Goal: Task Accomplishment & Management: Complete application form

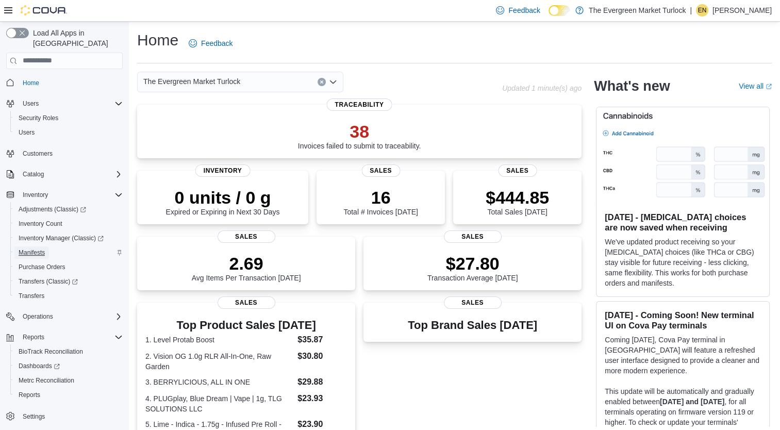
click at [39, 248] on span "Manifests" at bounding box center [32, 252] width 26 height 8
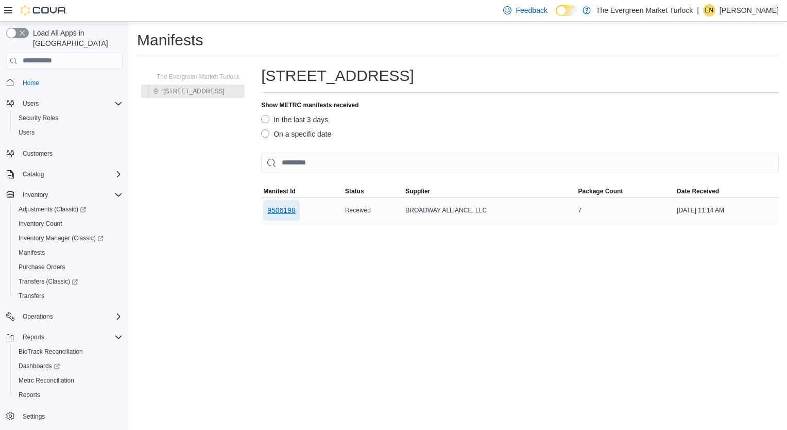
click at [295, 202] on span "9506198" at bounding box center [281, 210] width 28 height 21
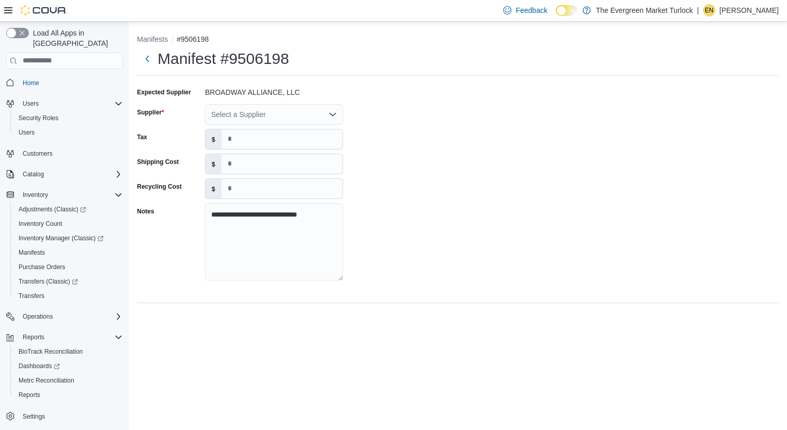
click at [288, 117] on div "Select a Supplier" at bounding box center [274, 114] width 138 height 21
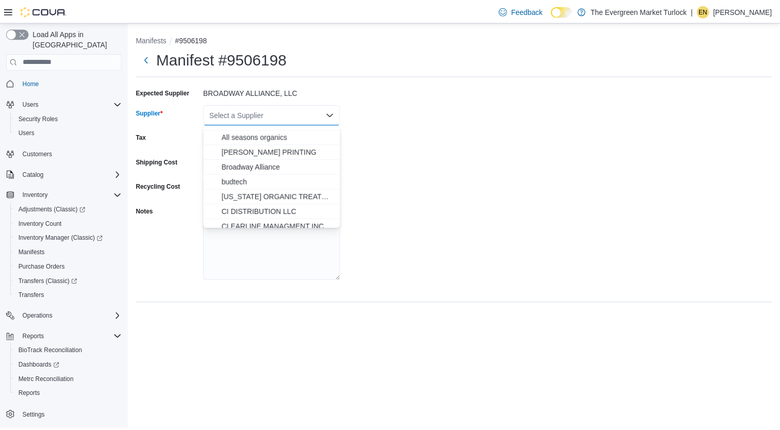
scroll to position [69, 0]
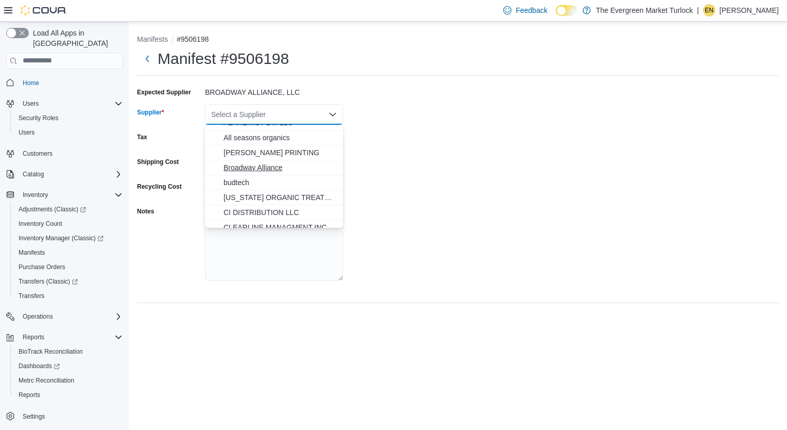
click at [256, 164] on span "Broadway Alliance" at bounding box center [280, 167] width 113 height 10
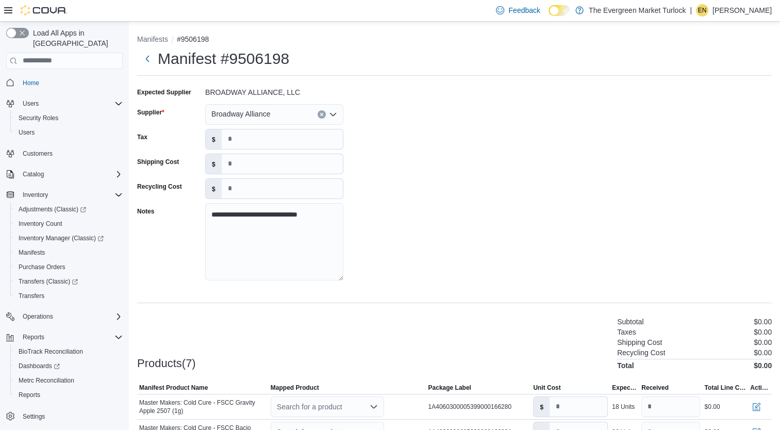
click at [459, 183] on div "**********" at bounding box center [454, 187] width 634 height 206
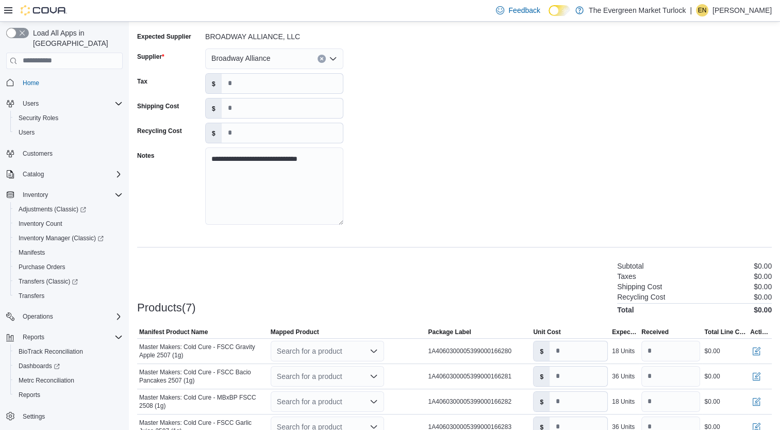
scroll to position [181, 0]
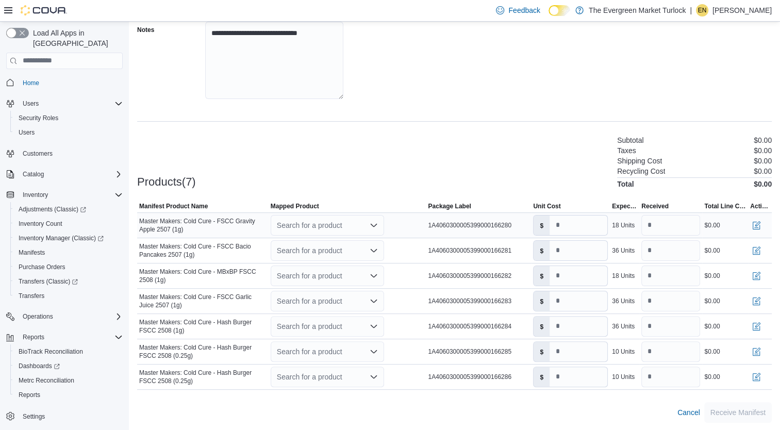
click at [332, 226] on div "Search for a product" at bounding box center [327, 225] width 113 height 21
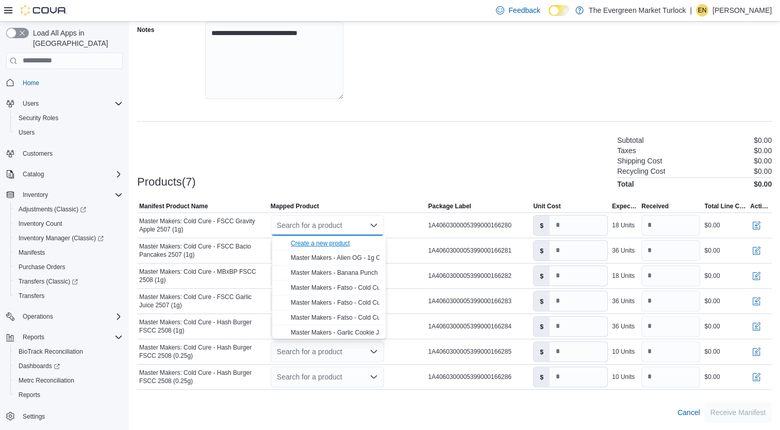
click at [328, 244] on div "Create a new product" at bounding box center [320, 243] width 59 height 8
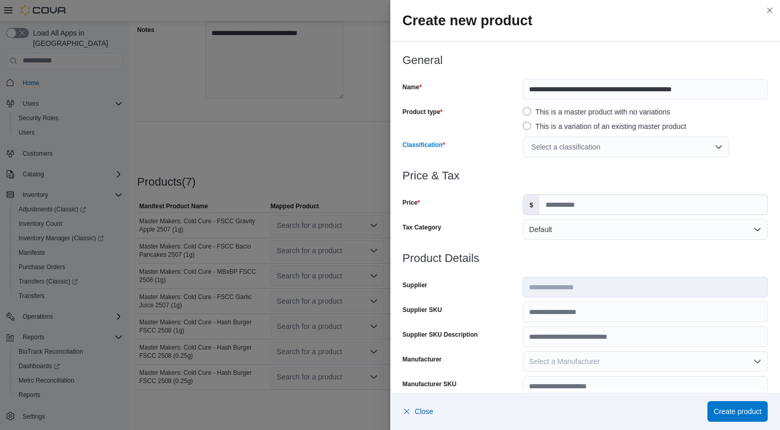
click at [609, 153] on div "Select a classification" at bounding box center [625, 147] width 206 height 21
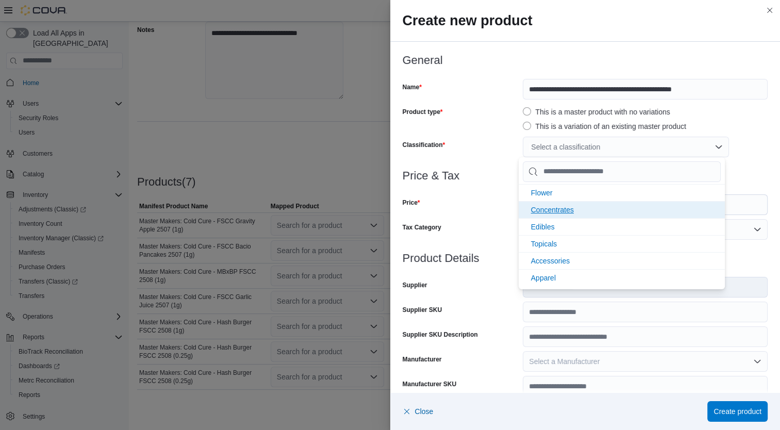
click at [554, 207] on span "Concentrates" at bounding box center [552, 210] width 43 height 8
click at [490, 182] on div at bounding box center [584, 188] width 365 height 12
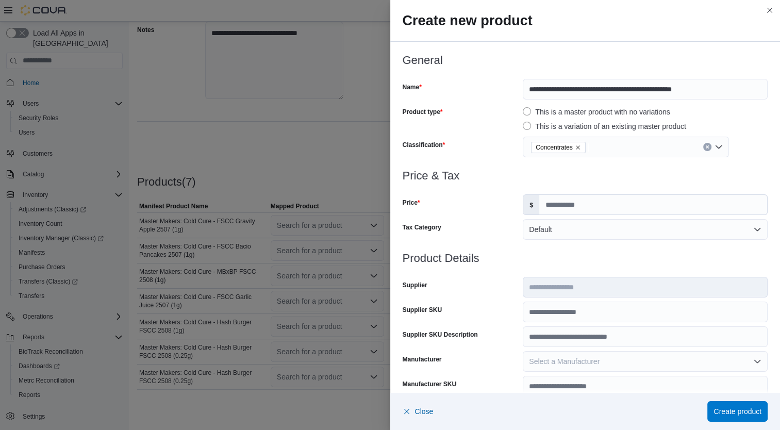
scroll to position [0, 0]
click at [581, 201] on input "Price" at bounding box center [653, 205] width 228 height 20
type input "*****"
click at [588, 255] on h3 "Product Details" at bounding box center [584, 258] width 365 height 12
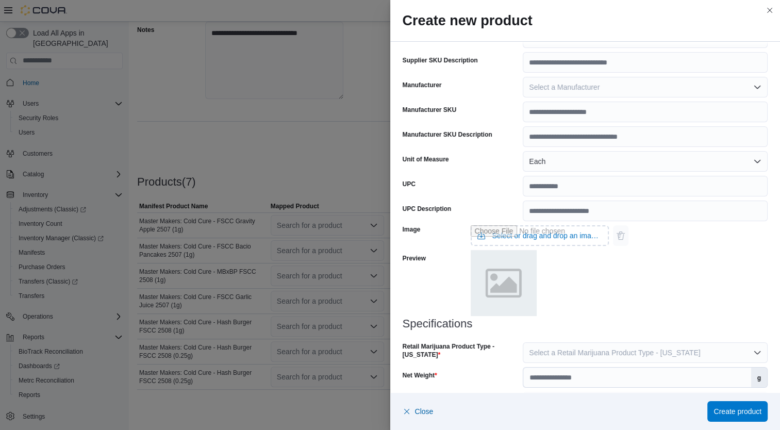
scroll to position [306, 0]
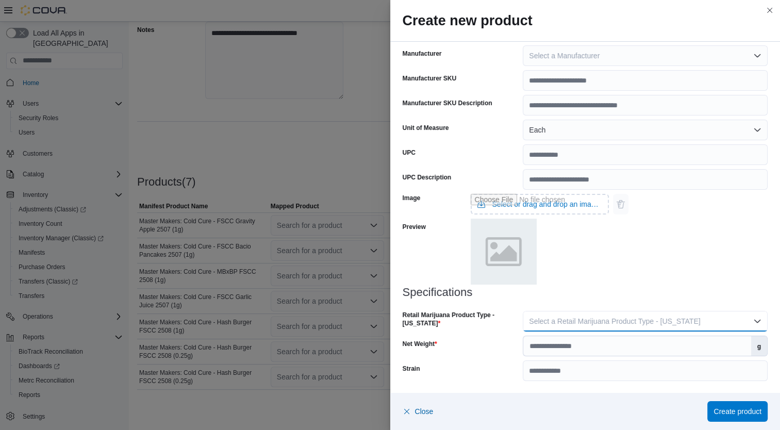
click at [571, 326] on button "Select a Retail Marijuana Product Type - [US_STATE]" at bounding box center [644, 321] width 245 height 21
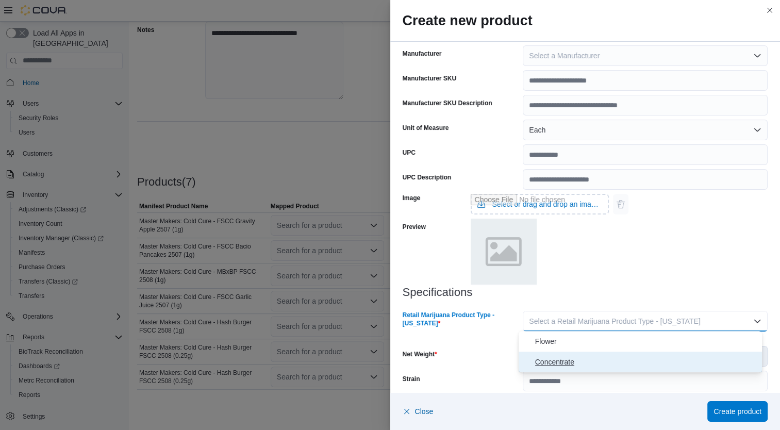
click at [561, 361] on span "Concentrate" at bounding box center [646, 362] width 223 height 12
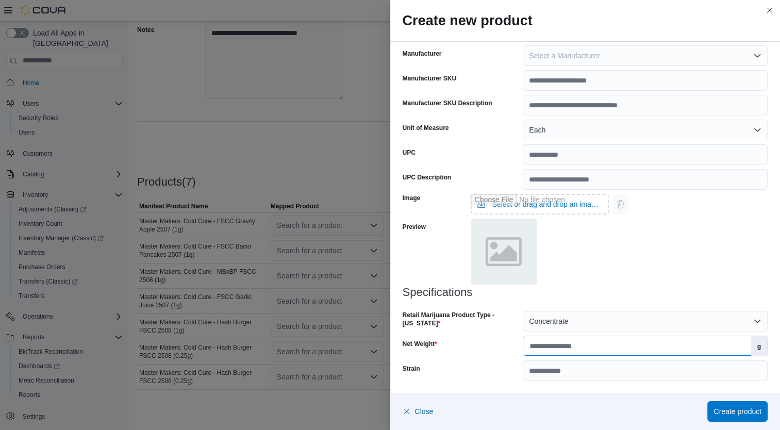
click at [585, 350] on input "Net Weight" at bounding box center [636, 346] width 227 height 20
type input "*"
click at [677, 244] on div "Image Select or drag and drop an image file Preview" at bounding box center [584, 238] width 365 height 96
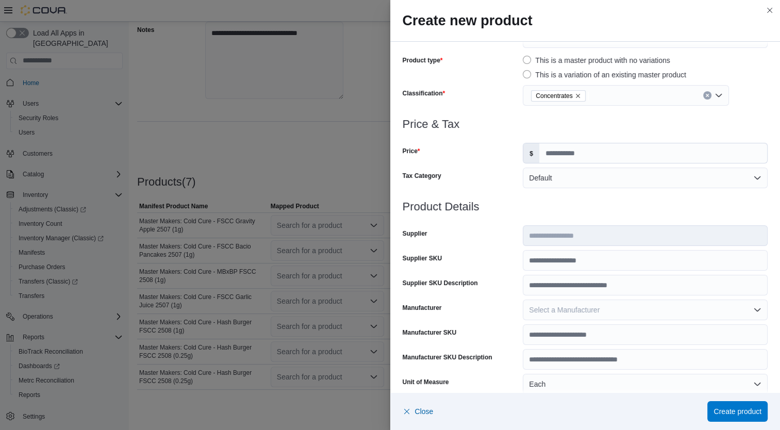
scroll to position [0, 0]
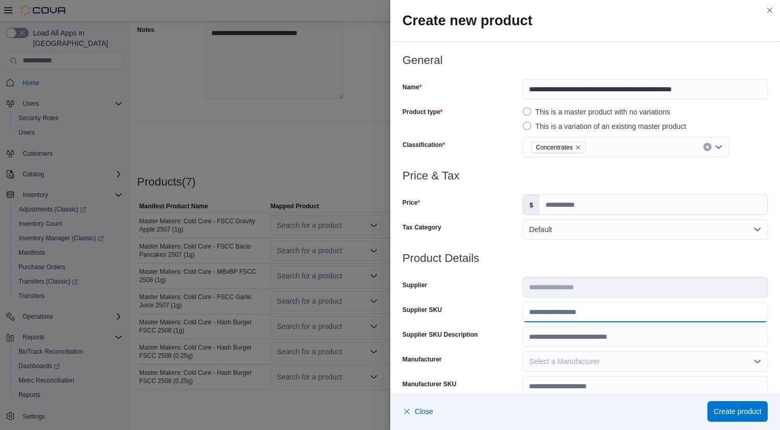
click at [610, 310] on input "Supplier SKU" at bounding box center [644, 311] width 245 height 21
type input "**********"
click at [583, 257] on h3 "Product Details" at bounding box center [584, 258] width 365 height 12
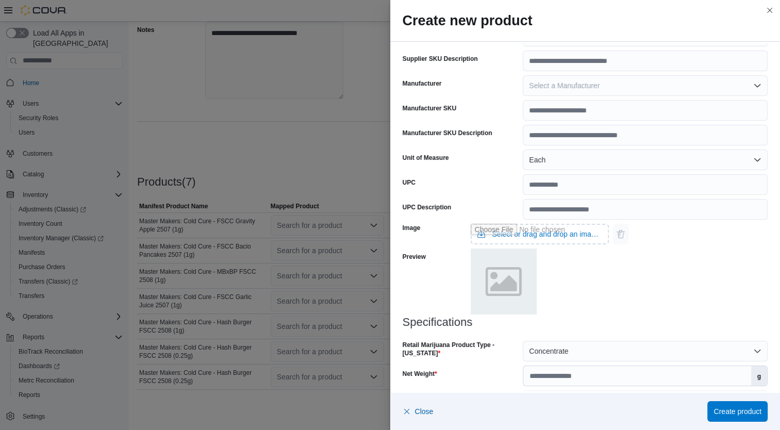
scroll to position [306, 0]
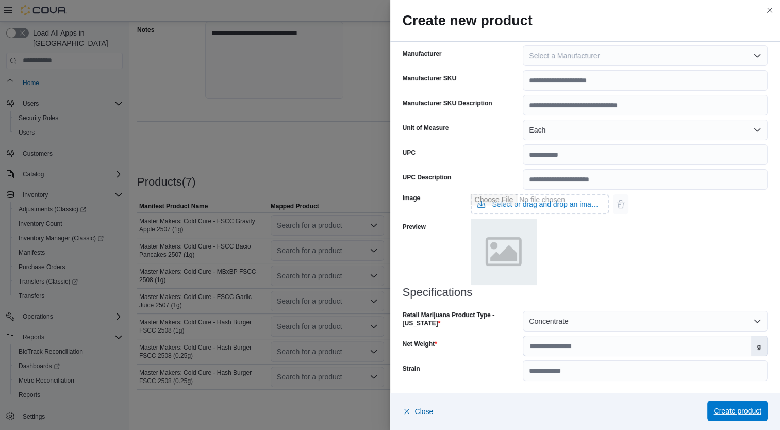
click at [732, 419] on span "Create product" at bounding box center [737, 410] width 48 height 21
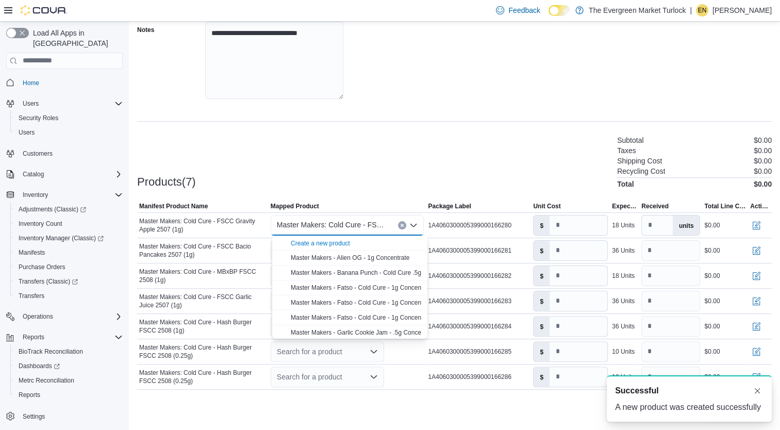
scroll to position [0, 0]
click at [525, 171] on div "Products(7) Subtotal $0.00 Taxes $0.00 Shipping Cost $0.00 Recycling Cost $0.00…" at bounding box center [454, 161] width 634 height 54
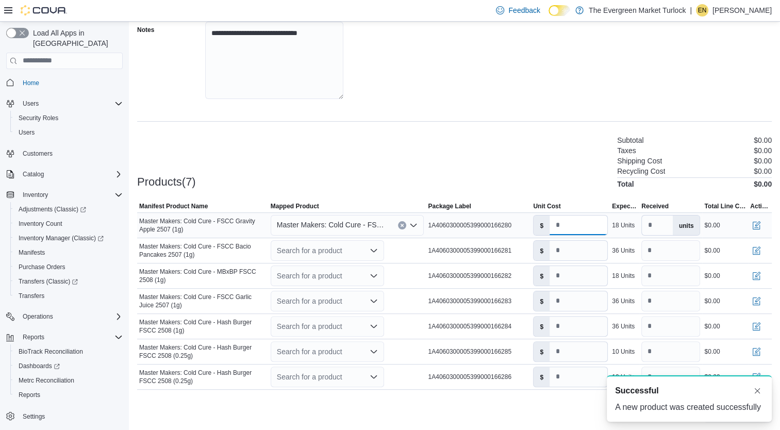
click at [583, 226] on input "number" at bounding box center [578, 225] width 58 height 20
click at [344, 245] on div "Search for a product" at bounding box center [327, 250] width 113 height 21
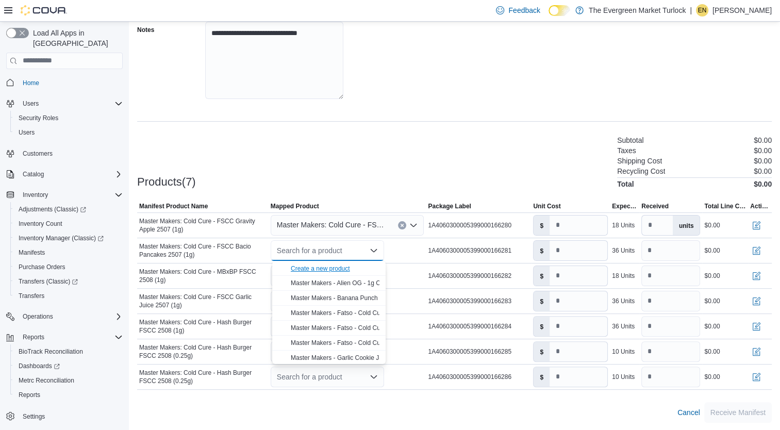
click at [336, 269] on div "Create a new product" at bounding box center [320, 268] width 59 height 8
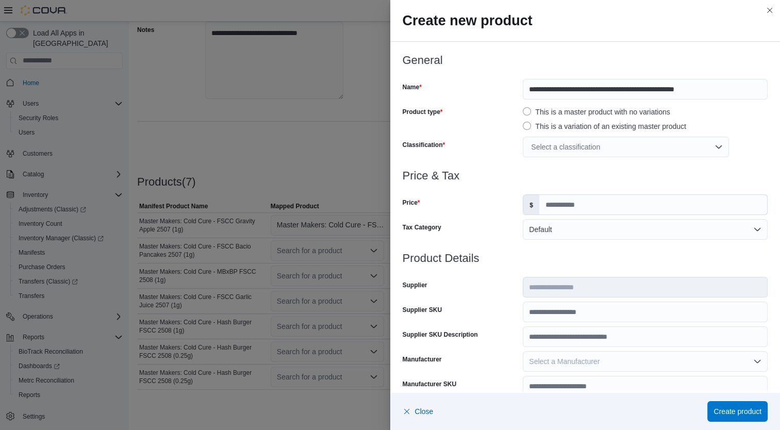
click at [618, 150] on div "Select a classification" at bounding box center [625, 147] width 206 height 21
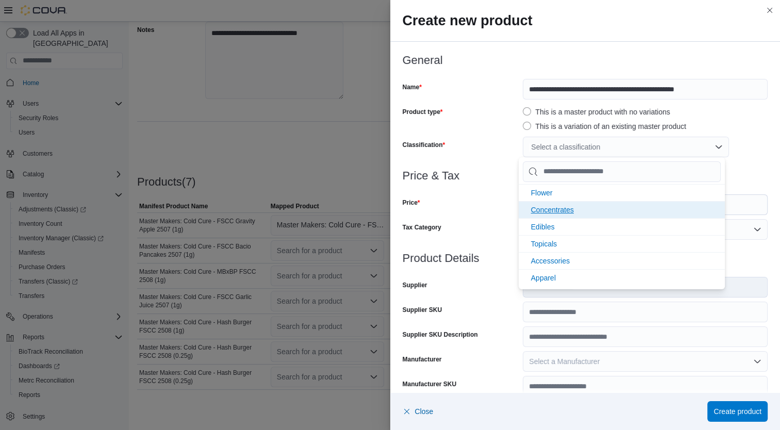
click at [594, 210] on li "Concentrates" at bounding box center [621, 209] width 206 height 17
click at [488, 166] on div at bounding box center [584, 163] width 365 height 12
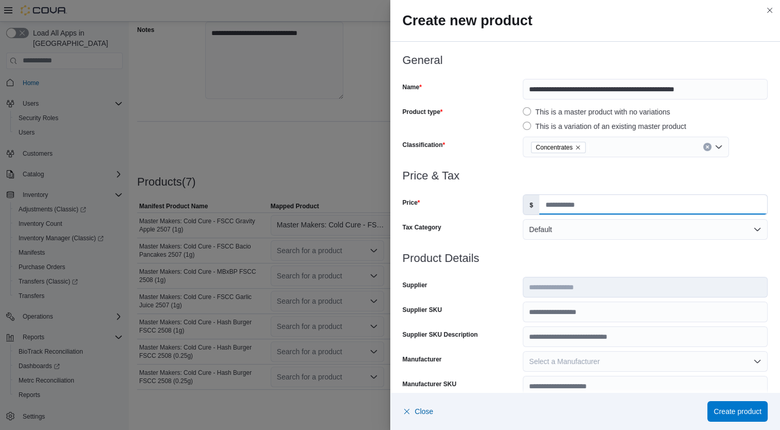
click at [631, 203] on input "Price" at bounding box center [653, 205] width 228 height 20
type input "*****"
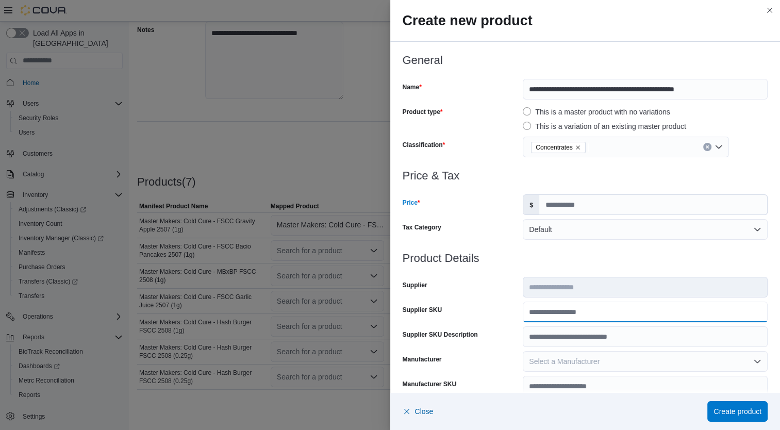
click at [616, 315] on input "Supplier SKU" at bounding box center [644, 311] width 245 height 21
type input "**********"
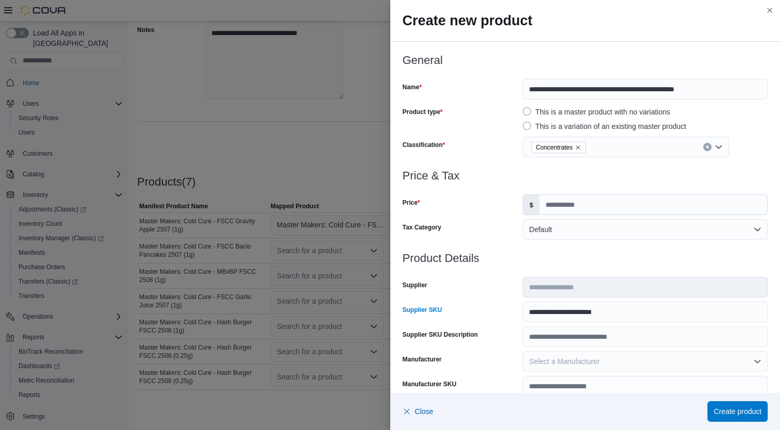
click at [583, 257] on h3 "Product Details" at bounding box center [584, 258] width 365 height 12
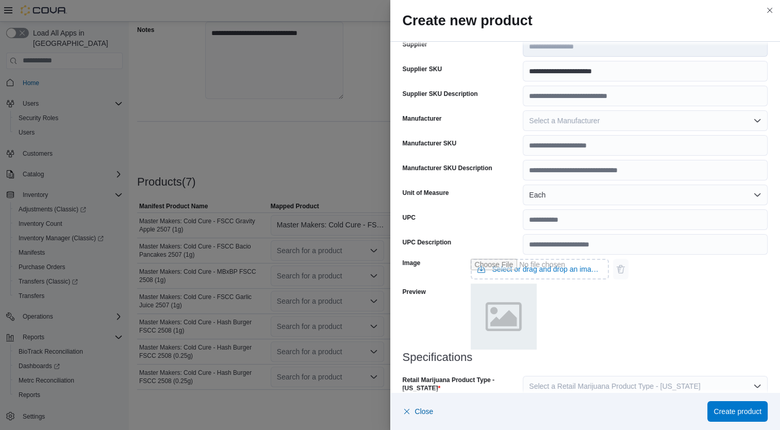
scroll to position [306, 0]
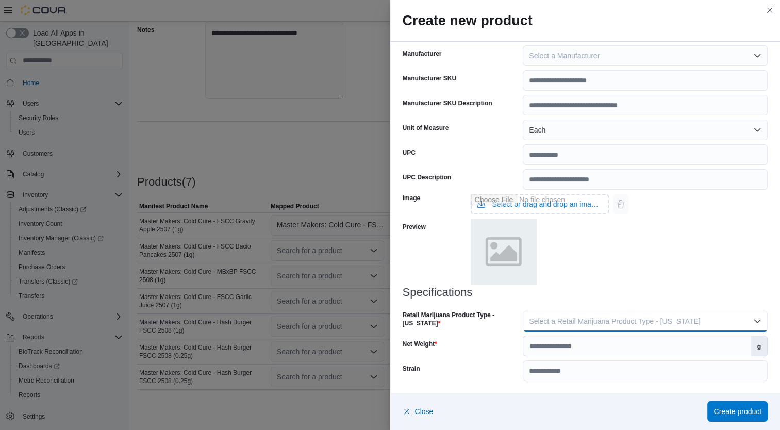
click at [595, 323] on span "Select a Retail Marijuana Product Type - [US_STATE]" at bounding box center [614, 321] width 171 height 8
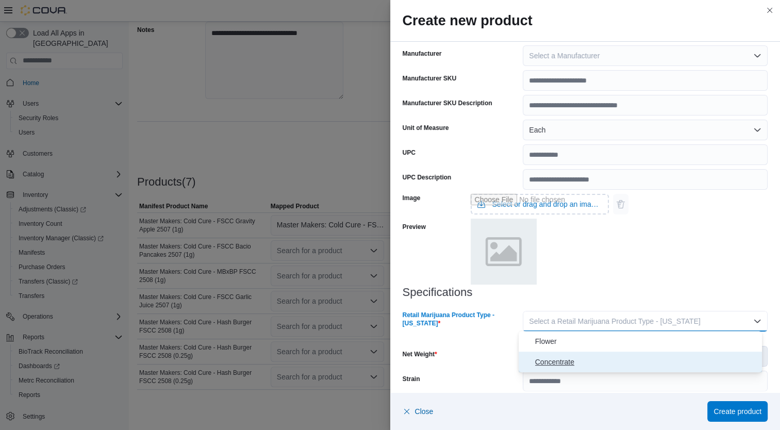
click at [557, 362] on span "Concentrate" at bounding box center [646, 362] width 223 height 12
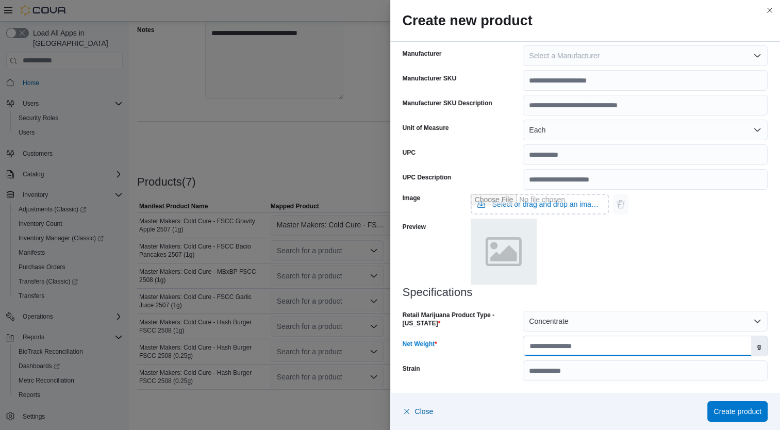
click at [585, 344] on input "Net Weight" at bounding box center [636, 346] width 227 height 20
type input "*"
click at [579, 292] on h3 "Specifications" at bounding box center [584, 292] width 365 height 12
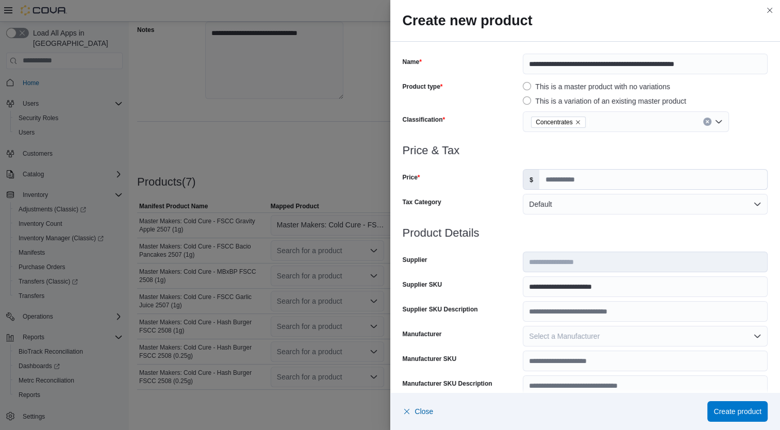
scroll to position [0, 0]
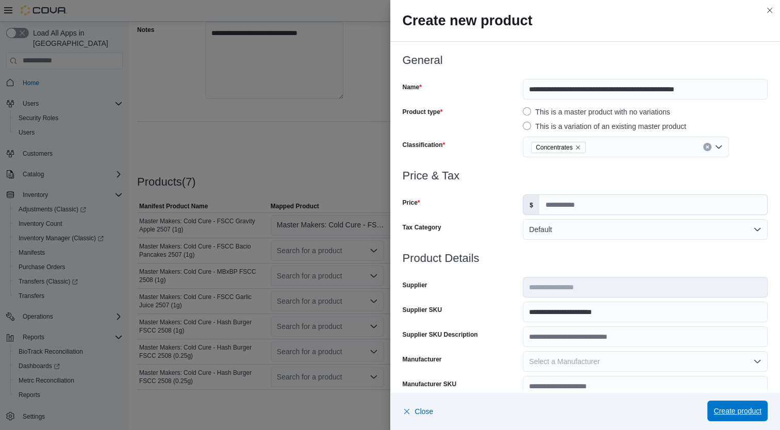
click at [725, 407] on span "Create product" at bounding box center [737, 411] width 48 height 10
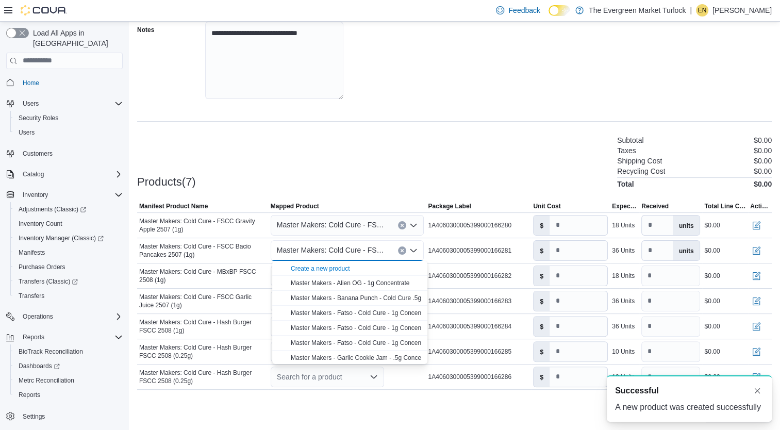
click at [532, 166] on div "Products(7) Subtotal $0.00 Taxes $0.00 Shipping Cost $0.00 Recycling Cost $0.00…" at bounding box center [454, 161] width 634 height 54
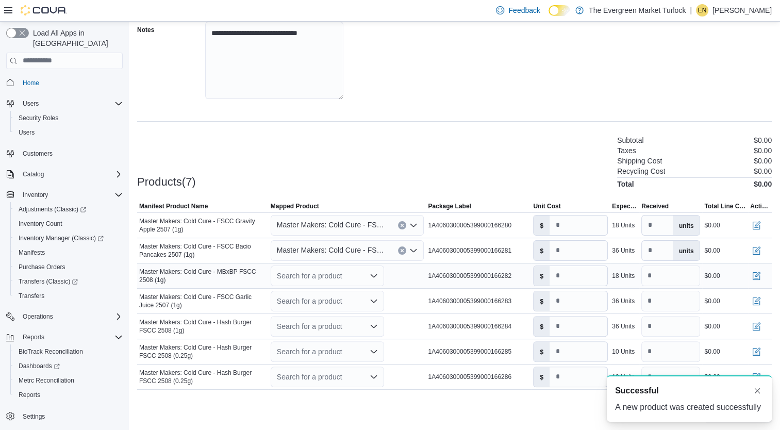
click at [323, 279] on div "Search for a product" at bounding box center [327, 275] width 113 height 21
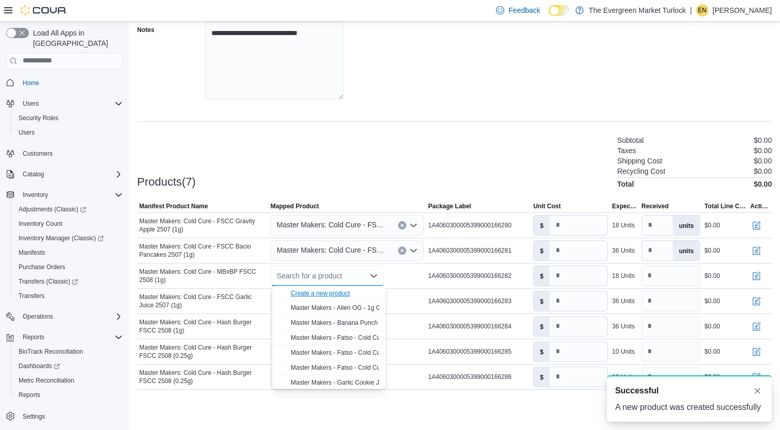
click at [335, 293] on div "Create a new product" at bounding box center [320, 293] width 59 height 8
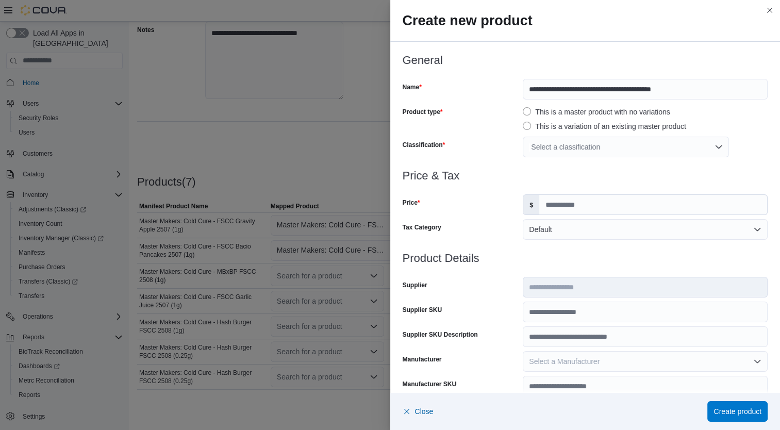
click at [656, 154] on div "Select a classification" at bounding box center [625, 147] width 206 height 21
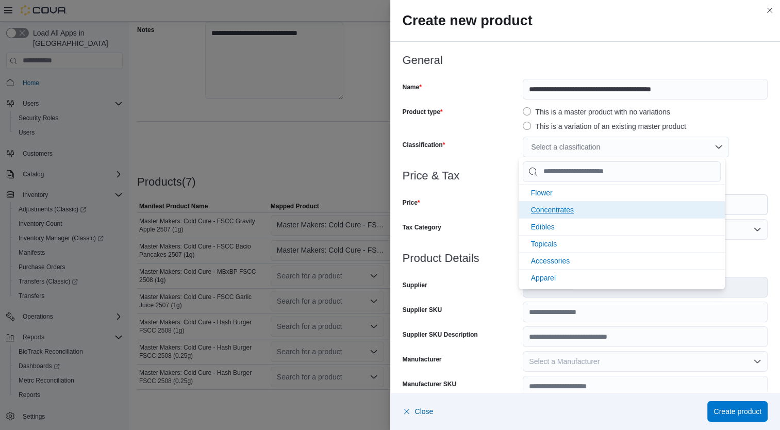
click at [580, 203] on li "Concentrates" at bounding box center [621, 209] width 206 height 17
click at [489, 180] on h3 "Price & Tax" at bounding box center [584, 176] width 365 height 12
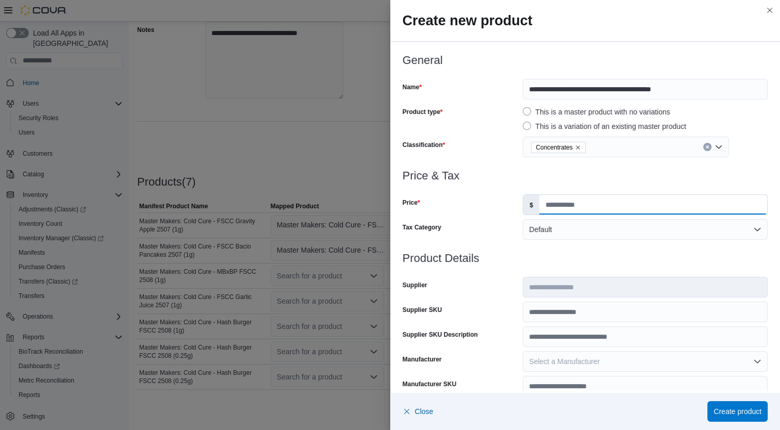
click at [589, 208] on input "Price" at bounding box center [653, 205] width 228 height 20
type input "*****"
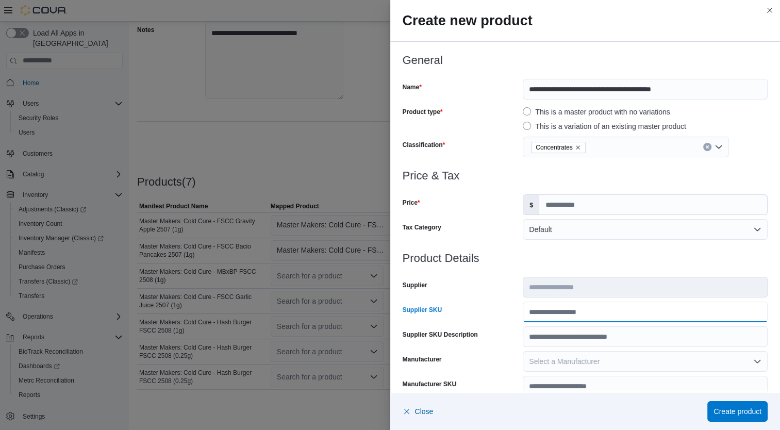
click at [543, 316] on input "Supplier SKU" at bounding box center [644, 311] width 245 height 21
click at [640, 315] on input "Supplier SKU" at bounding box center [644, 311] width 245 height 21
type input "**********"
click at [528, 258] on h3 "Product Details" at bounding box center [584, 258] width 365 height 12
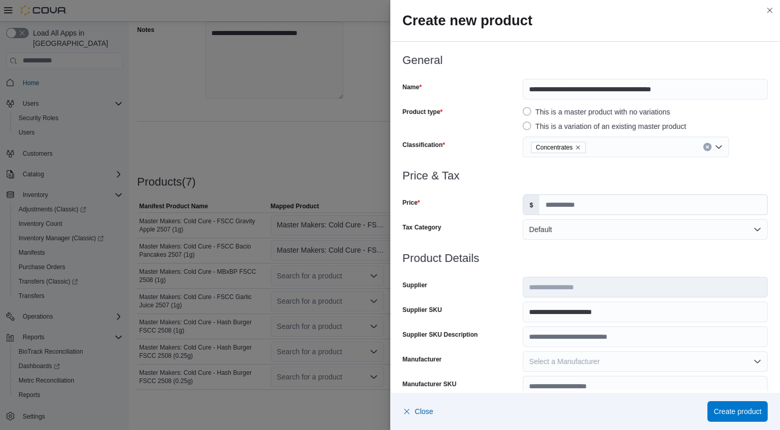
click at [543, 266] on div at bounding box center [584, 270] width 365 height 12
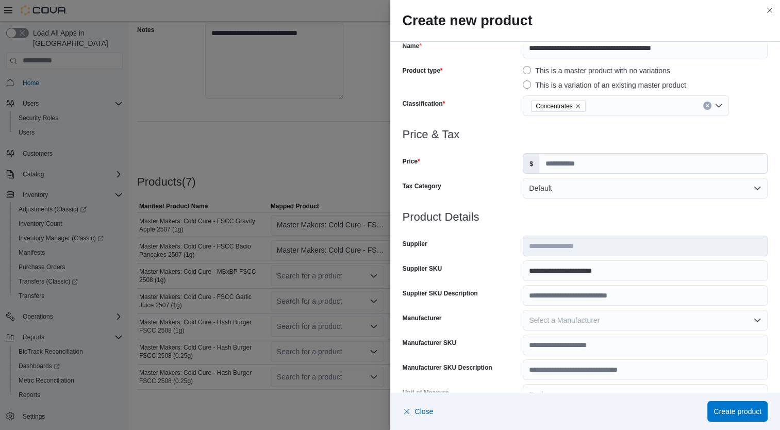
scroll to position [43, 0]
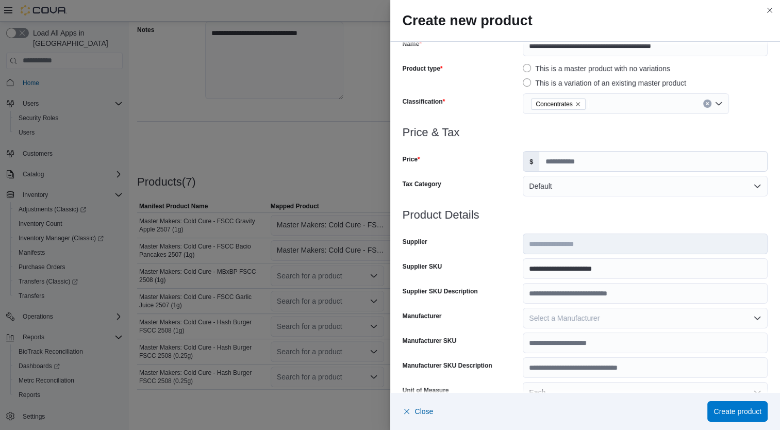
click at [571, 213] on h3 "Product Details" at bounding box center [584, 215] width 365 height 12
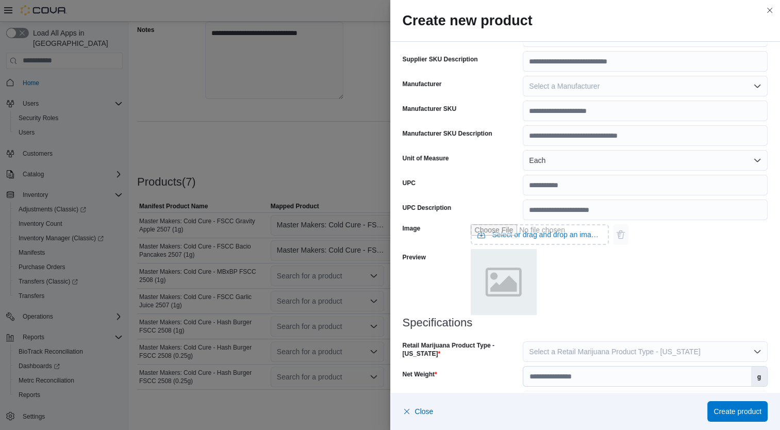
scroll to position [306, 0]
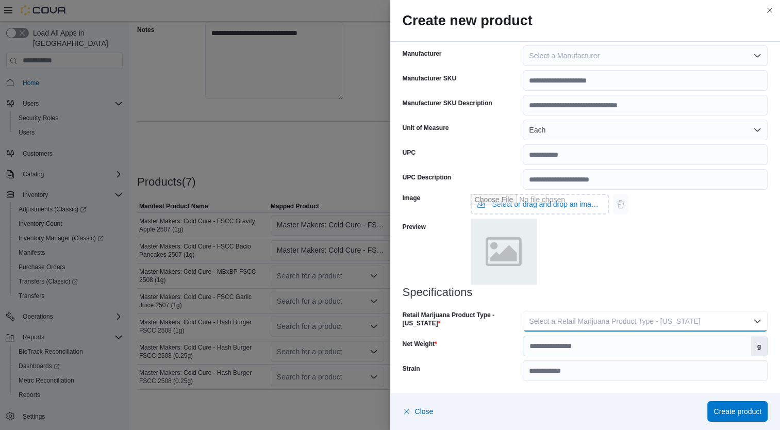
click at [573, 325] on span "Select a Retail Marijuana Product Type - [US_STATE]" at bounding box center [614, 321] width 171 height 8
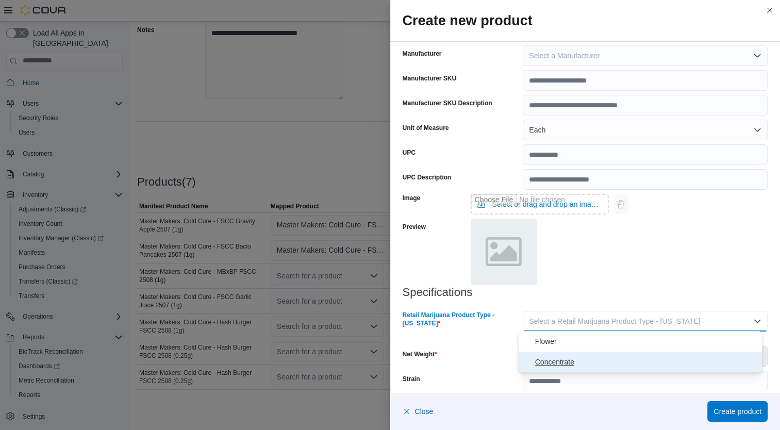
click at [553, 361] on span "Concentrate" at bounding box center [646, 362] width 223 height 12
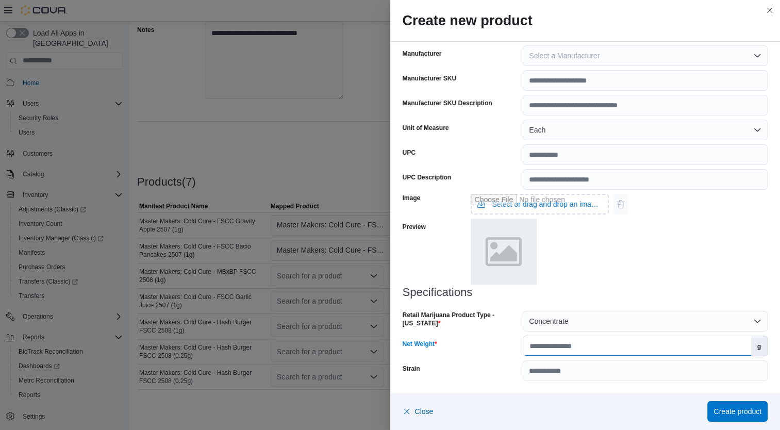
click at [551, 345] on input "Net Weight" at bounding box center [636, 346] width 227 height 20
type input "*"
click at [504, 329] on div "Retail Marijuana Product Type - [US_STATE]" at bounding box center [460, 321] width 116 height 21
click at [664, 250] on div "Image Select or drag and drop an image file Preview" at bounding box center [584, 238] width 365 height 96
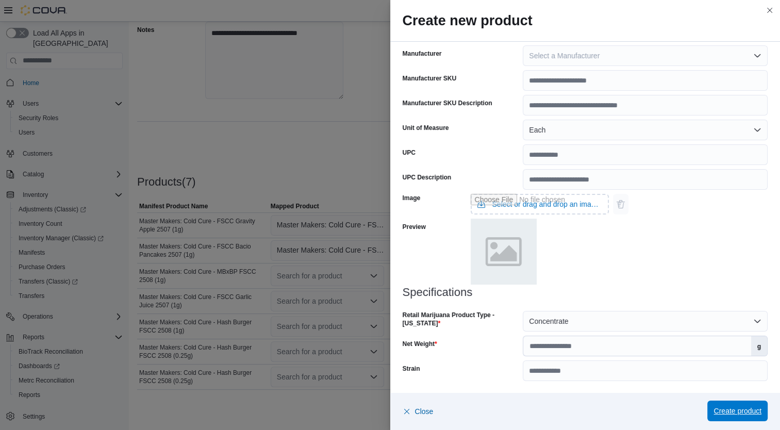
click at [730, 411] on span "Create product" at bounding box center [737, 411] width 48 height 10
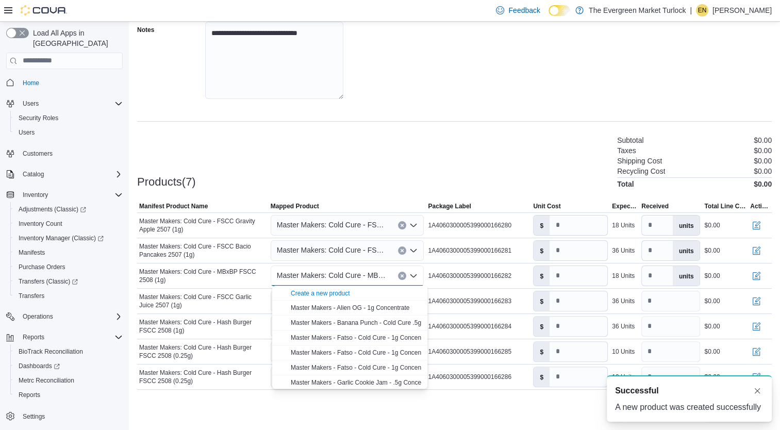
scroll to position [0, 0]
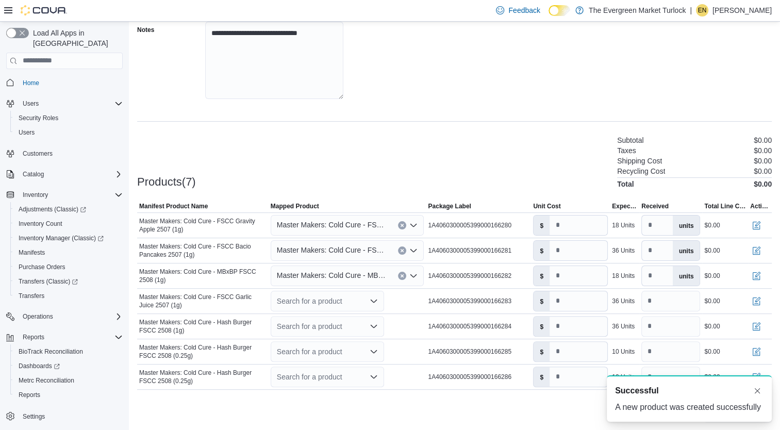
click at [467, 160] on div "Products(7) Subtotal $0.00 Taxes $0.00 Shipping Cost $0.00 Recycling Cost $0.00…" at bounding box center [454, 161] width 634 height 54
click at [340, 302] on div "Search for a product" at bounding box center [327, 301] width 113 height 21
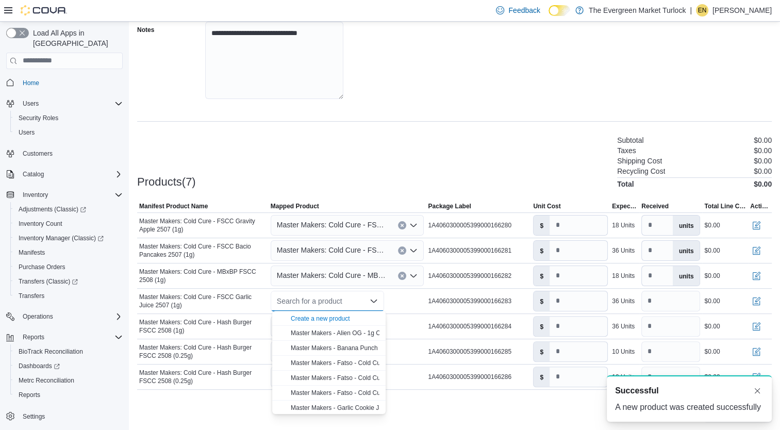
click at [334, 323] on span "Create a new product" at bounding box center [335, 318] width 89 height 10
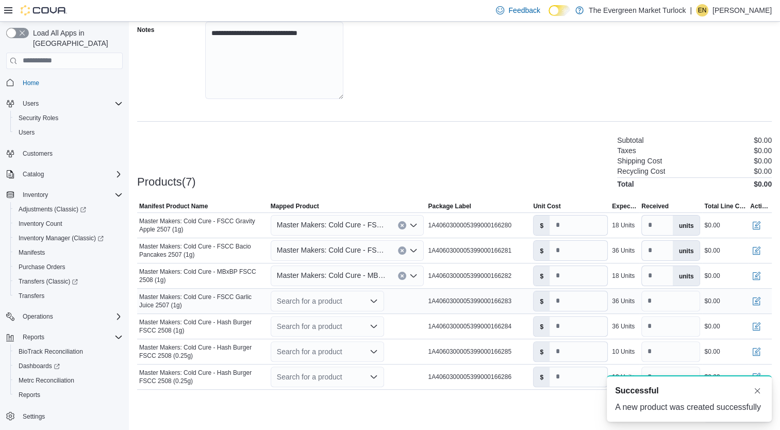
click at [348, 299] on div "Search for a product" at bounding box center [327, 301] width 113 height 21
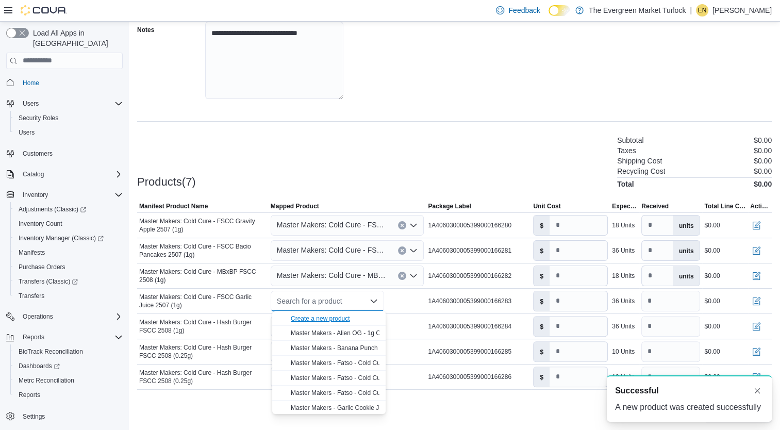
click at [334, 316] on div "Create a new product" at bounding box center [320, 318] width 59 height 8
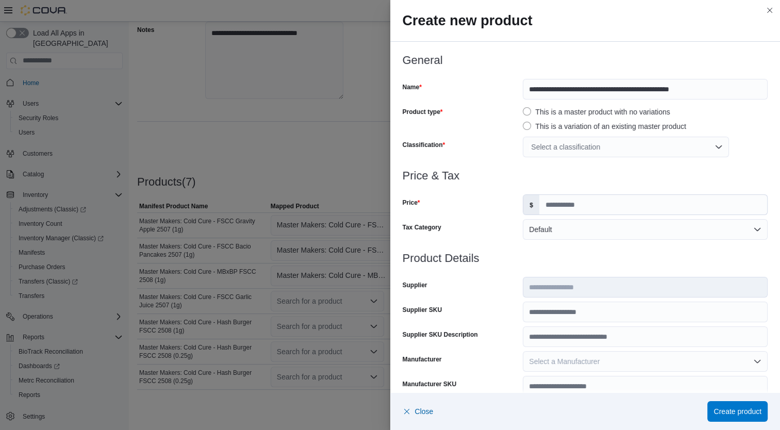
click at [688, 145] on div "Select a classification" at bounding box center [625, 147] width 206 height 21
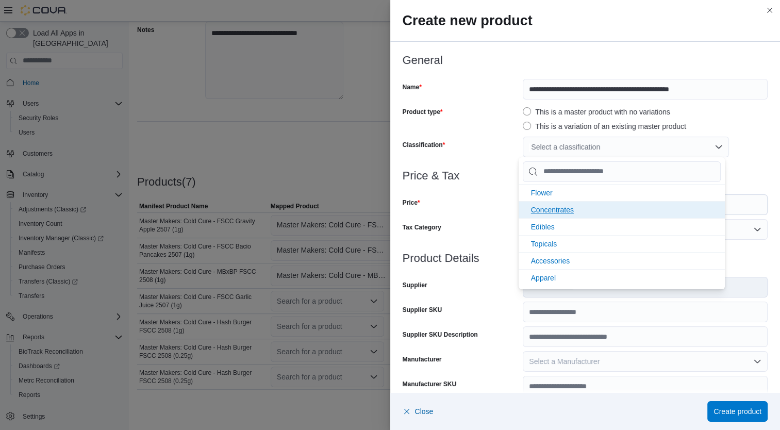
click at [580, 211] on li "Concentrates" at bounding box center [621, 209] width 206 height 17
click at [513, 167] on div at bounding box center [584, 163] width 365 height 12
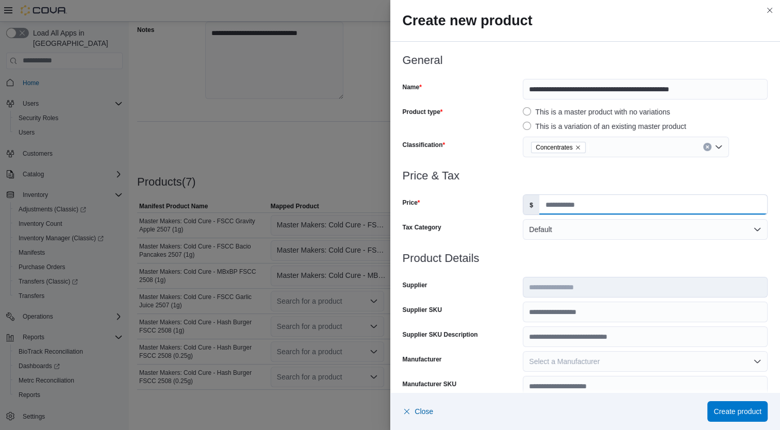
click at [583, 205] on input "Price" at bounding box center [653, 205] width 228 height 20
type input "*****"
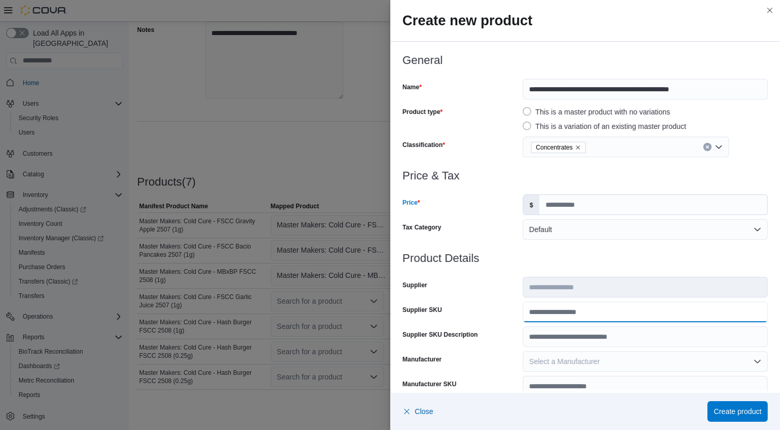
click at [559, 312] on input "Supplier SKU" at bounding box center [644, 311] width 245 height 21
type input "**********"
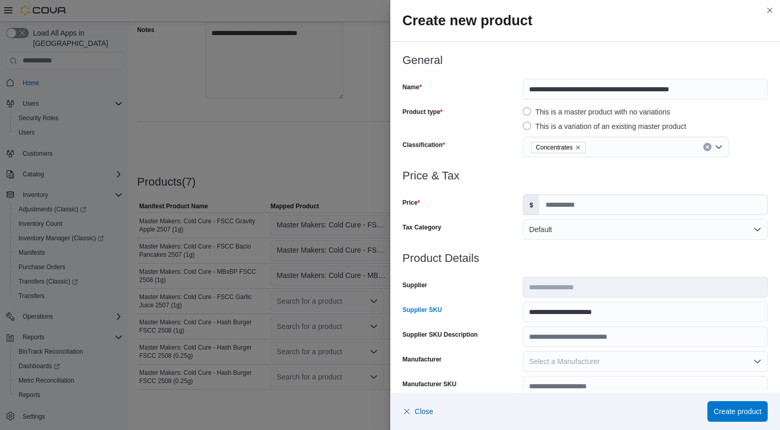
click at [543, 254] on h3 "Product Details" at bounding box center [584, 258] width 365 height 12
click at [543, 256] on h3 "Product Details" at bounding box center [584, 258] width 365 height 12
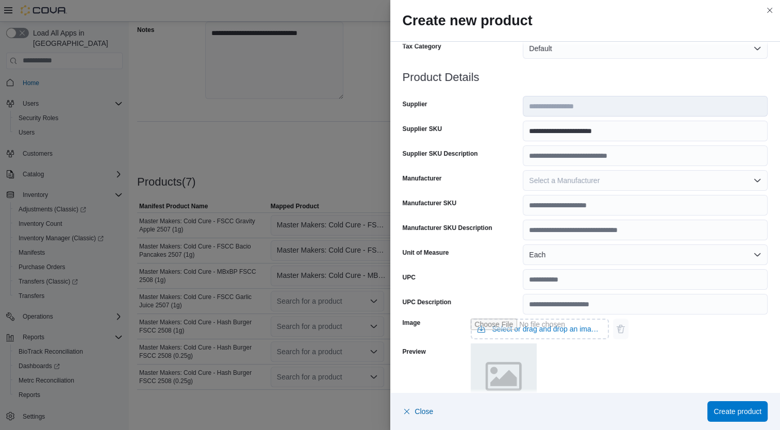
scroll to position [306, 0]
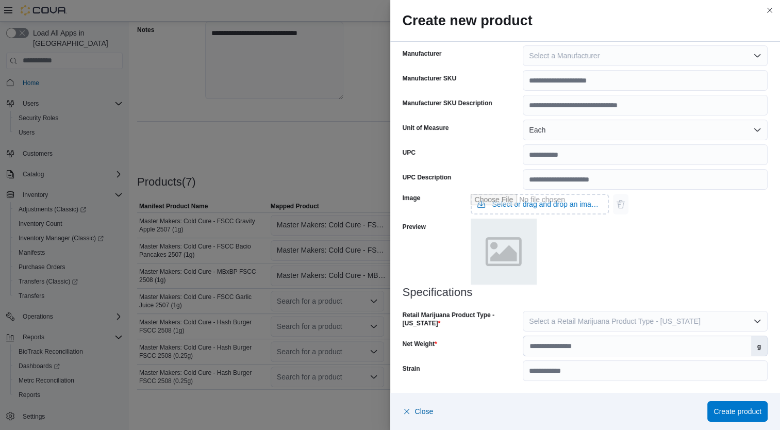
click at [583, 331] on div "Specifications Retail Marijuana Product Type - [US_STATE] Select a Retail Marij…" at bounding box center [584, 333] width 365 height 95
click at [553, 324] on span "Select a Retail Marijuana Product Type - [US_STATE]" at bounding box center [614, 321] width 171 height 8
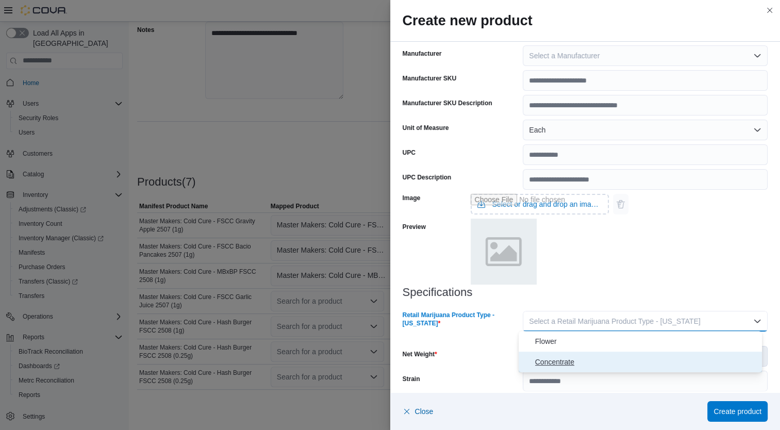
click at [554, 364] on span "Concentrate" at bounding box center [646, 362] width 223 height 12
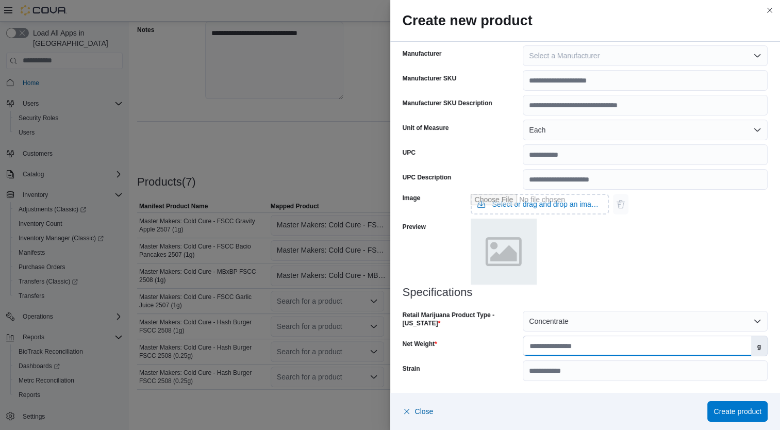
click at [559, 354] on input "Net Weight" at bounding box center [636, 346] width 227 height 20
type input "*"
click at [489, 335] on div "Net Weight" at bounding box center [460, 345] width 116 height 21
click at [757, 413] on span "Create product" at bounding box center [737, 411] width 48 height 10
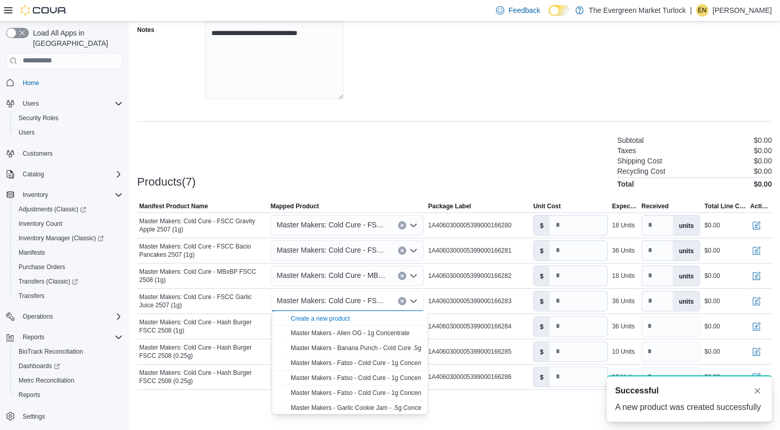
scroll to position [0, 0]
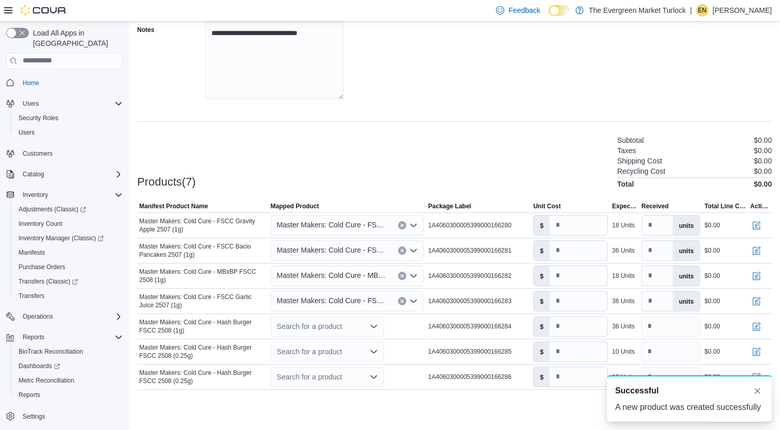
click at [540, 194] on div at bounding box center [454, 194] width 634 height 12
click at [335, 330] on div "Search for a product" at bounding box center [327, 326] width 113 height 21
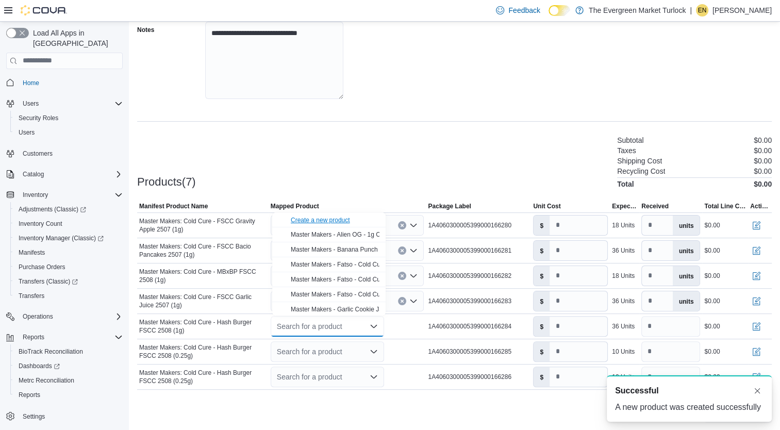
click at [334, 219] on div "Create a new product" at bounding box center [320, 220] width 59 height 8
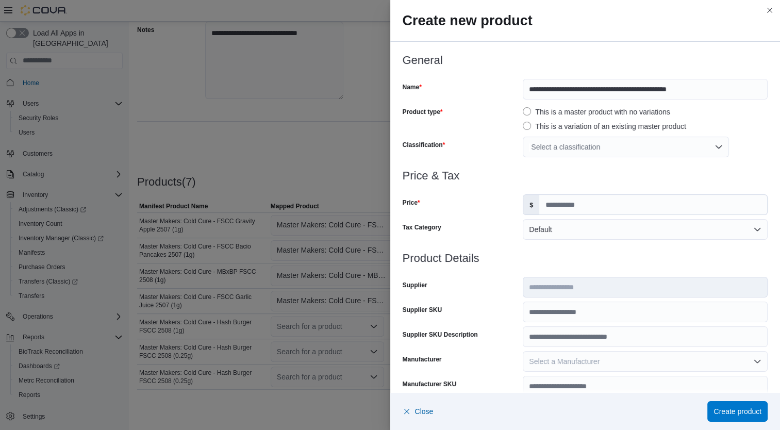
click at [592, 146] on div "Select a classification" at bounding box center [625, 147] width 206 height 21
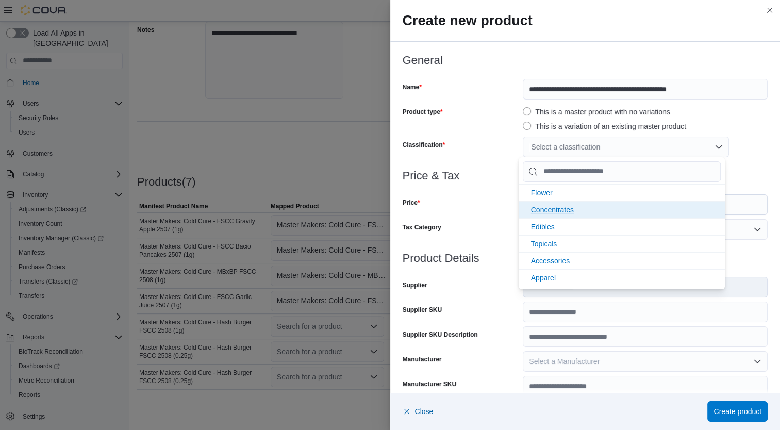
click at [547, 211] on span "Concentrates" at bounding box center [552, 210] width 43 height 8
click at [495, 163] on div at bounding box center [584, 163] width 365 height 12
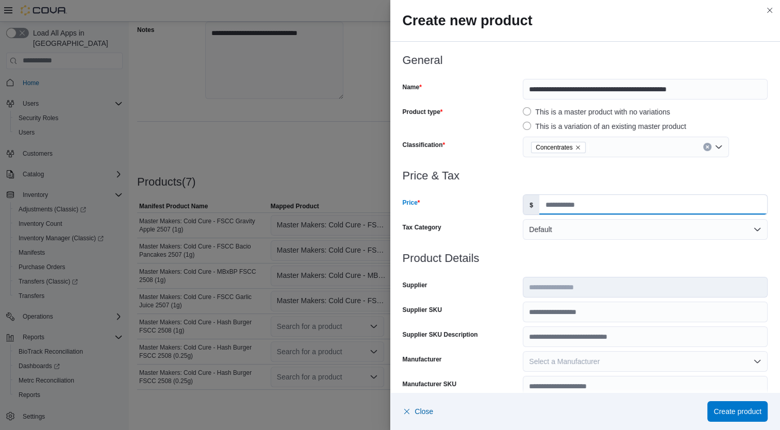
click at [582, 202] on input "Price" at bounding box center [653, 205] width 228 height 20
type input "*****"
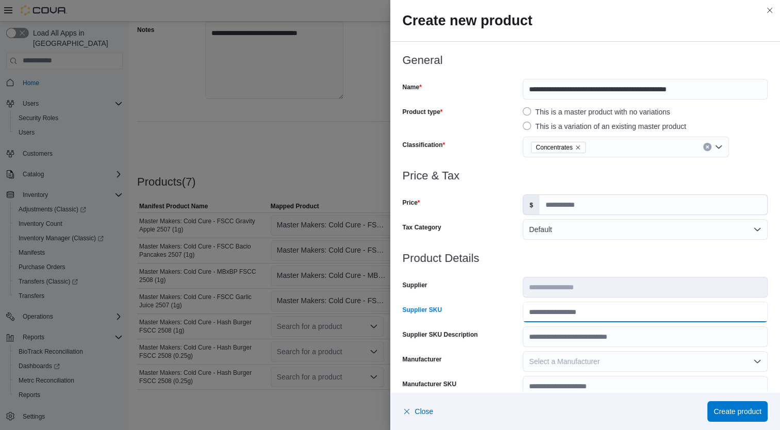
click at [563, 316] on input "Supplier SKU" at bounding box center [644, 311] width 245 height 21
type input "**********"
click at [501, 301] on div "Supplier SKU" at bounding box center [460, 311] width 116 height 21
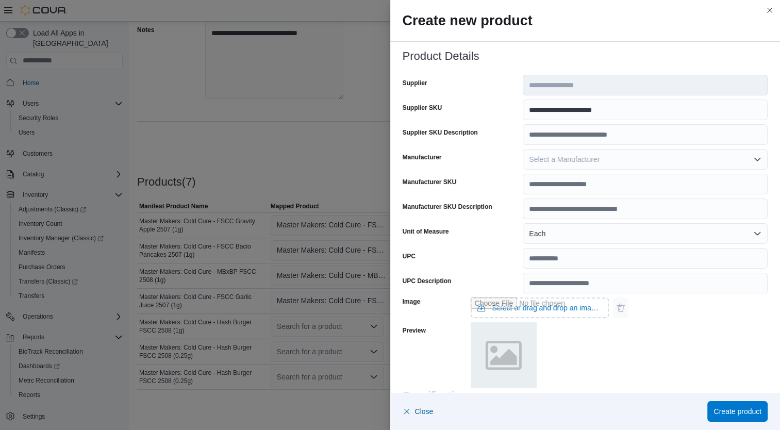
scroll to position [306, 0]
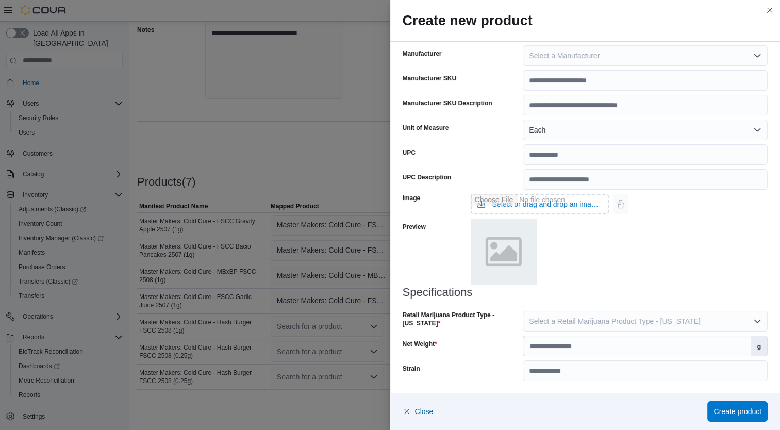
click at [544, 334] on div "Specifications Retail Marijuana Product Type - [US_STATE] Select a Retail Marij…" at bounding box center [584, 333] width 365 height 95
click at [555, 331] on div "Specifications Retail Marijuana Product Type - [US_STATE] Select a Retail Marij…" at bounding box center [584, 333] width 365 height 95
click at [577, 325] on button "Select a Retail Marijuana Product Type - [US_STATE]" at bounding box center [644, 321] width 245 height 21
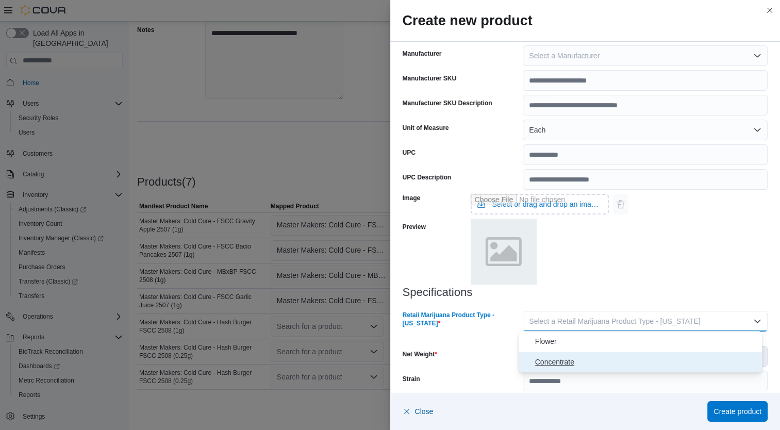
click at [566, 360] on span "Concentrate" at bounding box center [646, 362] width 223 height 12
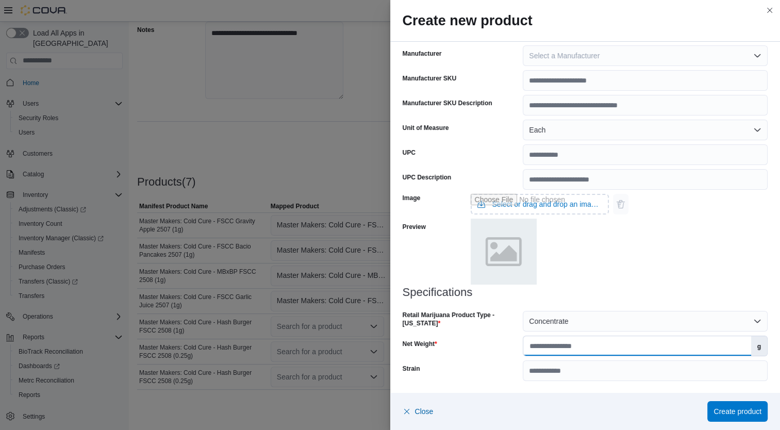
click at [584, 352] on input "Net Weight" at bounding box center [636, 346] width 227 height 20
type input "*"
click at [474, 343] on div "Net Weight" at bounding box center [460, 345] width 116 height 21
click at [725, 418] on span "Create product" at bounding box center [737, 410] width 48 height 21
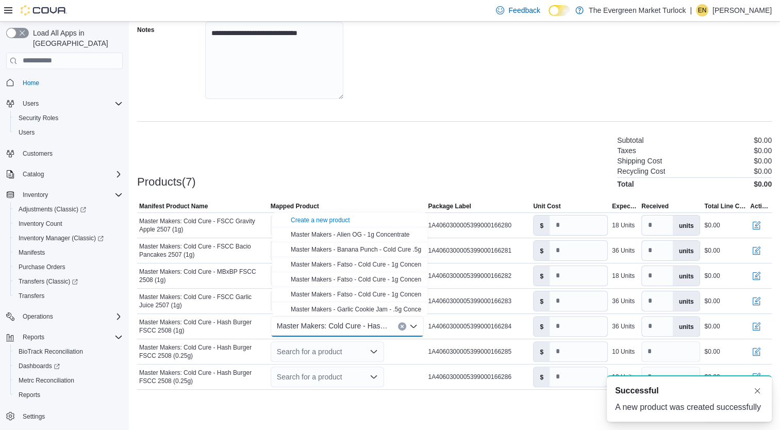
scroll to position [0, 0]
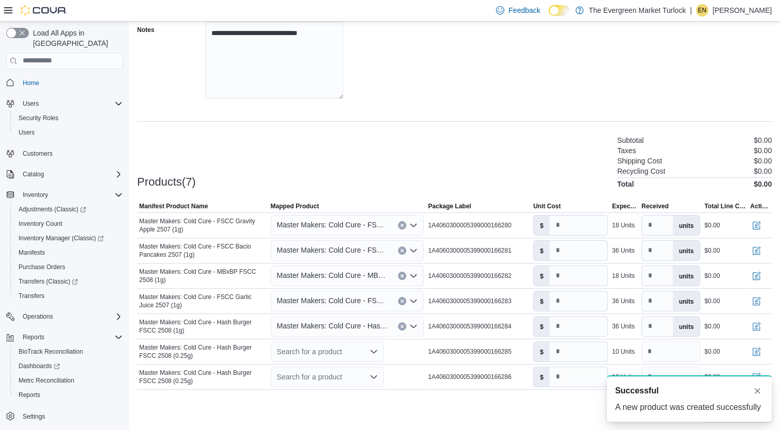
click at [558, 160] on div "Products(7) Subtotal $0.00 Taxes $0.00 Shipping Cost $0.00 Recycling Cost $0.00…" at bounding box center [454, 161] width 634 height 54
click at [345, 354] on div "Search for a product" at bounding box center [327, 351] width 113 height 21
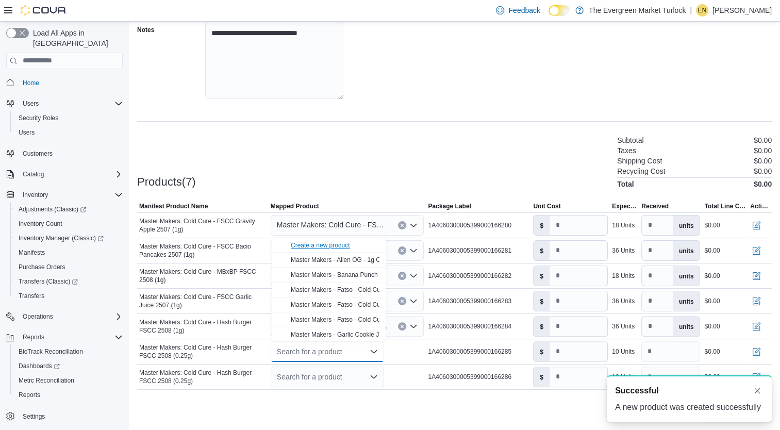
click at [340, 242] on div "Create a new product" at bounding box center [320, 245] width 59 height 8
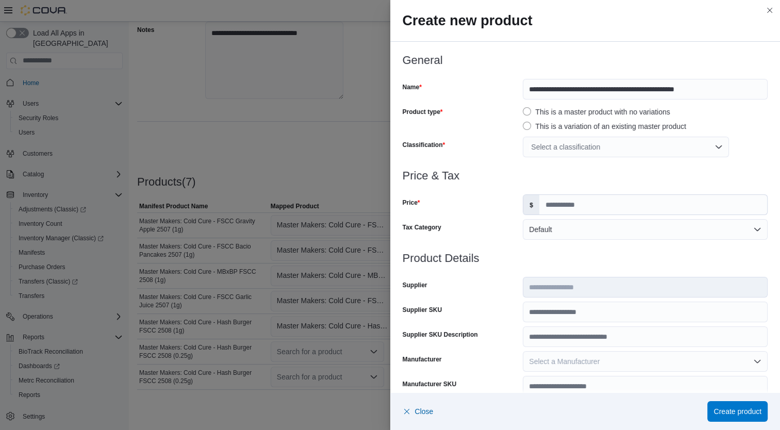
click at [635, 147] on div "Select a classification" at bounding box center [625, 147] width 206 height 21
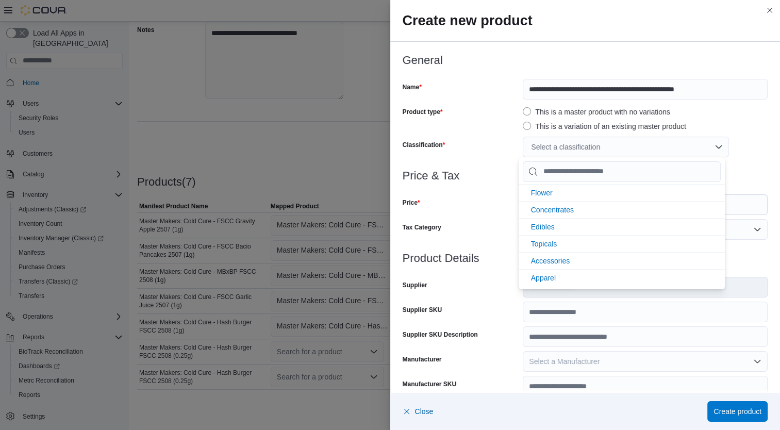
click at [550, 209] on span "Concentrates" at bounding box center [552, 210] width 43 height 8
click at [502, 179] on h3 "Price & Tax" at bounding box center [584, 176] width 365 height 12
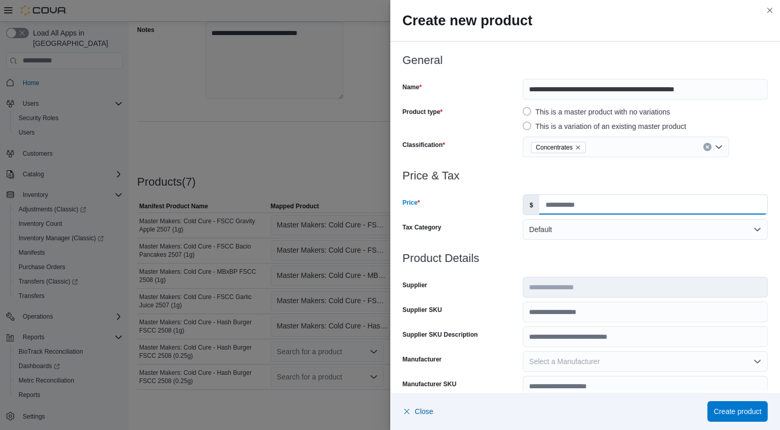
click at [566, 204] on input "Price" at bounding box center [653, 205] width 228 height 20
click at [566, 179] on h3 "Price & Tax" at bounding box center [584, 176] width 365 height 12
click at [578, 200] on input "Price" at bounding box center [653, 205] width 228 height 20
type input "****"
click at [523, 267] on div at bounding box center [584, 270] width 365 height 12
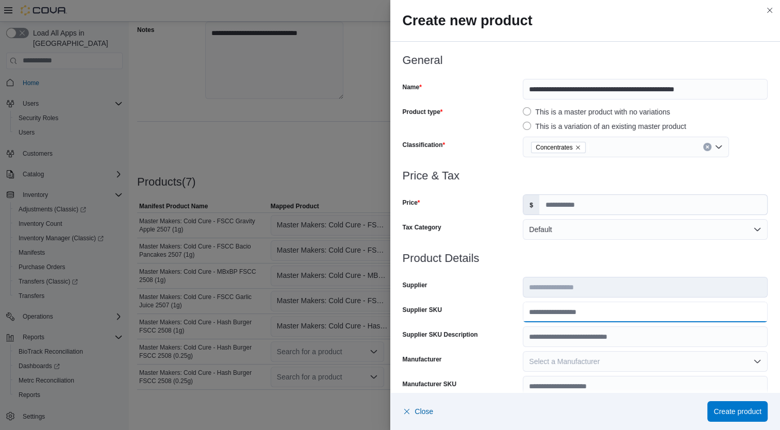
click at [551, 313] on input "Supplier SKU" at bounding box center [644, 311] width 245 height 21
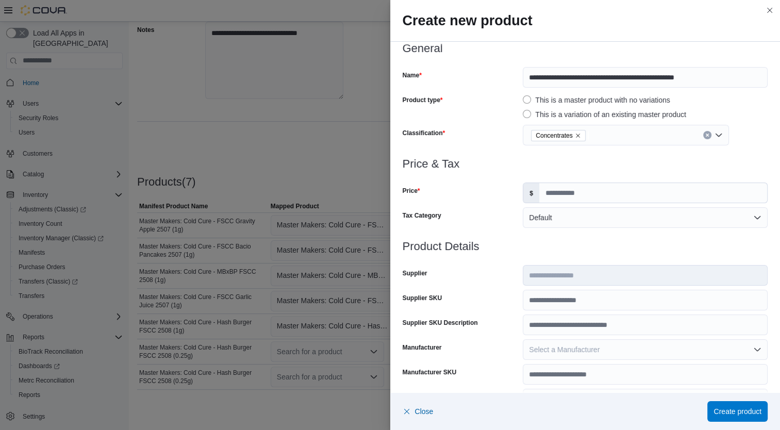
scroll to position [12, 0]
click at [567, 306] on input "Supplier SKU" at bounding box center [644, 299] width 245 height 21
type input "*****"
click at [493, 278] on div "Supplier" at bounding box center [460, 274] width 116 height 21
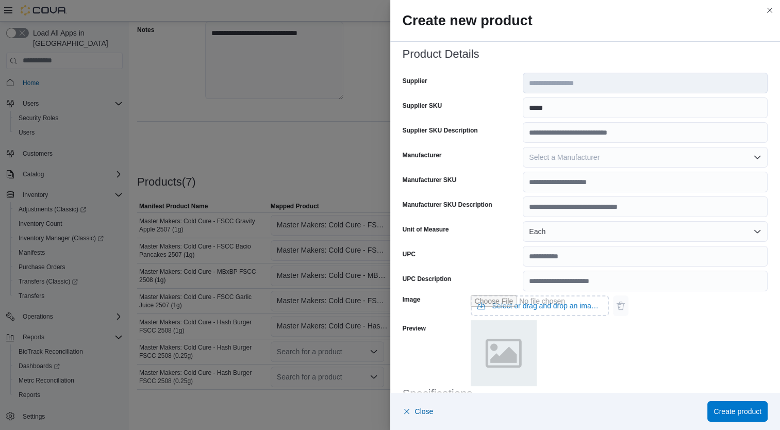
scroll to position [306, 0]
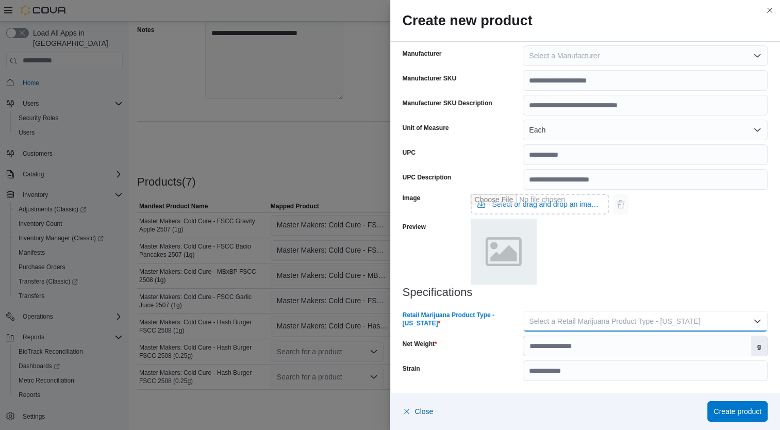
click at [573, 330] on button "Select a Retail Marijuana Product Type - [US_STATE]" at bounding box center [644, 321] width 245 height 21
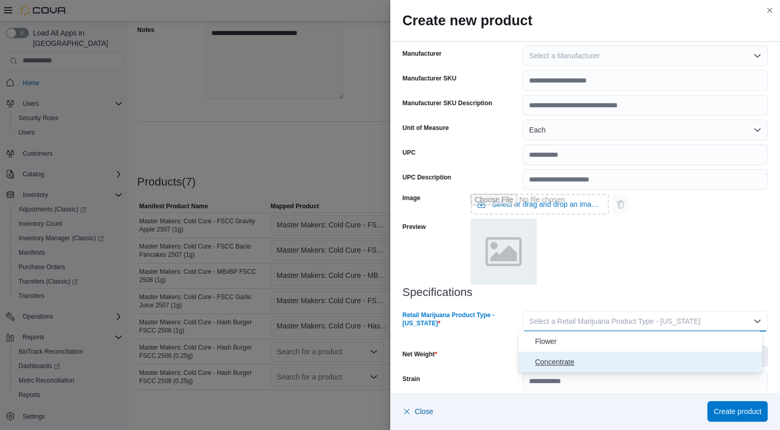
click at [563, 363] on span "Concentrate" at bounding box center [646, 362] width 223 height 12
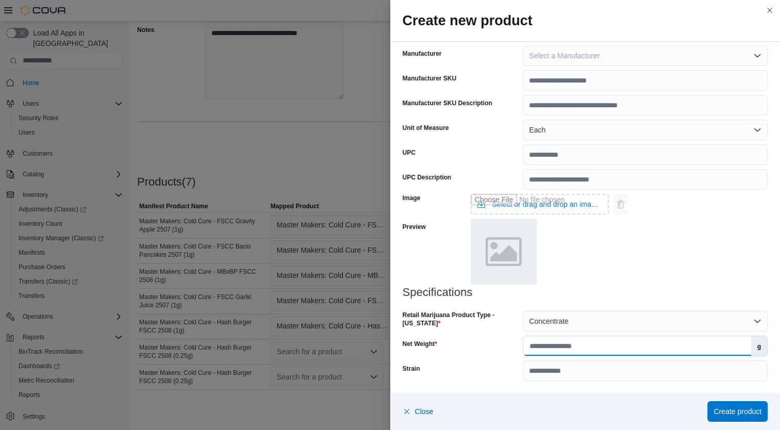
click at [575, 351] on input "Net Weight" at bounding box center [636, 346] width 227 height 20
type input "***"
click at [457, 343] on div "Net Weight" at bounding box center [460, 345] width 116 height 21
click at [717, 414] on span "Create product" at bounding box center [737, 411] width 48 height 10
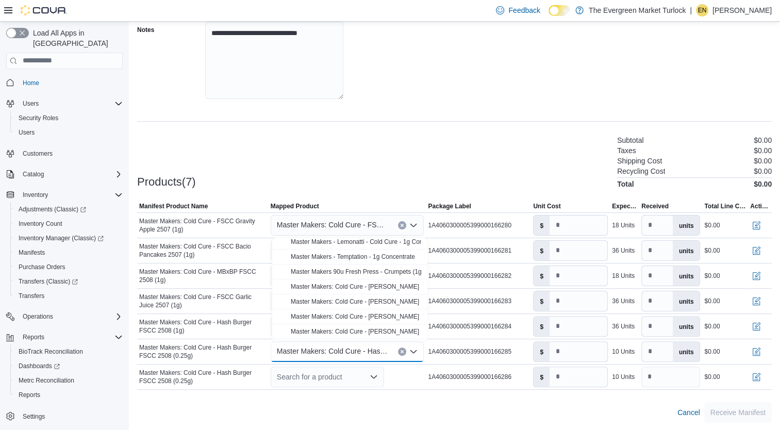
scroll to position [210, 0]
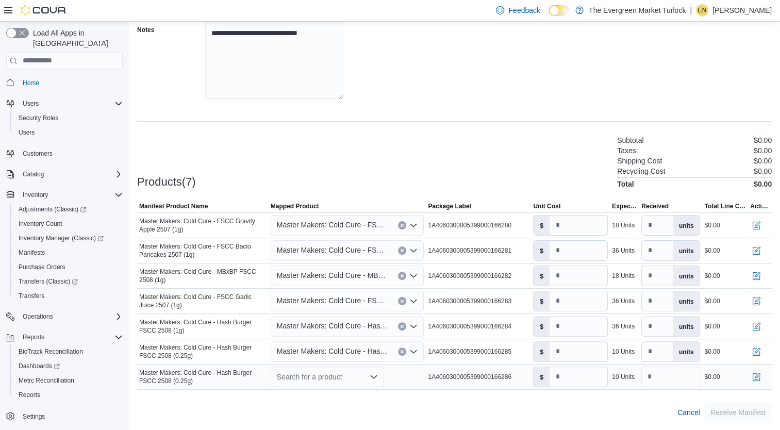
click at [325, 378] on div "Search for a product" at bounding box center [327, 376] width 113 height 21
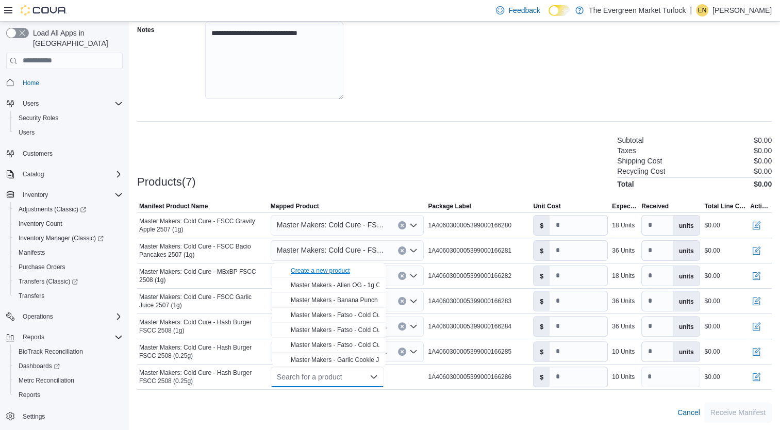
click at [326, 274] on div "Create a new product" at bounding box center [320, 270] width 59 height 8
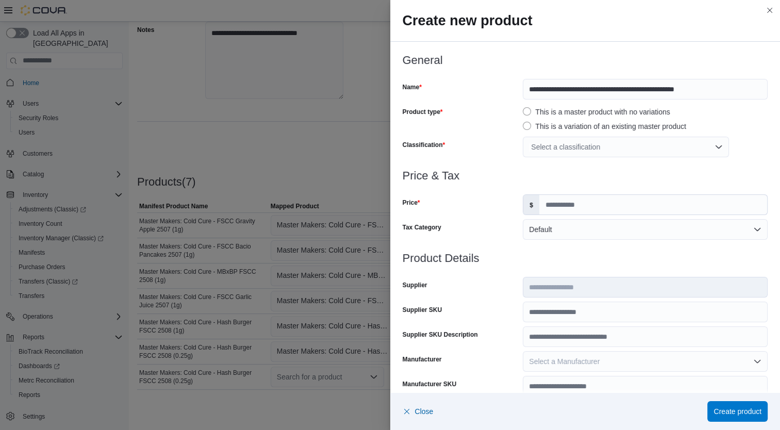
click at [634, 151] on div "Select a classification" at bounding box center [625, 147] width 206 height 21
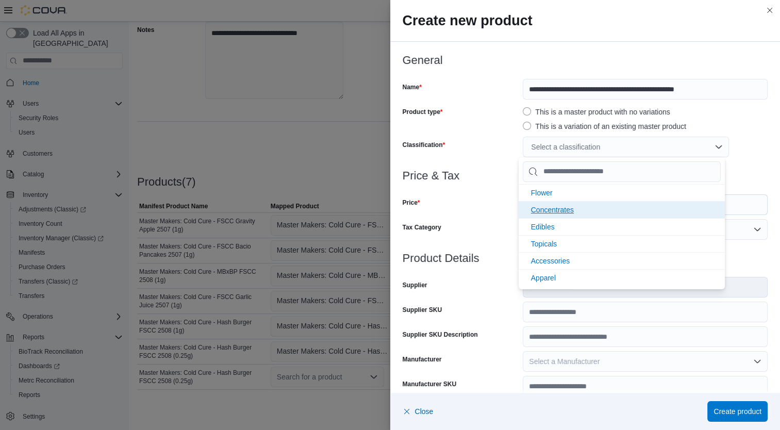
click at [556, 213] on span "Concentrates" at bounding box center [552, 210] width 43 height 8
click at [491, 176] on h3 "Price & Tax" at bounding box center [584, 176] width 365 height 12
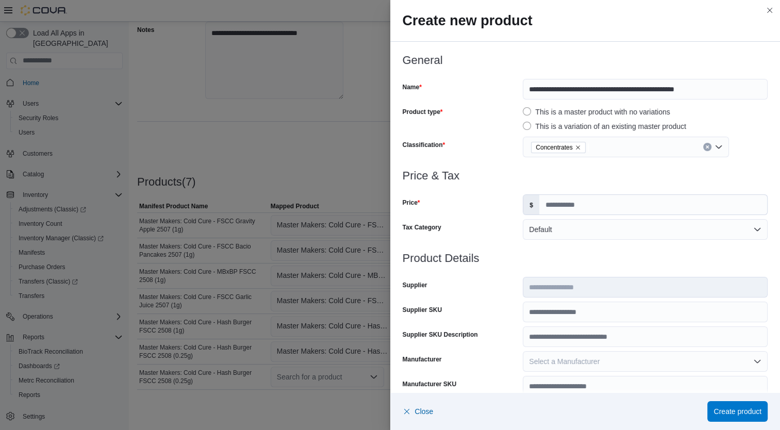
click at [584, 217] on div "Price & Tax Price $ Tax Category Default" at bounding box center [584, 211] width 365 height 82
click at [588, 204] on input "Price" at bounding box center [653, 205] width 228 height 20
type input "****"
click at [546, 317] on input "Supplier SKU" at bounding box center [644, 311] width 245 height 21
type input "*****"
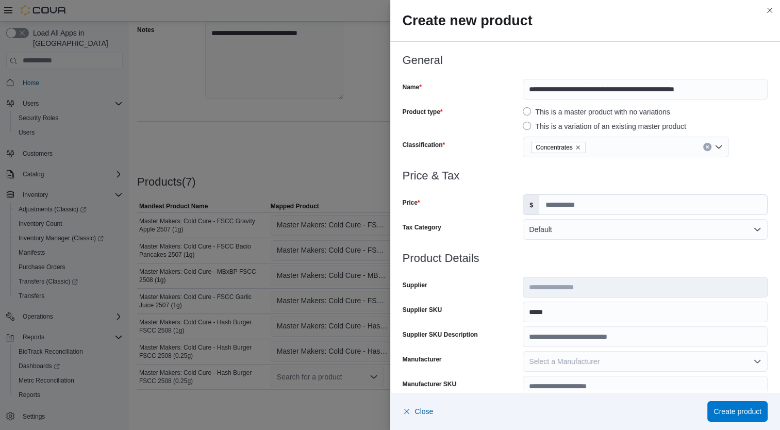
click at [501, 318] on div "Supplier SKU" at bounding box center [460, 311] width 116 height 21
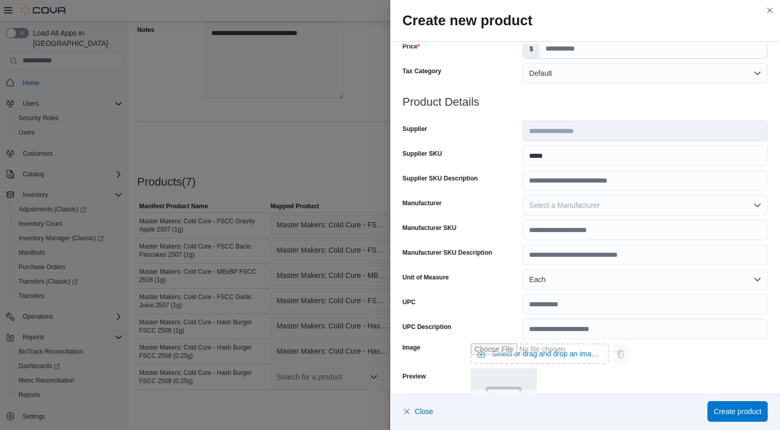
scroll to position [306, 0]
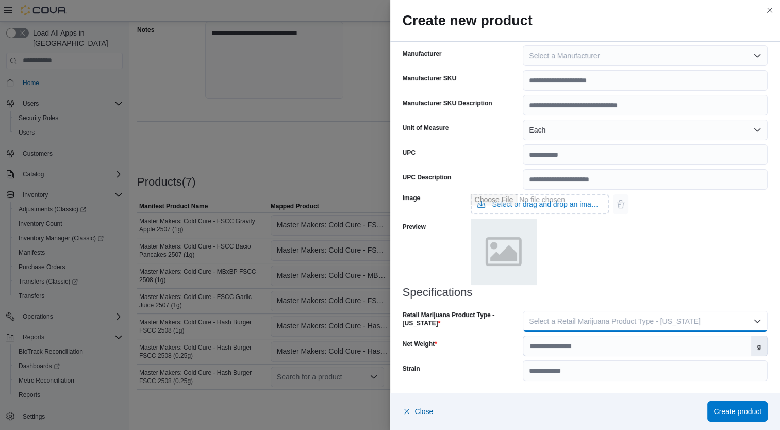
click at [556, 326] on button "Select a Retail Marijuana Product Type - [US_STATE]" at bounding box center [644, 321] width 245 height 21
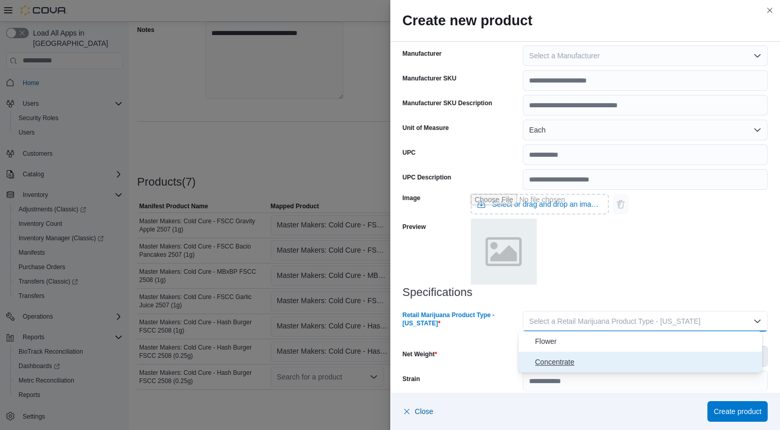
click at [537, 356] on span "Concentrate" at bounding box center [646, 362] width 223 height 12
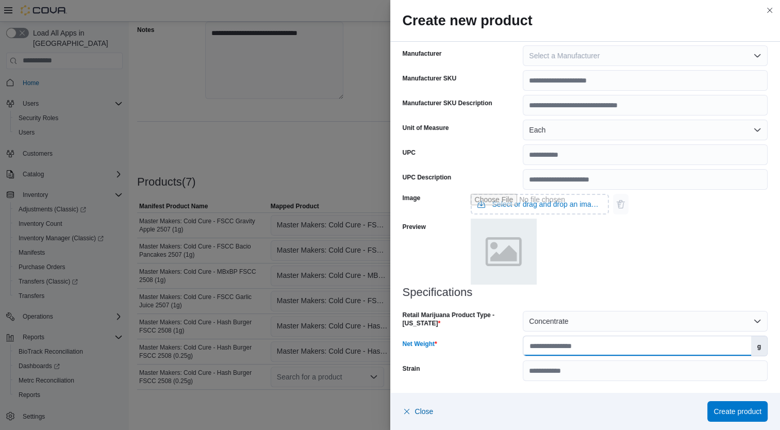
click at [567, 349] on input "Net Weight" at bounding box center [636, 346] width 227 height 20
type input "***"
click at [478, 336] on div "Net Weight" at bounding box center [460, 345] width 116 height 21
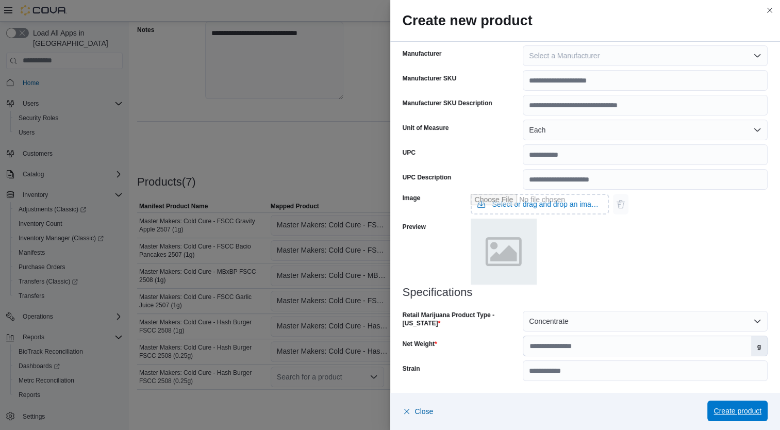
click at [741, 415] on span "Create product" at bounding box center [737, 411] width 48 height 10
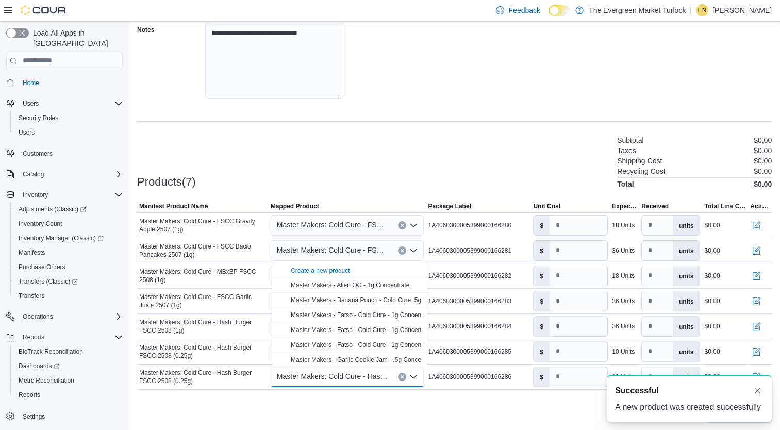
scroll to position [0, 0]
click at [517, 398] on div at bounding box center [454, 396] width 634 height 12
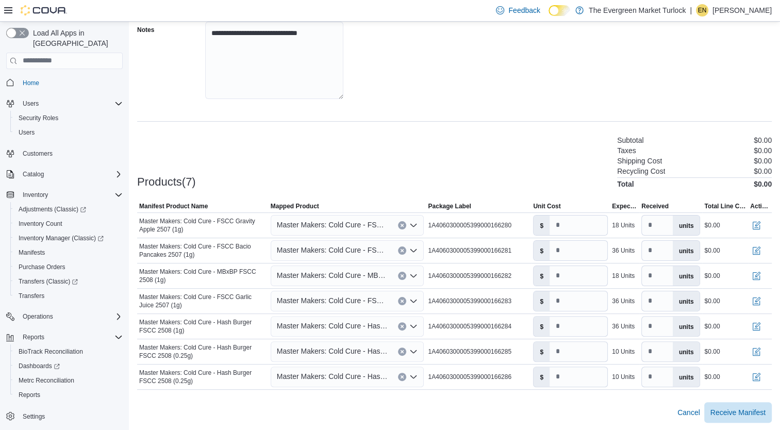
click at [488, 170] on div "Products(7) Subtotal $0.00 Taxes $0.00 Shipping Cost $0.00 Recycling Cost $0.00…" at bounding box center [454, 161] width 634 height 54
click at [442, 145] on div "Products(7) Subtotal $0.00 Taxes $0.00 Shipping Cost $0.00 Recycling Cost $0.00…" at bounding box center [454, 161] width 634 height 54
click at [572, 225] on input "number" at bounding box center [578, 225] width 58 height 20
type input "**"
click at [576, 245] on input "number" at bounding box center [578, 251] width 58 height 20
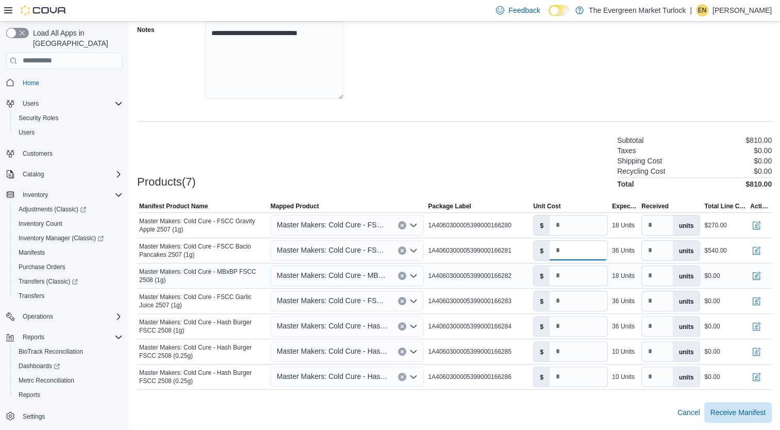
type input "**"
click at [578, 279] on input "number" at bounding box center [578, 276] width 58 height 20
type input "**"
click at [572, 306] on input "number" at bounding box center [578, 301] width 58 height 20
type input "**"
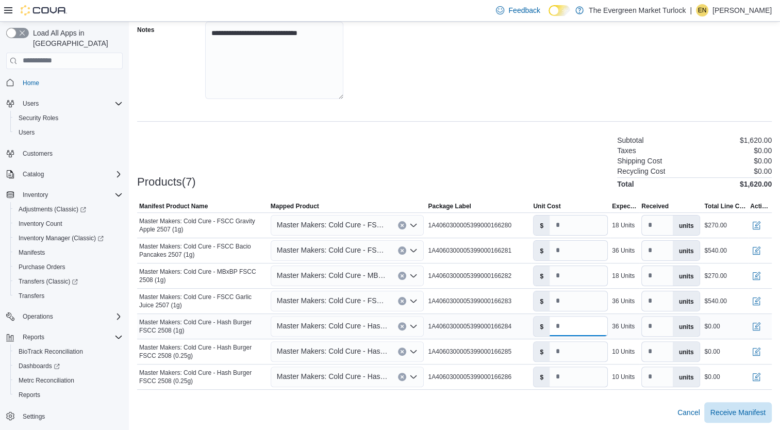
click at [573, 332] on input "number" at bounding box center [578, 326] width 58 height 20
type input "**"
click at [573, 359] on input "number" at bounding box center [578, 352] width 58 height 20
click at [578, 372] on input "number" at bounding box center [578, 377] width 58 height 20
click at [577, 354] on input "**" at bounding box center [578, 352] width 58 height 20
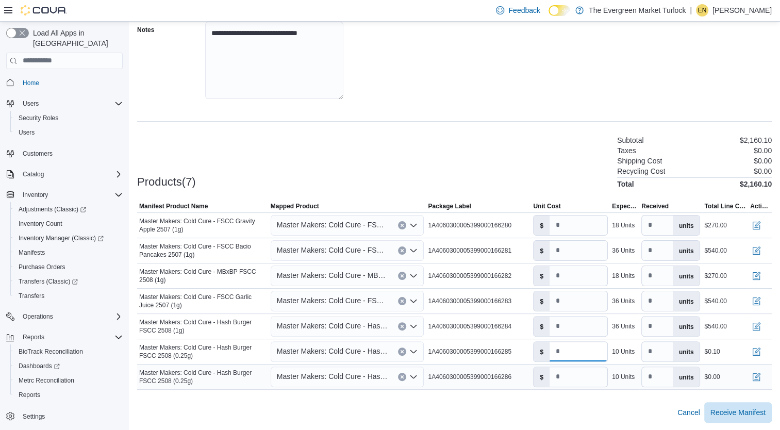
type input "***"
click at [576, 376] on input "number" at bounding box center [578, 377] width 58 height 20
type input "***"
click at [579, 403] on div "Cancel Receive Manifest" at bounding box center [454, 412] width 634 height 21
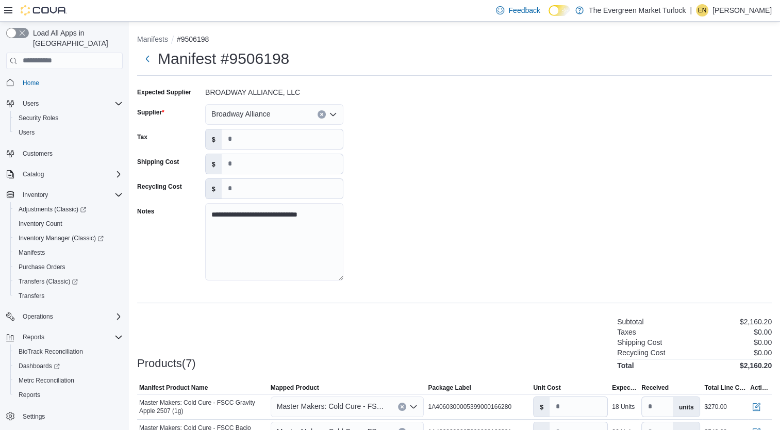
scroll to position [181, 0]
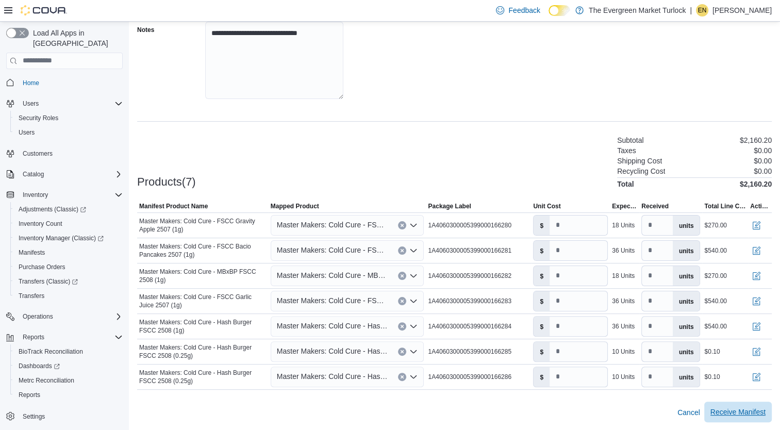
click at [756, 410] on span "Receive Manifest" at bounding box center [737, 412] width 55 height 10
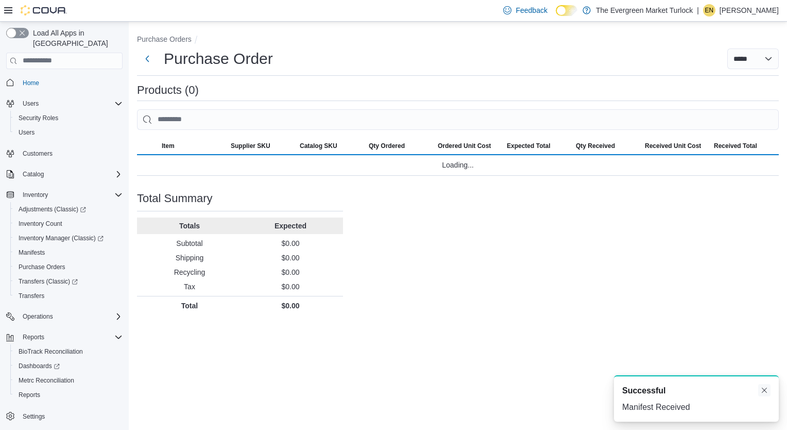
click at [767, 392] on button "Dismiss toast" at bounding box center [764, 390] width 12 height 12
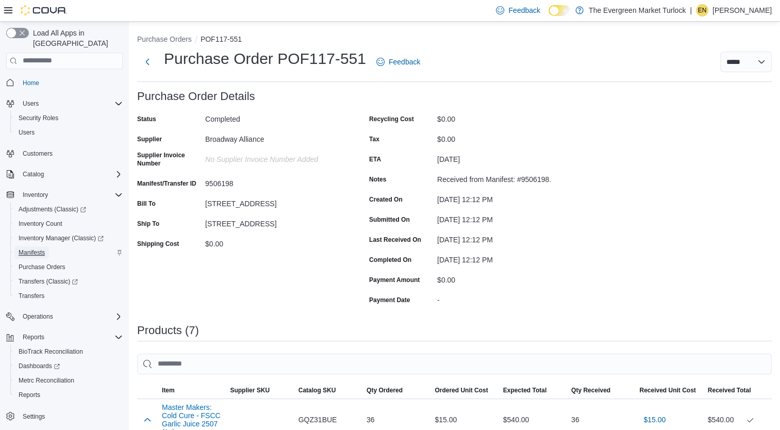
click at [32, 248] on span "Manifests" at bounding box center [32, 252] width 26 height 8
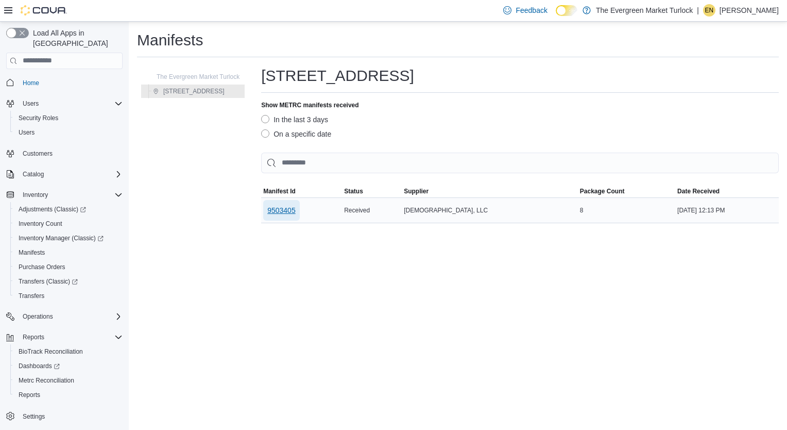
click at [284, 213] on span "9503405" at bounding box center [281, 210] width 28 height 10
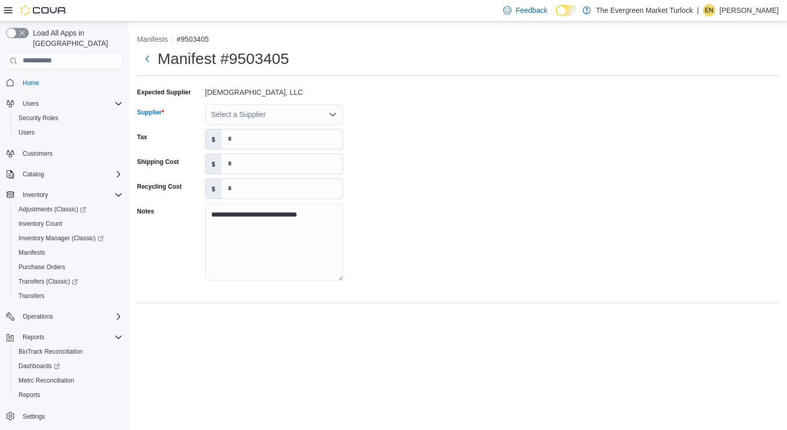
click at [272, 119] on div "Select a Supplier" at bounding box center [274, 114] width 138 height 21
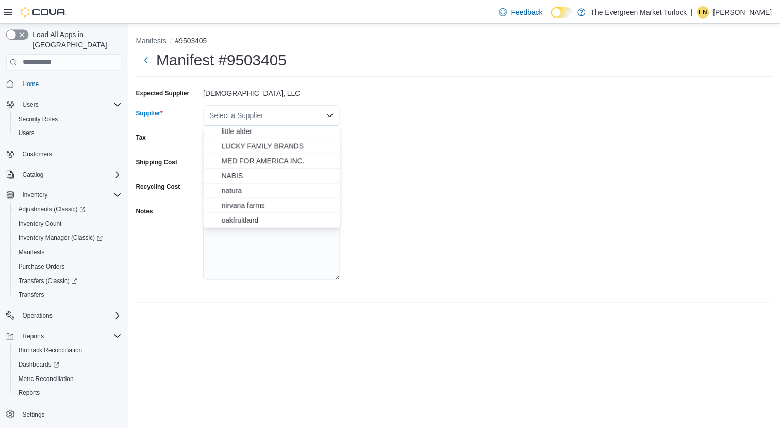
scroll to position [483, 0]
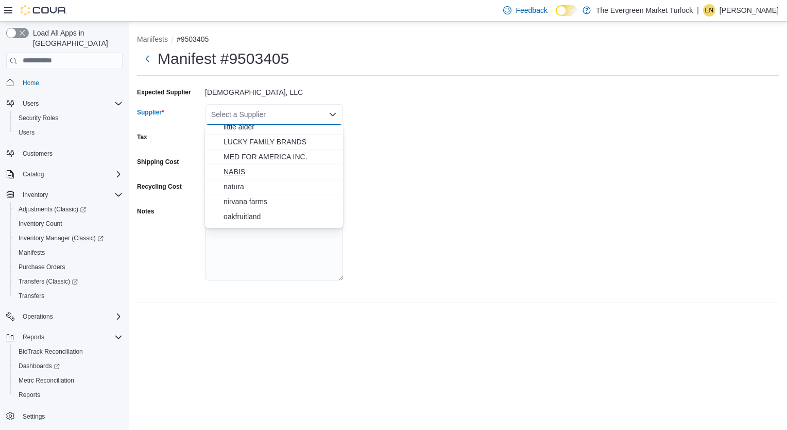
click at [258, 167] on span "NABIS" at bounding box center [280, 171] width 113 height 10
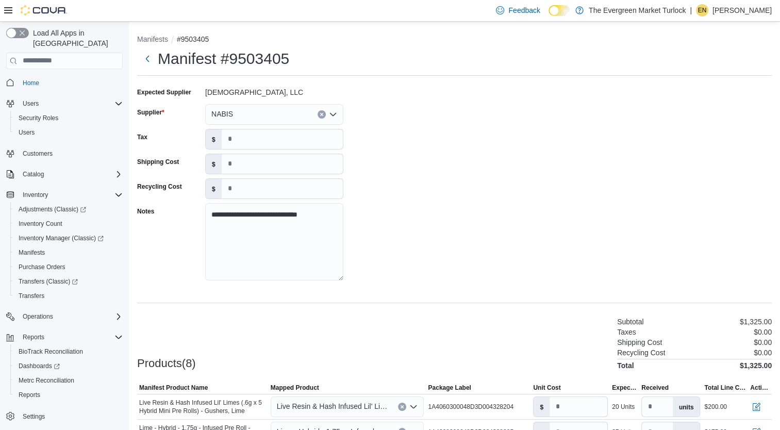
click at [396, 246] on div "**********" at bounding box center [454, 187] width 634 height 206
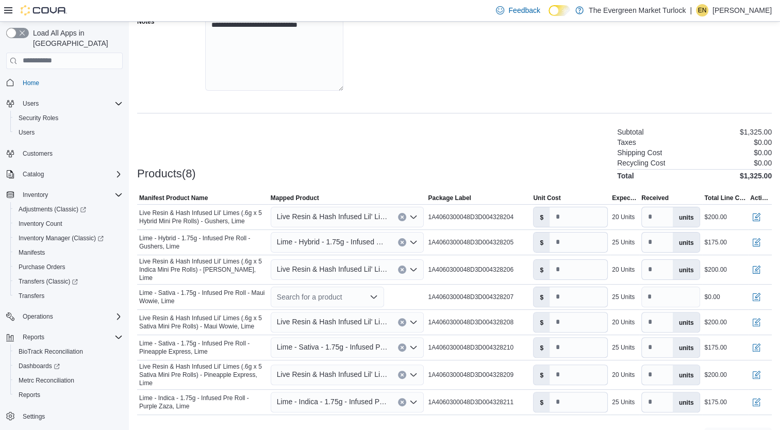
scroll to position [194, 0]
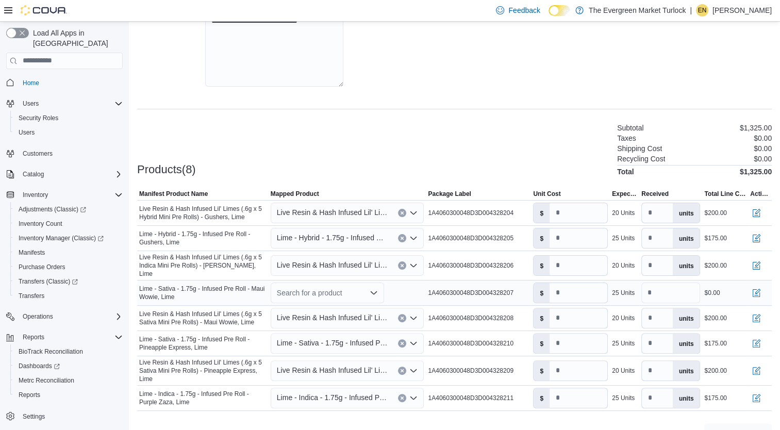
click at [317, 289] on div "Search for a product" at bounding box center [327, 292] width 113 height 21
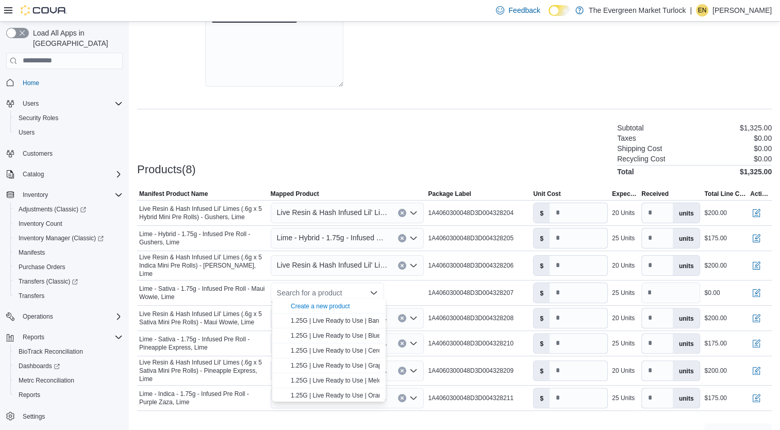
click at [356, 153] on div "Products(8) Subtotal $1,325.00 Taxes $0.00 Shipping Cost $0.00 Recycling Cost $…" at bounding box center [454, 149] width 634 height 54
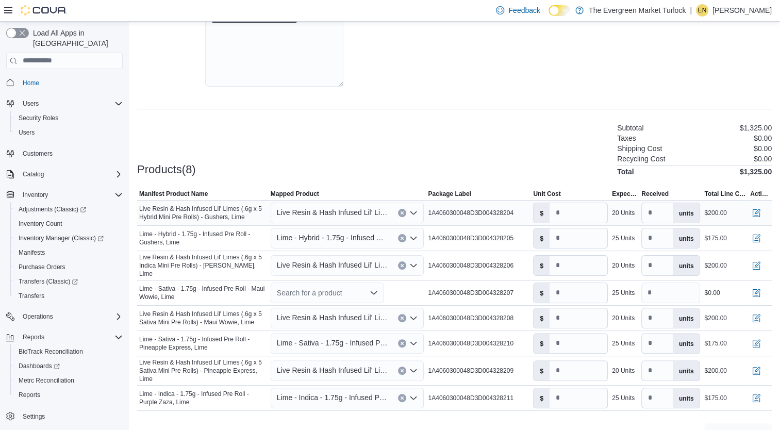
click at [404, 211] on icon "Clear input" at bounding box center [402, 213] width 4 height 4
type input "*"
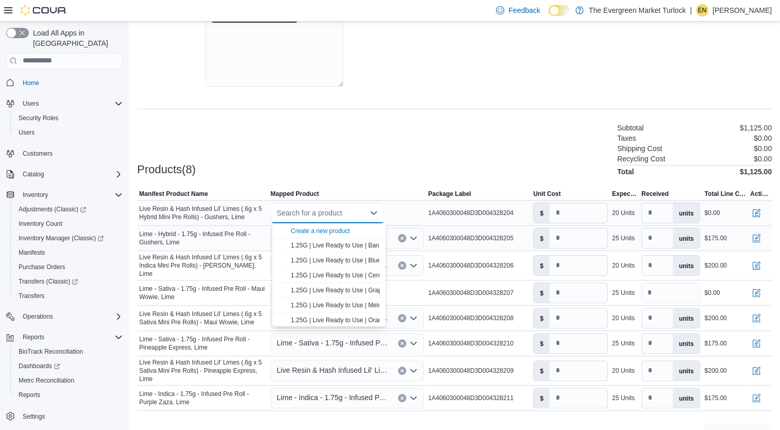
click at [403, 238] on icon "Clear input" at bounding box center [402, 238] width 3 height 3
type input "*"
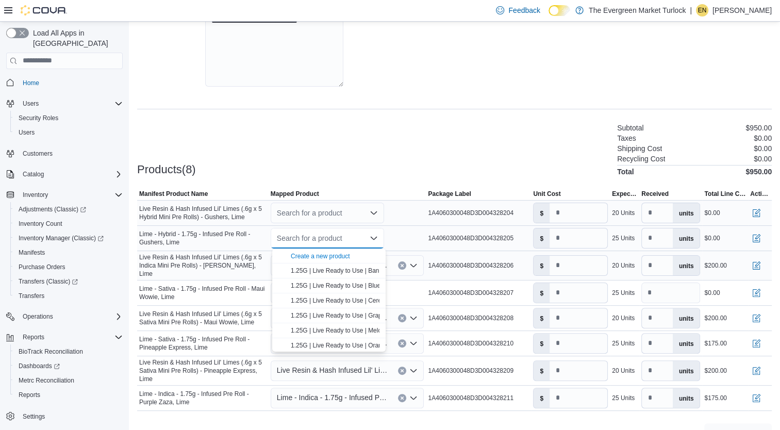
click at [404, 264] on icon "Clear input" at bounding box center [402, 265] width 4 height 4
type input "*"
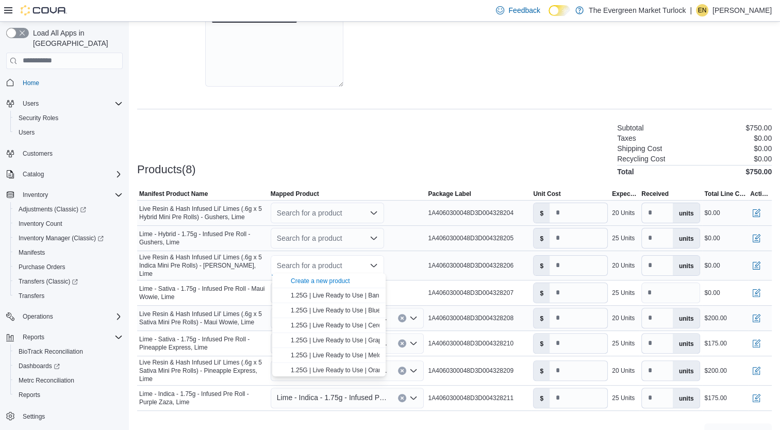
click at [406, 314] on button "Clear input" at bounding box center [402, 318] width 8 height 8
type input "*"
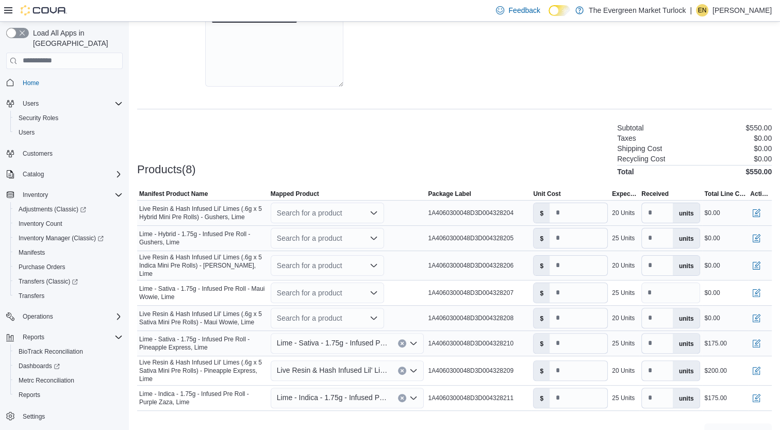
click at [404, 345] on div "Lime - Sativa - 1.75g - Infused Pre Roll - Pineapple Express, Lime" at bounding box center [348, 343] width 154 height 21
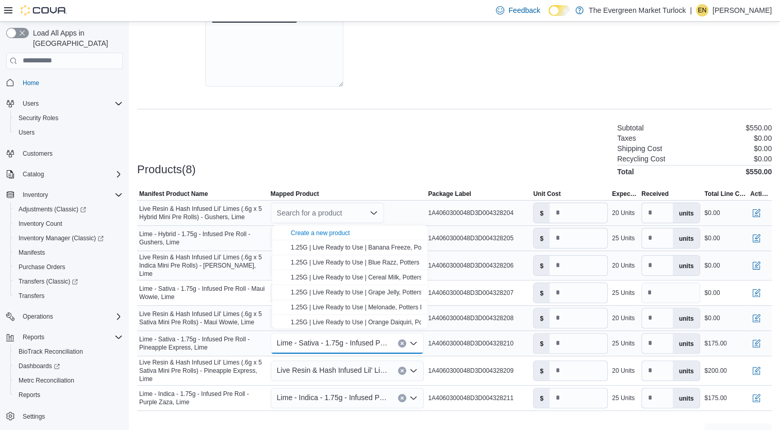
click at [404, 343] on div "Lime - Sativa - 1.75g - Infused Pre Roll - Pineapple Express, Lime Combo box. S…" at bounding box center [348, 343] width 154 height 21
click at [404, 333] on div "Lime - Sativa - 1.75g - Infused Pre Roll - Pineapple Express, Lime Combo box. S…" at bounding box center [348, 343] width 154 height 21
click at [404, 341] on icon "Clear input" at bounding box center [402, 343] width 4 height 4
type input "*"
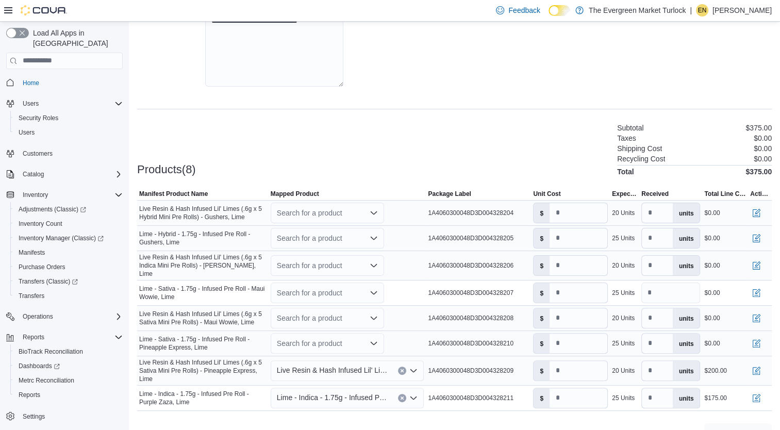
click at [404, 368] on icon "Clear input" at bounding box center [402, 370] width 4 height 4
type input "*"
click at [404, 395] on button "Clear input" at bounding box center [402, 398] width 8 height 8
type input "*"
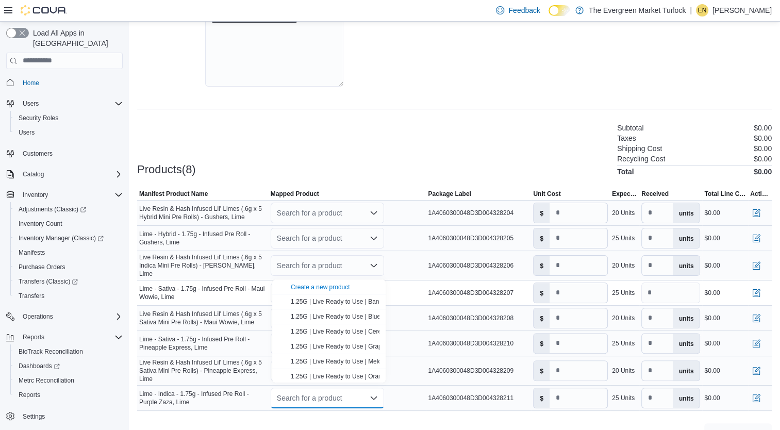
click at [311, 213] on div "Search for a product" at bounding box center [327, 212] width 113 height 21
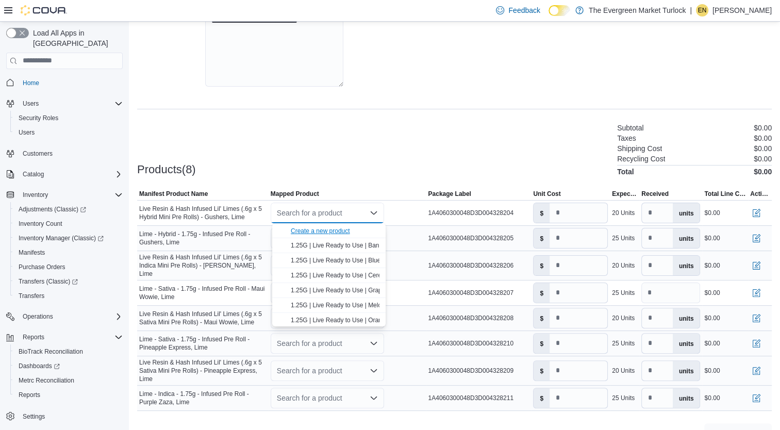
click at [305, 228] on div "Create a new product" at bounding box center [320, 231] width 59 height 8
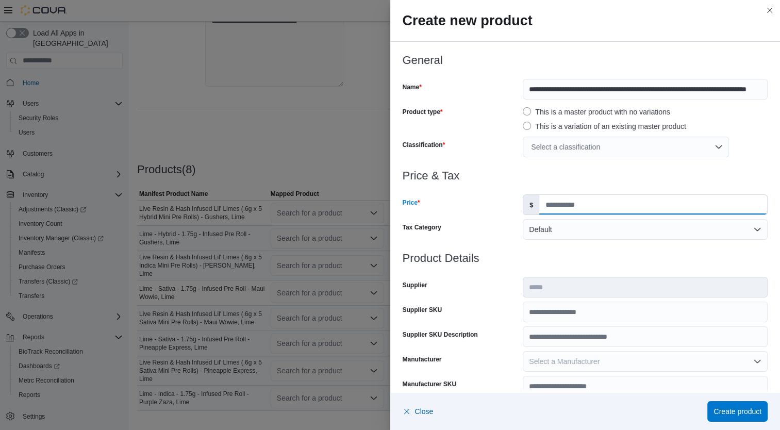
click at [569, 214] on input "Price" at bounding box center [653, 205] width 228 height 20
click at [640, 146] on div "Select a classification" at bounding box center [625, 147] width 206 height 21
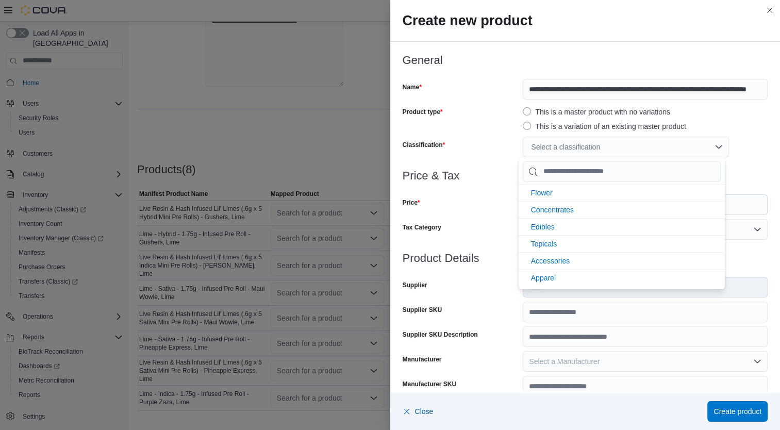
click at [732, 158] on div at bounding box center [584, 163] width 365 height 12
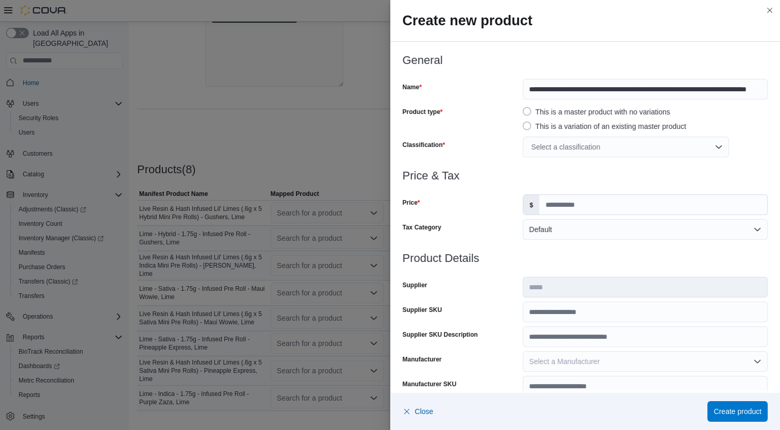
click at [677, 149] on div "Select a classification" at bounding box center [625, 147] width 206 height 21
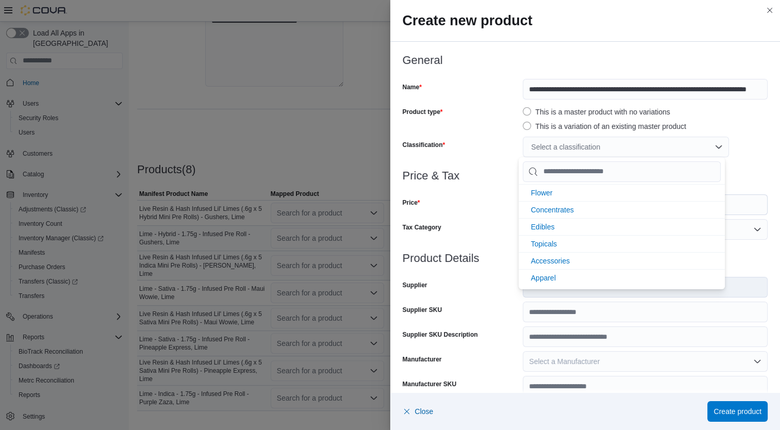
click at [757, 160] on div at bounding box center [584, 163] width 365 height 12
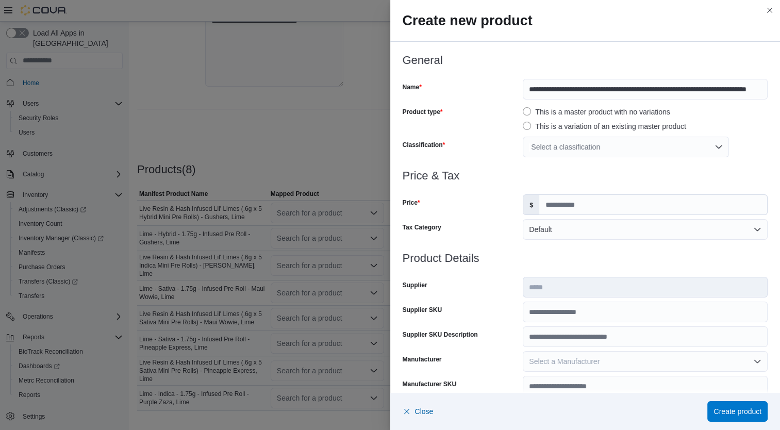
click at [614, 161] on div at bounding box center [584, 163] width 365 height 12
click at [551, 154] on div "Select a classification" at bounding box center [625, 147] width 206 height 21
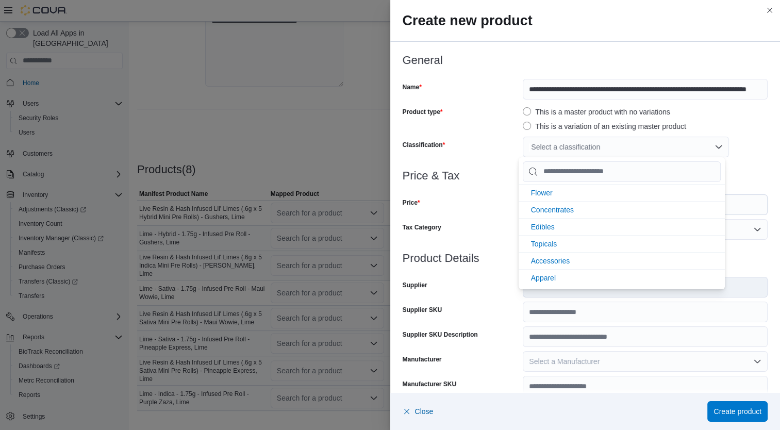
click at [500, 158] on div at bounding box center [584, 163] width 365 height 12
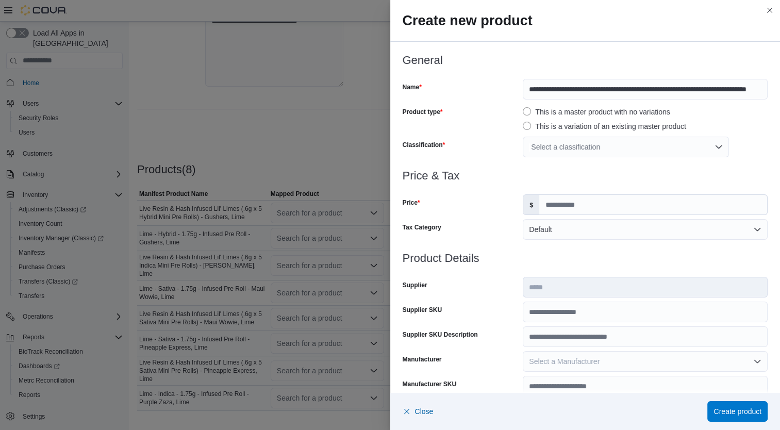
click at [589, 148] on div "Select a classification" at bounding box center [625, 147] width 206 height 21
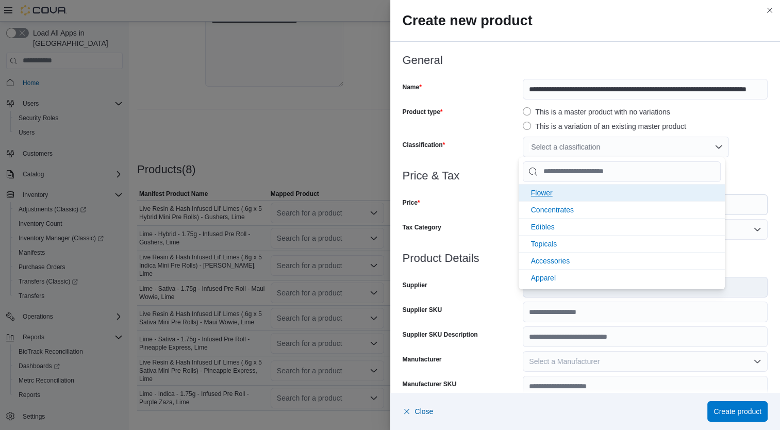
click at [549, 192] on span "Flower" at bounding box center [542, 193] width 22 height 8
click at [492, 213] on div "Price" at bounding box center [460, 204] width 116 height 21
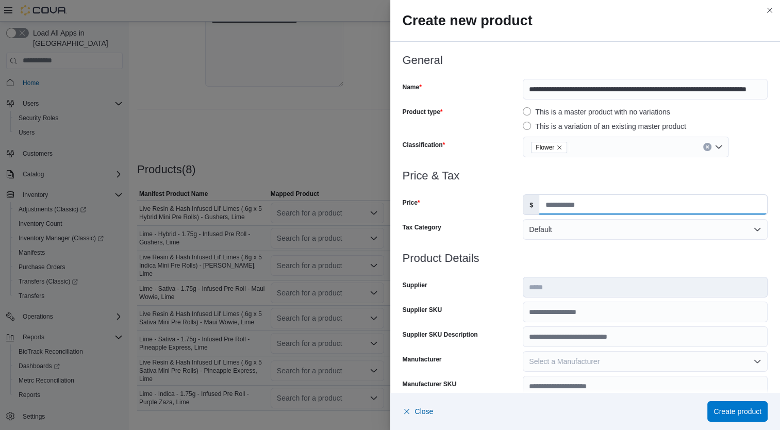
click at [589, 209] on input "Price" at bounding box center [653, 205] width 228 height 20
type input "*****"
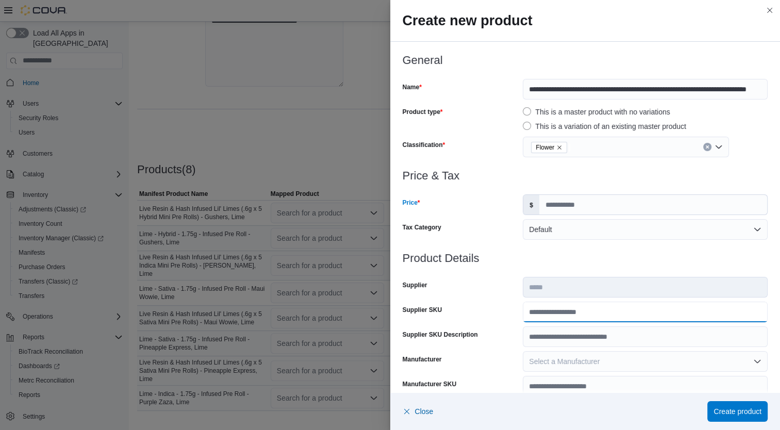
click at [594, 313] on input "Supplier SKU" at bounding box center [644, 311] width 245 height 21
type input "**********"
click at [503, 275] on div at bounding box center [584, 270] width 365 height 12
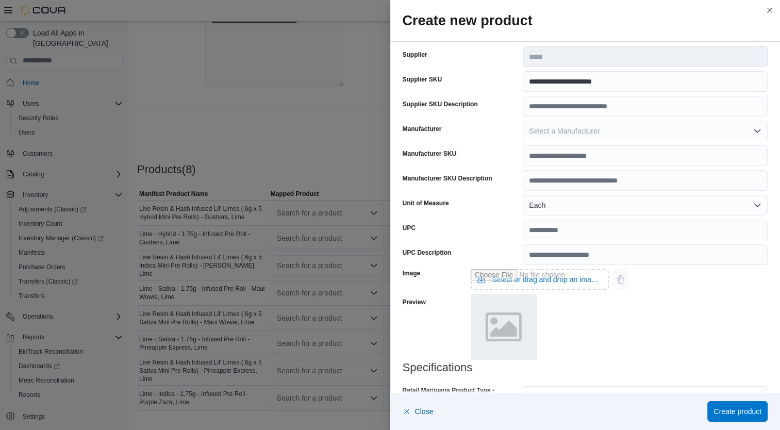
scroll to position [306, 0]
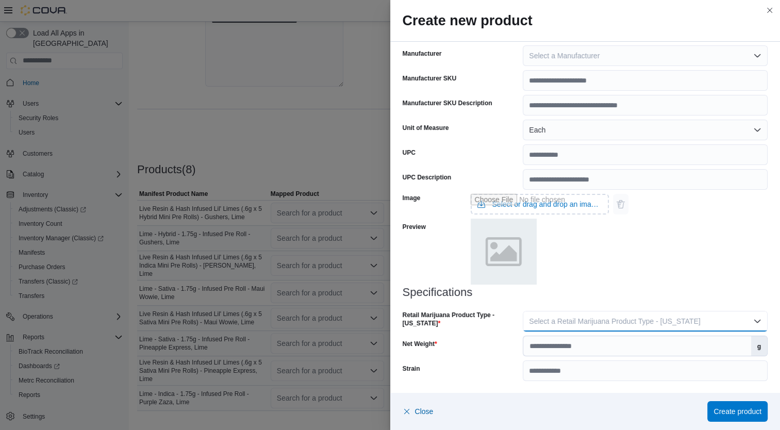
click at [561, 321] on span "Select a Retail Marijuana Product Type - [US_STATE]" at bounding box center [614, 321] width 171 height 8
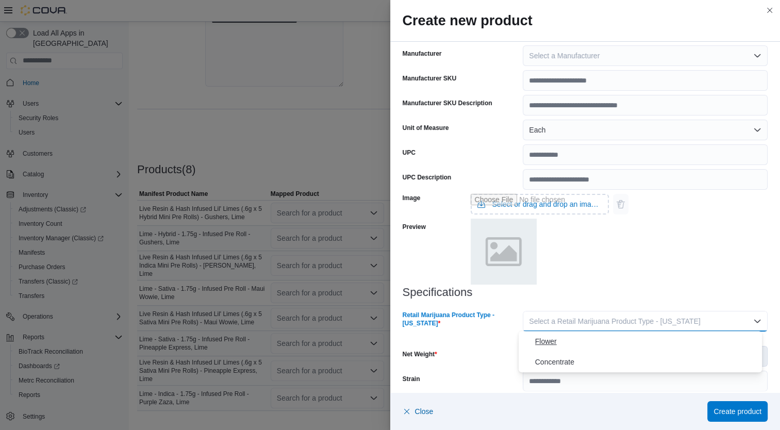
click at [573, 336] on span "Flower" at bounding box center [646, 341] width 223 height 12
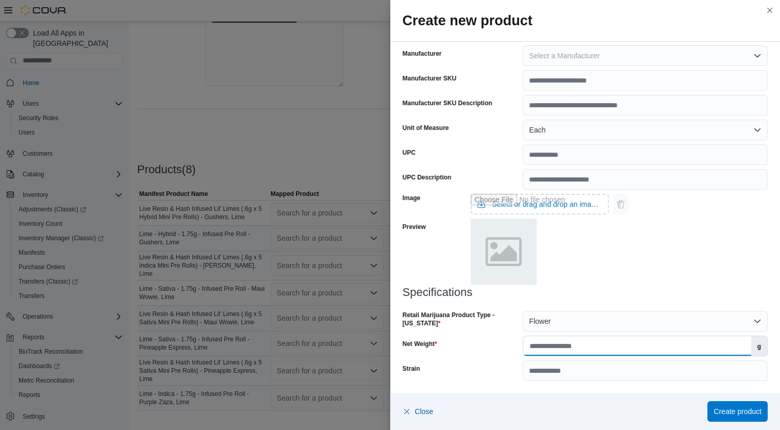
click at [581, 345] on input "Net Weight" at bounding box center [636, 346] width 227 height 20
type input "*"
click at [500, 351] on div "Net Weight" at bounding box center [460, 345] width 116 height 21
click at [730, 407] on span "Create product" at bounding box center [737, 411] width 48 height 10
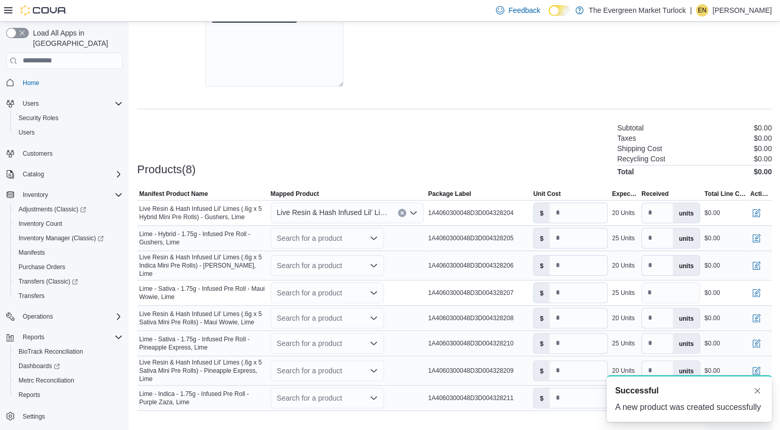
click at [430, 158] on div "Products(8) Subtotal $0.00 Taxes $0.00 Shipping Cost $0.00 Recycling Cost $0.00…" at bounding box center [454, 149] width 634 height 54
click at [354, 238] on div "Search for a product" at bounding box center [327, 238] width 113 height 21
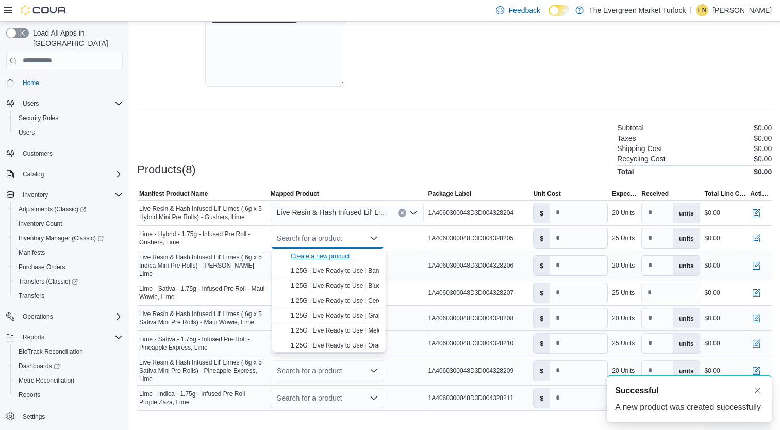
click at [323, 257] on div "Create a new product" at bounding box center [320, 256] width 59 height 8
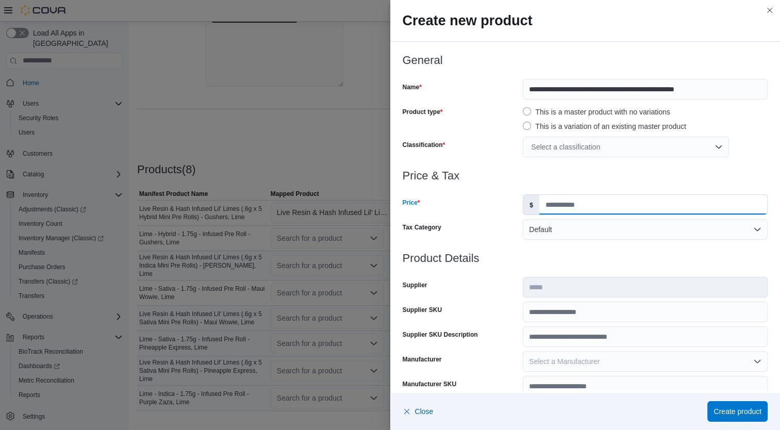
click at [572, 207] on input "Price" at bounding box center [653, 205] width 228 height 20
click at [571, 158] on div at bounding box center [584, 163] width 365 height 12
click at [582, 149] on div "Select a classification" at bounding box center [625, 147] width 206 height 21
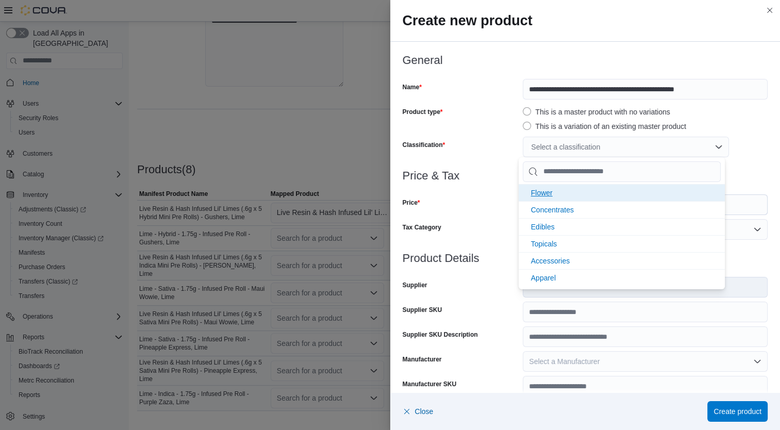
click at [555, 197] on li "Flower" at bounding box center [621, 192] width 206 height 17
click at [496, 193] on div at bounding box center [584, 188] width 365 height 12
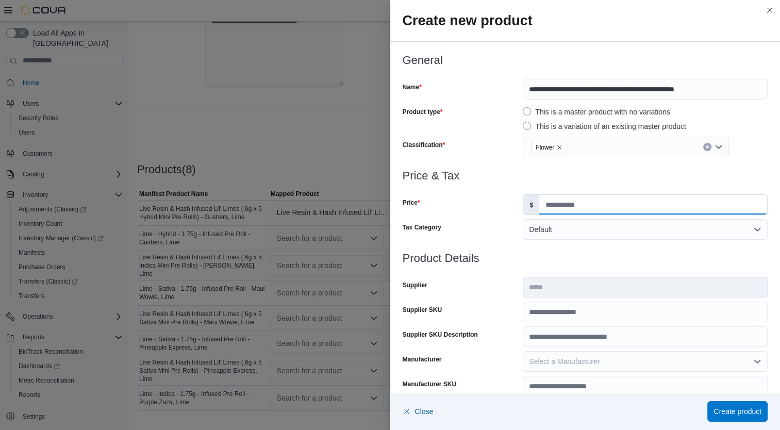
click at [565, 202] on input "Price" at bounding box center [653, 205] width 228 height 20
type input "*****"
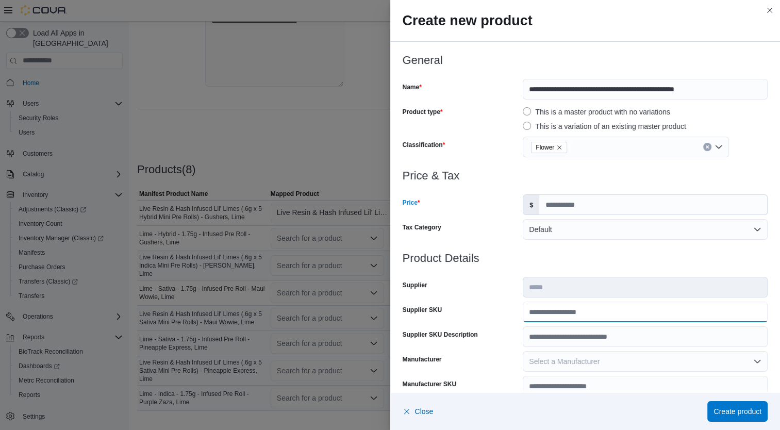
click at [543, 312] on input "Supplier SKU" at bounding box center [644, 311] width 245 height 21
type input "**********"
click at [512, 251] on div at bounding box center [584, 246] width 365 height 12
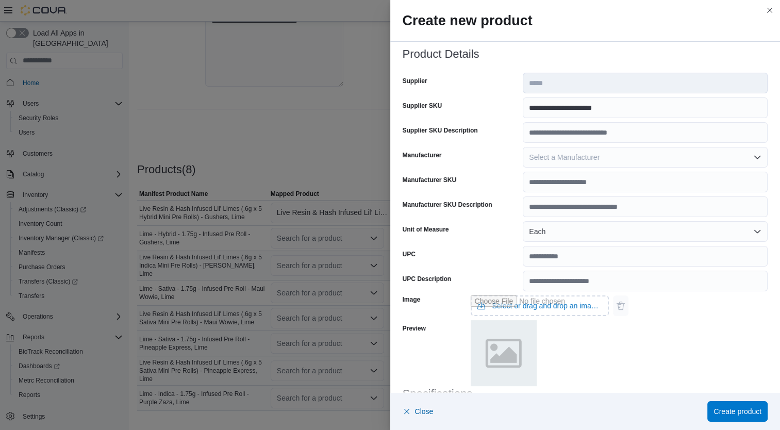
scroll to position [306, 0]
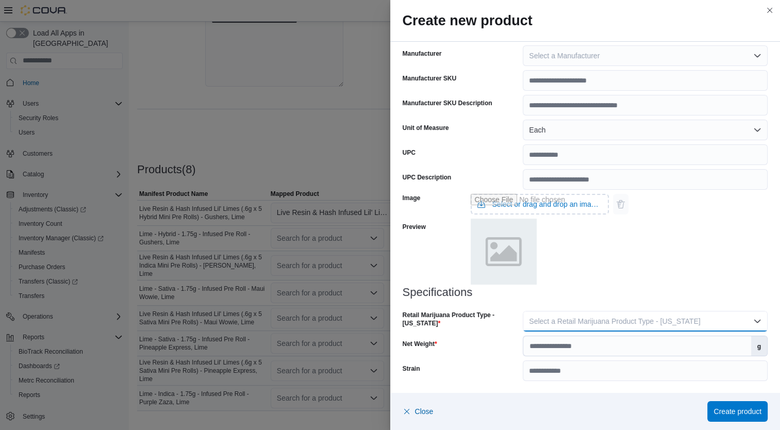
click at [590, 326] on button "Select a Retail Marijuana Product Type - [US_STATE]" at bounding box center [644, 321] width 245 height 21
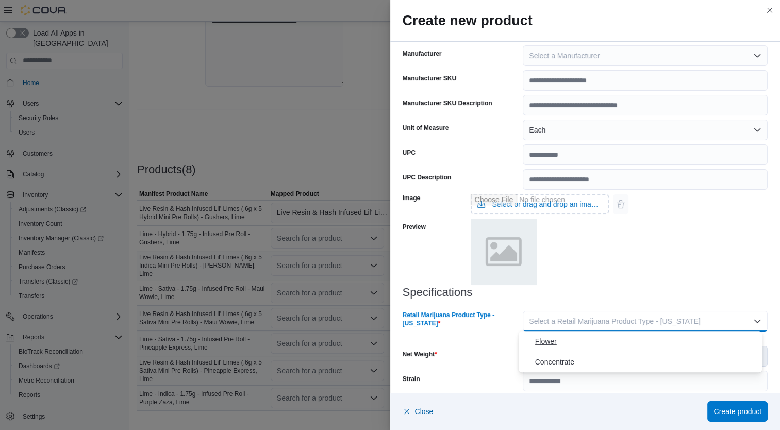
click at [554, 344] on span "Flower" at bounding box center [646, 341] width 223 height 12
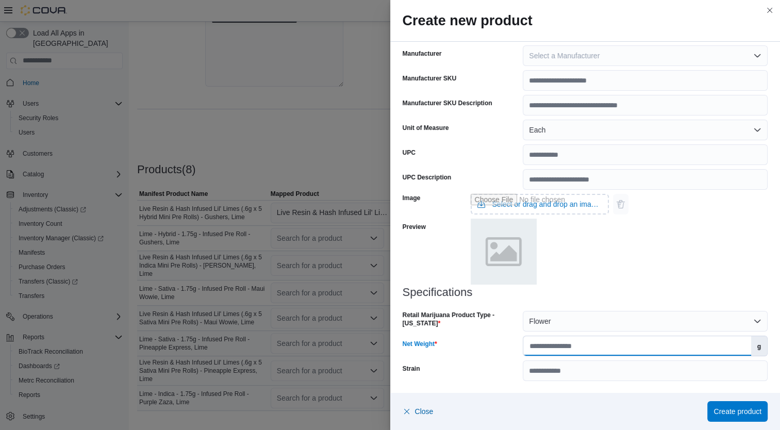
click at [562, 346] on input "Net Weight" at bounding box center [636, 346] width 227 height 20
type input "****"
click at [504, 357] on div "Specifications Retail Marijuana Product Type - [US_STATE] Flower Net Weight ***…" at bounding box center [584, 333] width 365 height 95
click at [612, 290] on h3 "Specifications" at bounding box center [584, 292] width 365 height 12
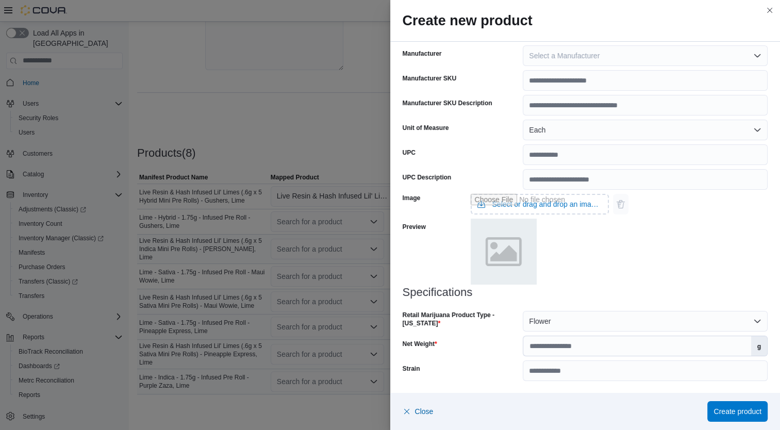
click at [637, 249] on div "Image Select or drag and drop an image file Preview" at bounding box center [584, 238] width 365 height 96
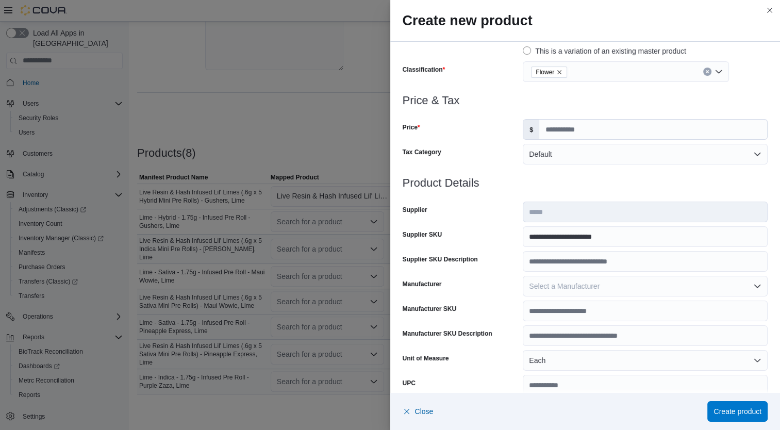
scroll to position [306, 0]
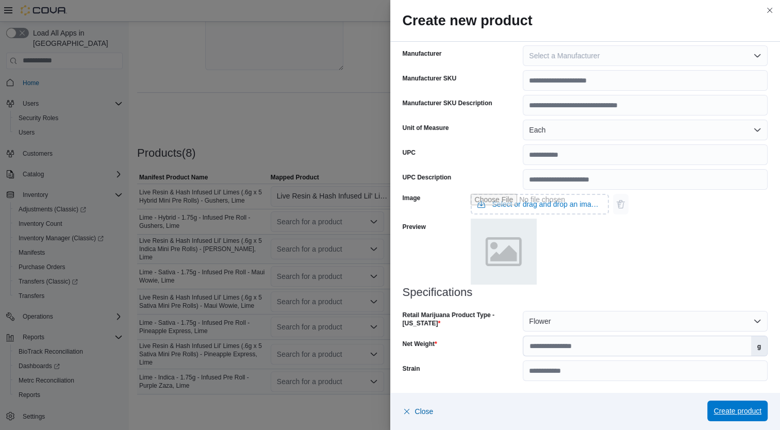
click at [740, 412] on span "Create product" at bounding box center [737, 411] width 48 height 10
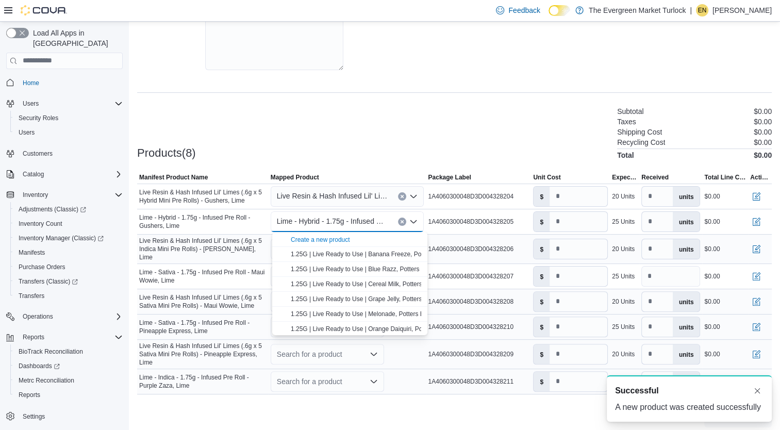
scroll to position [0, 0]
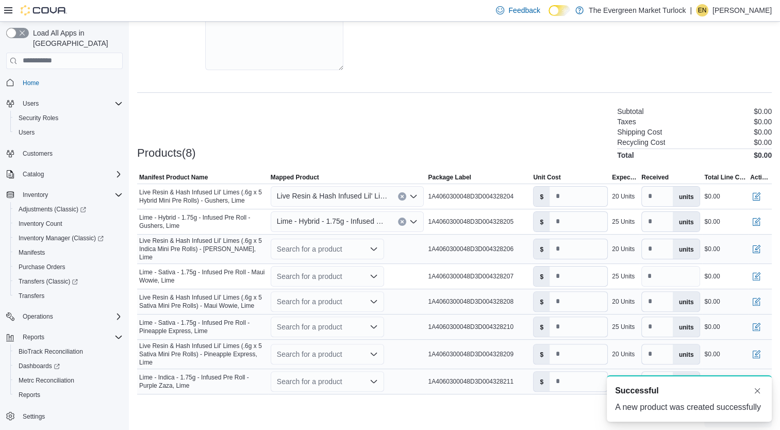
click at [432, 407] on div "Cancel Receive Manifest" at bounding box center [454, 417] width 634 height 21
click at [330, 250] on div "Search for a product" at bounding box center [327, 249] width 113 height 21
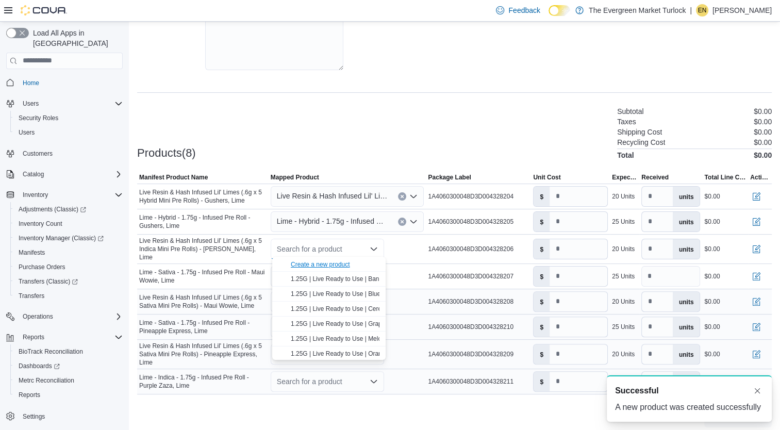
click at [323, 264] on div "Create a new product" at bounding box center [320, 264] width 59 height 8
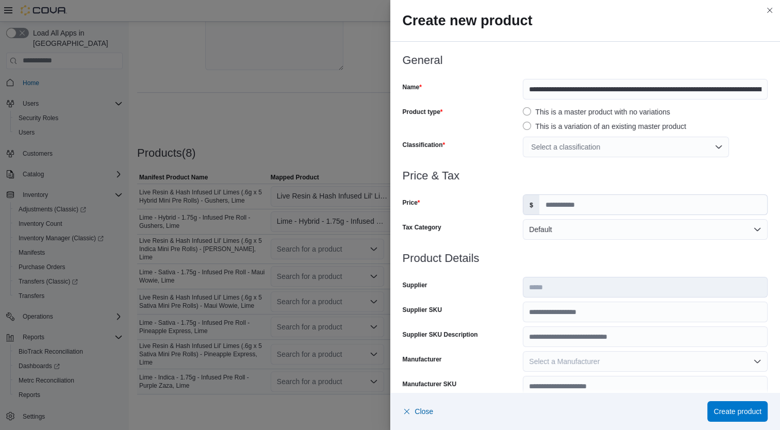
drag, startPoint x: 748, startPoint y: 88, endPoint x: 725, endPoint y: 77, distance: 24.9
click at [725, 77] on div at bounding box center [584, 72] width 365 height 12
drag, startPoint x: 747, startPoint y: 93, endPoint x: 773, endPoint y: 99, distance: 27.0
click at [773, 99] on div "**********" at bounding box center [585, 323] width 390 height 562
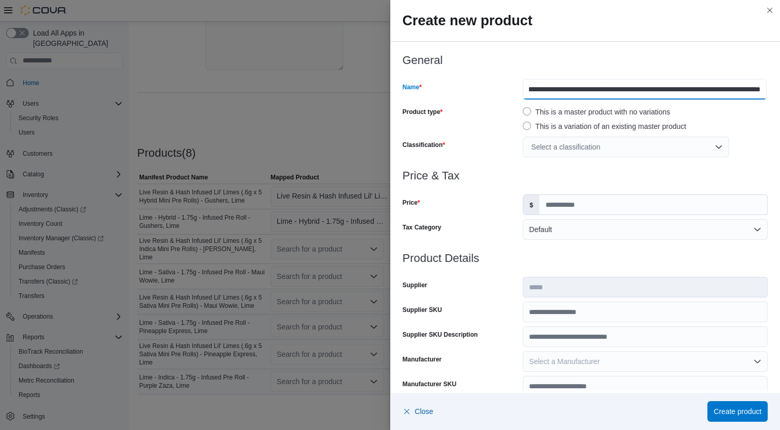
click at [754, 91] on input "**********" at bounding box center [644, 89] width 244 height 21
click at [585, 150] on div "Select a classification" at bounding box center [625, 147] width 206 height 21
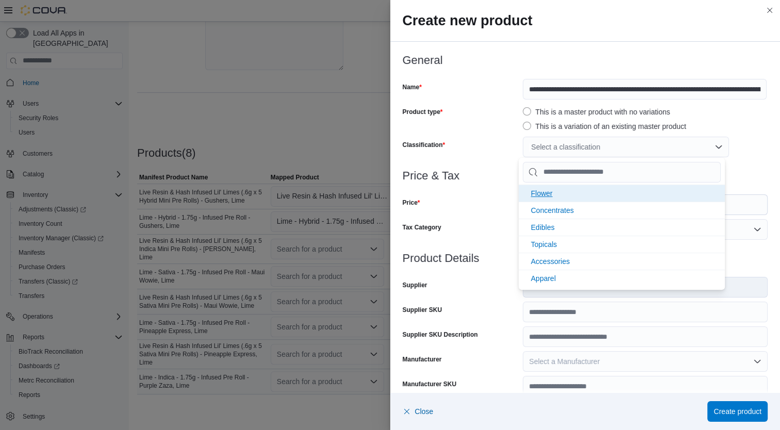
click at [551, 199] on li "Flower" at bounding box center [621, 192] width 206 height 17
click at [473, 194] on div "Price" at bounding box center [460, 204] width 116 height 21
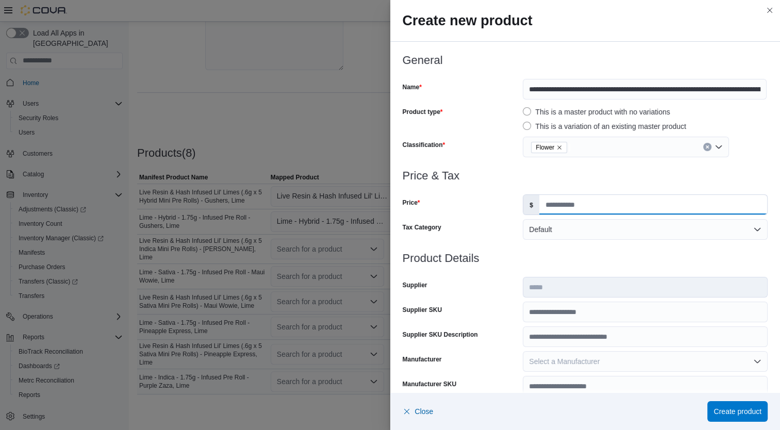
click at [570, 211] on input "Price" at bounding box center [653, 205] width 228 height 20
type input "*****"
click at [570, 265] on div at bounding box center [584, 270] width 365 height 12
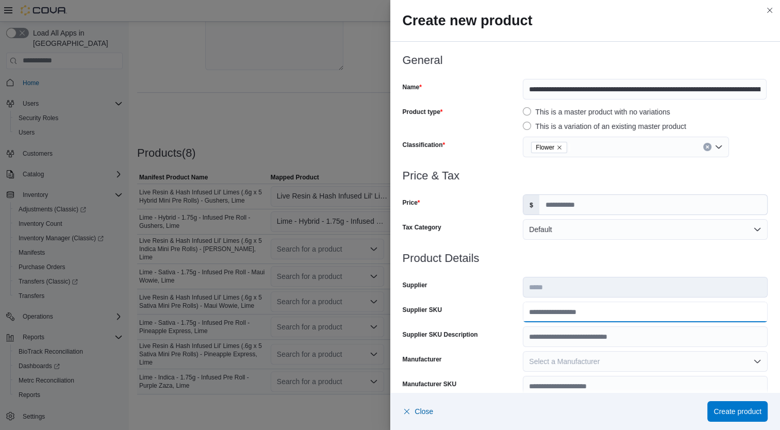
click at [560, 311] on input "Supplier SKU" at bounding box center [644, 311] width 245 height 21
type input "**********"
click at [509, 278] on div "Supplier" at bounding box center [460, 287] width 116 height 21
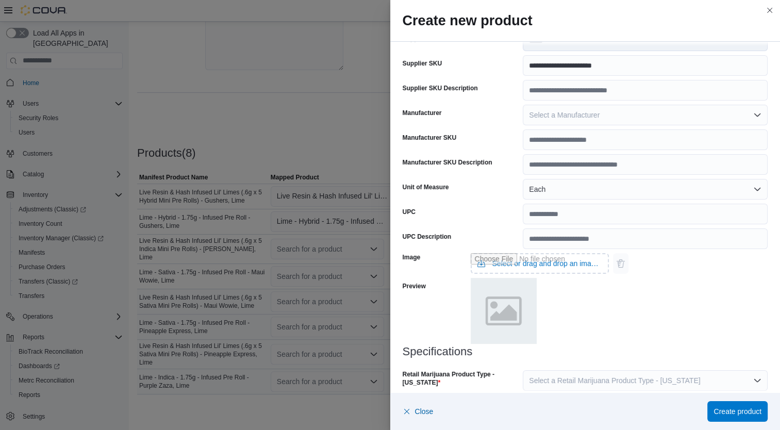
scroll to position [306, 0]
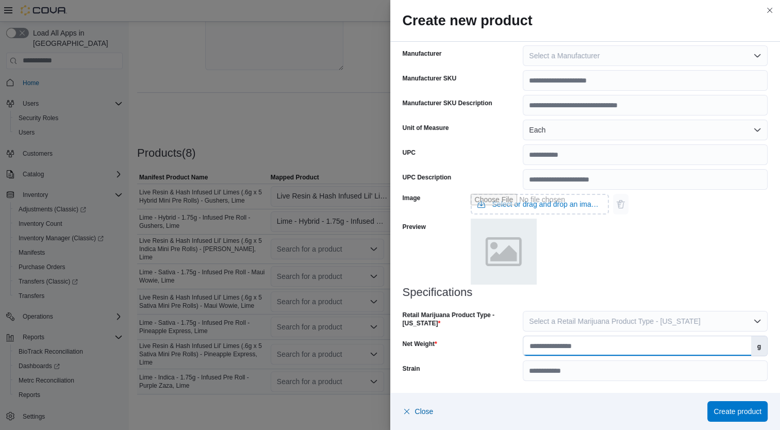
click at [568, 347] on input "Net Weight" at bounding box center [636, 346] width 227 height 20
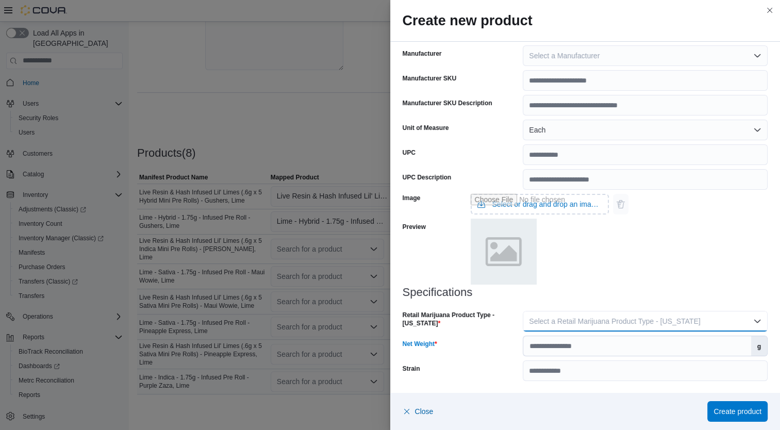
click at [577, 318] on span "Select a Retail Marijuana Product Type - [US_STATE]" at bounding box center [614, 321] width 171 height 8
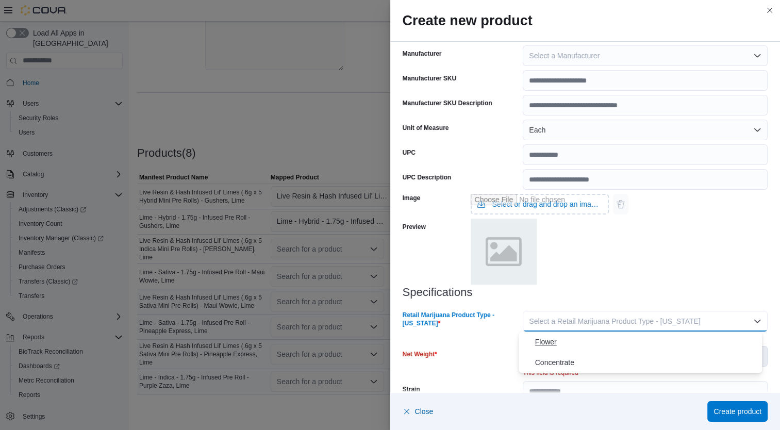
click at [563, 347] on span "Flower" at bounding box center [646, 341] width 223 height 12
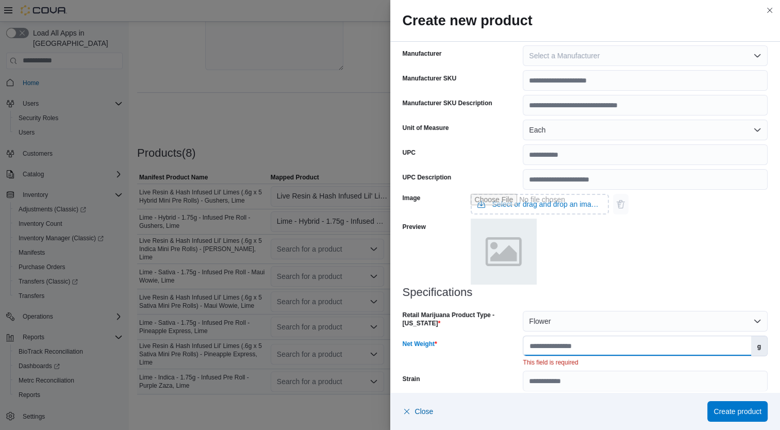
drag, startPoint x: 563, startPoint y: 347, endPoint x: 542, endPoint y: 345, distance: 21.2
click at [542, 345] on input "Net Weight" at bounding box center [636, 346] width 227 height 20
type input "*"
click at [479, 334] on div "Specifications Retail Marijuana Product Type - [US_STATE] Flower Net Weight * g…" at bounding box center [584, 333] width 365 height 95
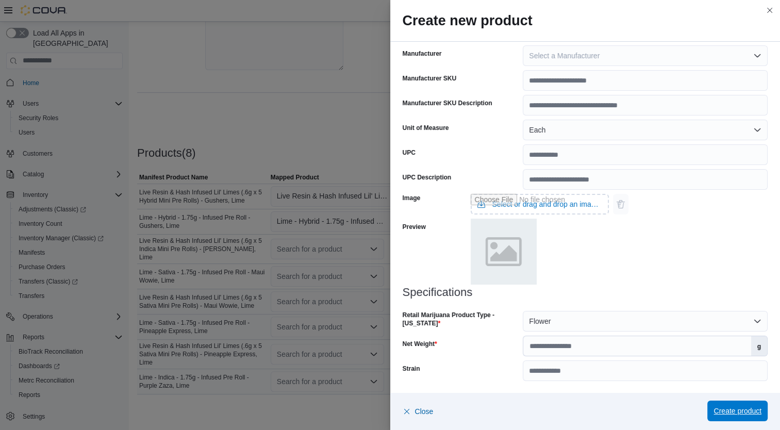
click at [738, 417] on span "Create product" at bounding box center [737, 410] width 48 height 21
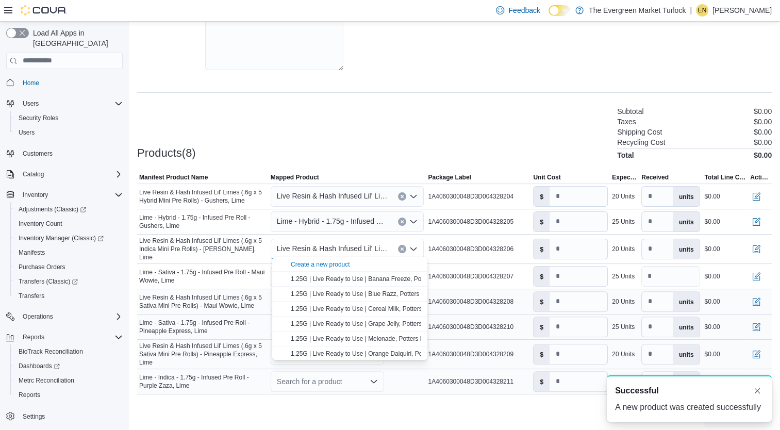
scroll to position [0, 0]
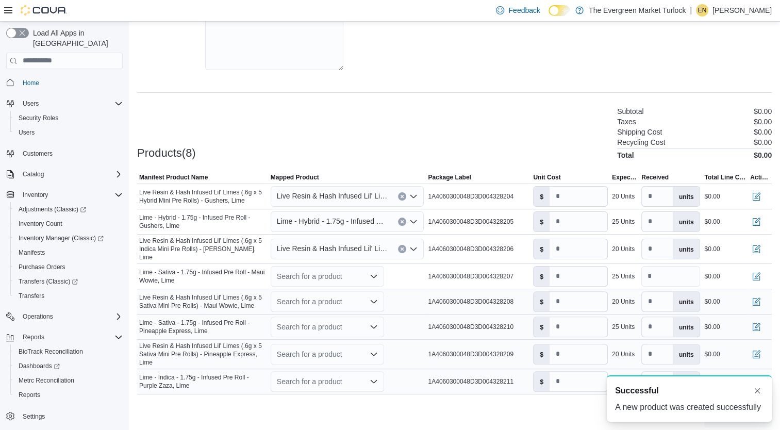
click at [496, 137] on div "Products(8) Subtotal $0.00 Taxes $0.00 Shipping Cost $0.00 Recycling Cost $0.00…" at bounding box center [454, 132] width 634 height 54
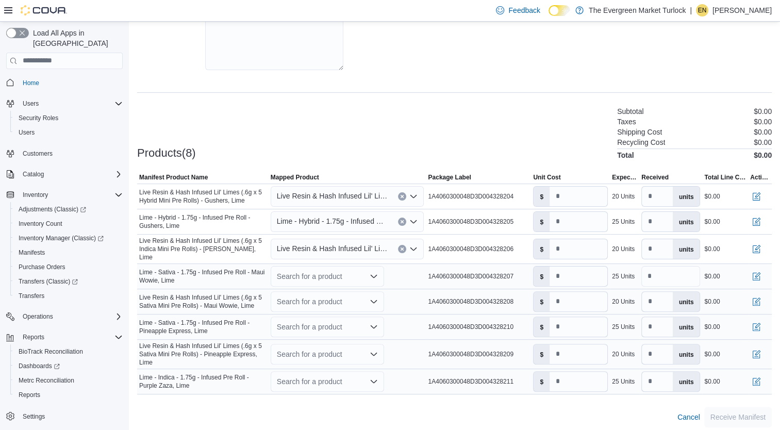
click at [335, 269] on div "Search for a product" at bounding box center [327, 276] width 113 height 21
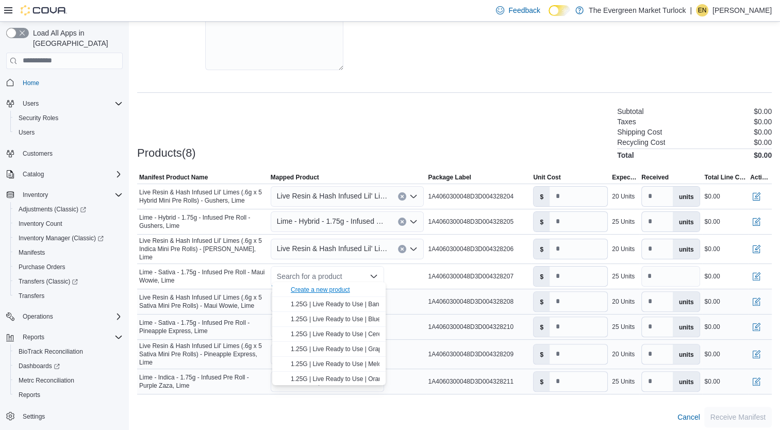
click at [323, 288] on div "Create a new product" at bounding box center [320, 289] width 59 height 8
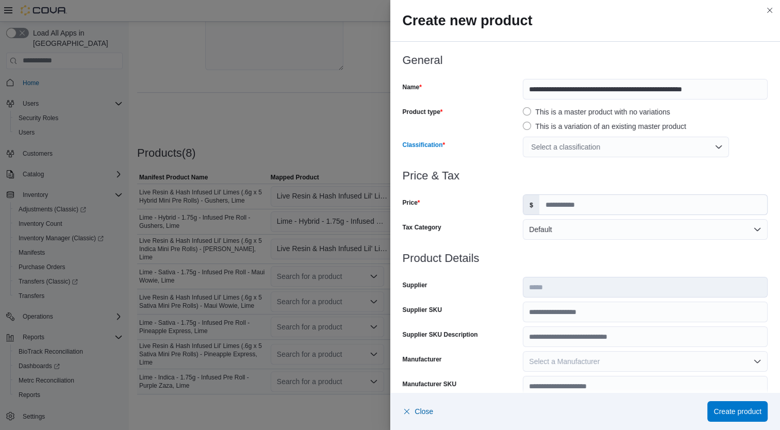
click at [582, 150] on div "Select a classification" at bounding box center [625, 147] width 206 height 21
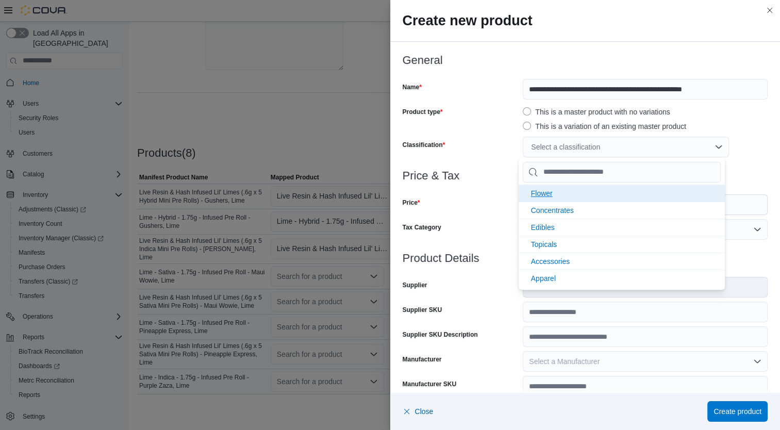
click at [540, 194] on span "Flower" at bounding box center [542, 193] width 22 height 8
click at [503, 183] on div at bounding box center [584, 188] width 365 height 12
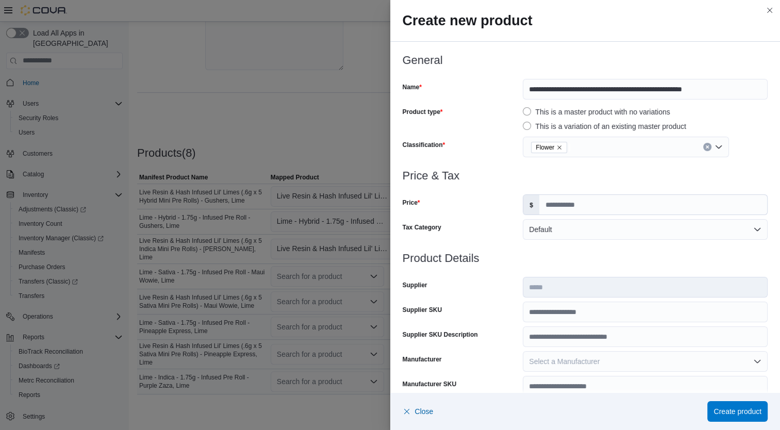
click at [583, 193] on div at bounding box center [584, 188] width 365 height 12
click at [583, 199] on input "Price" at bounding box center [653, 205] width 228 height 20
type input "*****"
click at [528, 267] on div at bounding box center [584, 270] width 365 height 12
click at [542, 312] on input "Supplier SKU" at bounding box center [644, 311] width 245 height 21
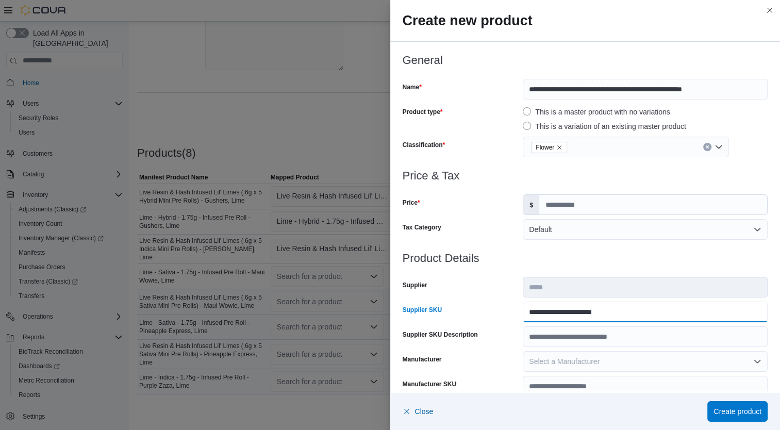
type input "**********"
click at [485, 312] on div "Supplier SKU" at bounding box center [460, 311] width 116 height 21
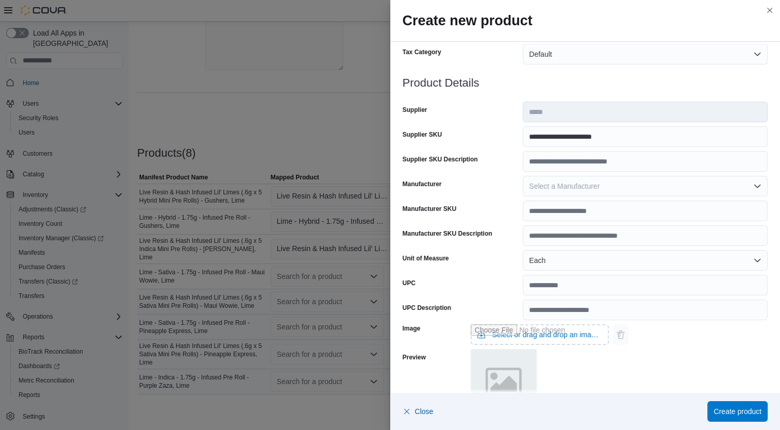
scroll to position [306, 0]
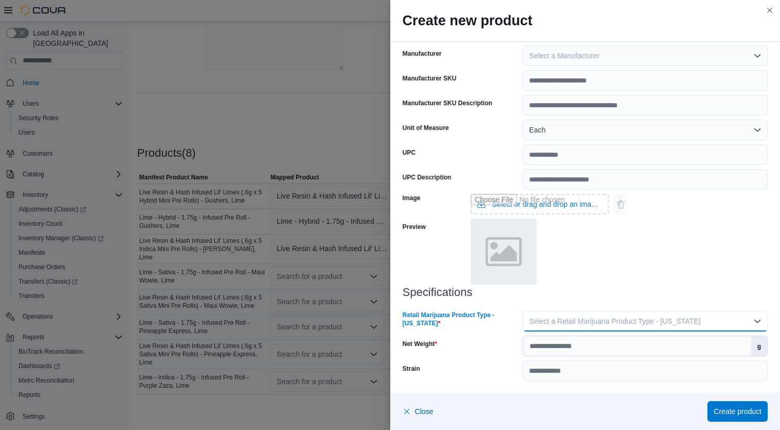
click at [627, 317] on span "Select a Retail Marijuana Product Type - [US_STATE]" at bounding box center [614, 321] width 171 height 8
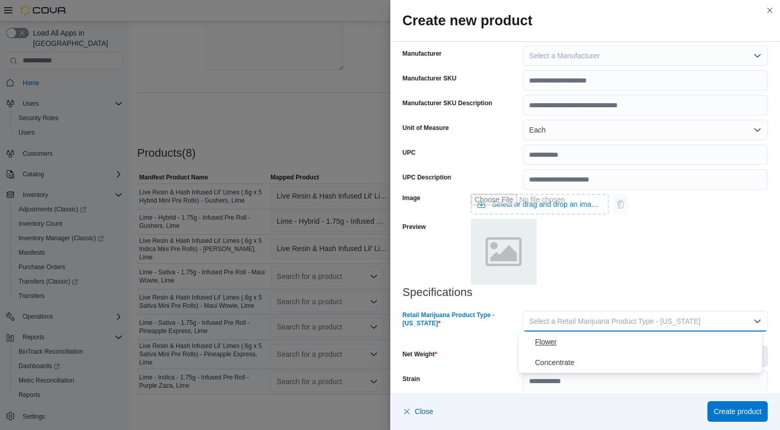
click at [571, 346] on span "Flower" at bounding box center [646, 341] width 223 height 12
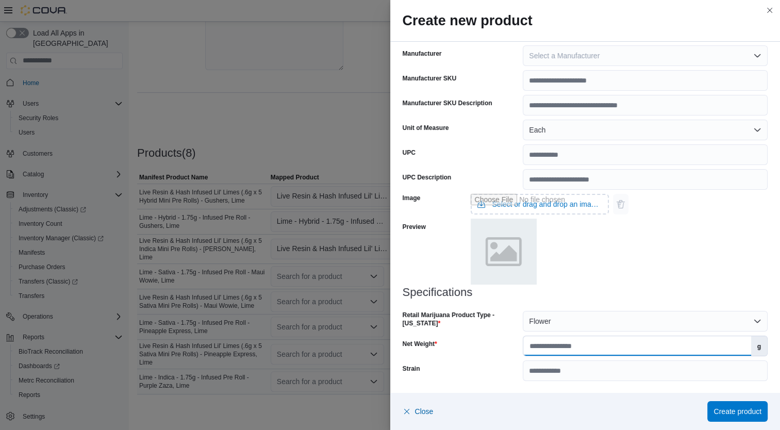
click at [579, 348] on input "Net Weight" at bounding box center [636, 346] width 227 height 20
type input "****"
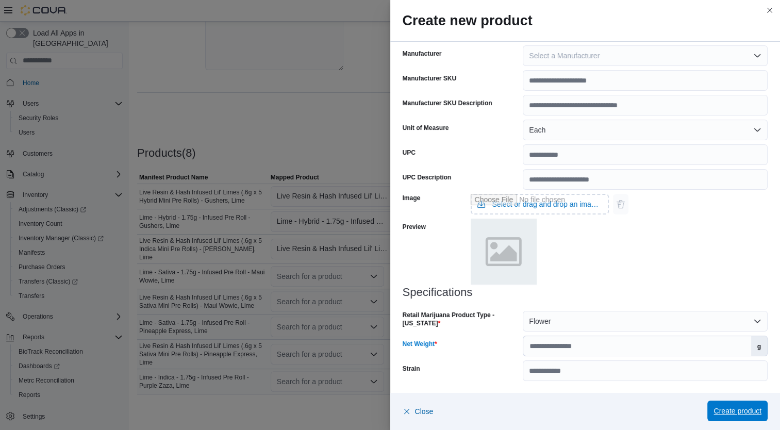
click at [717, 413] on span "Create product" at bounding box center [737, 411] width 48 height 10
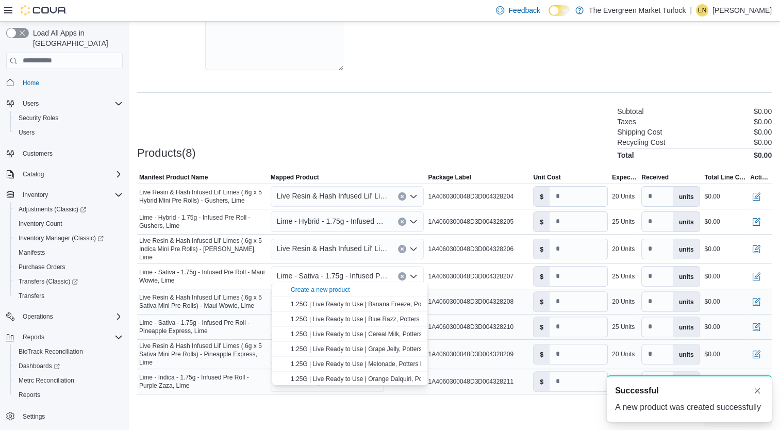
scroll to position [0, 0]
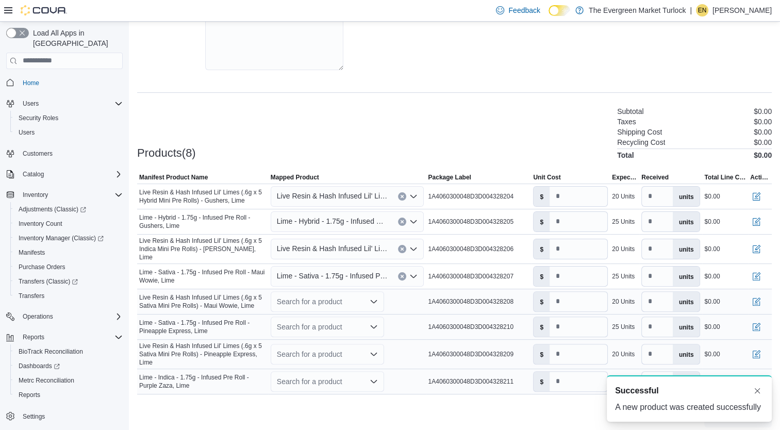
click at [519, 407] on div "Cancel Receive Manifest" at bounding box center [454, 417] width 634 height 21
click at [348, 302] on div "Search for a product" at bounding box center [327, 301] width 113 height 21
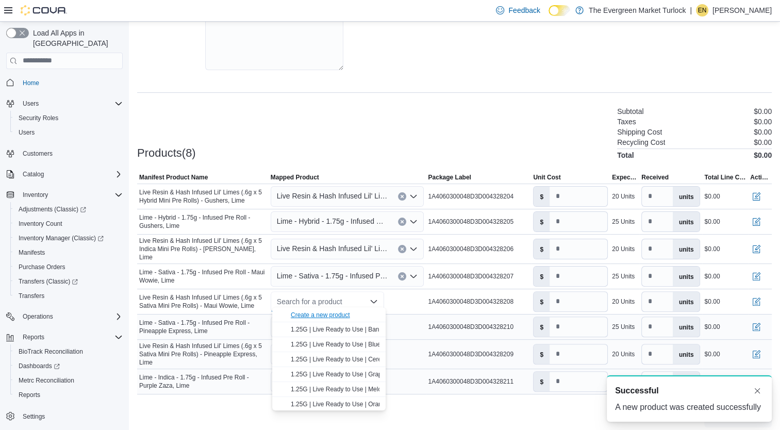
click at [333, 317] on div "Create a new product" at bounding box center [320, 315] width 59 height 8
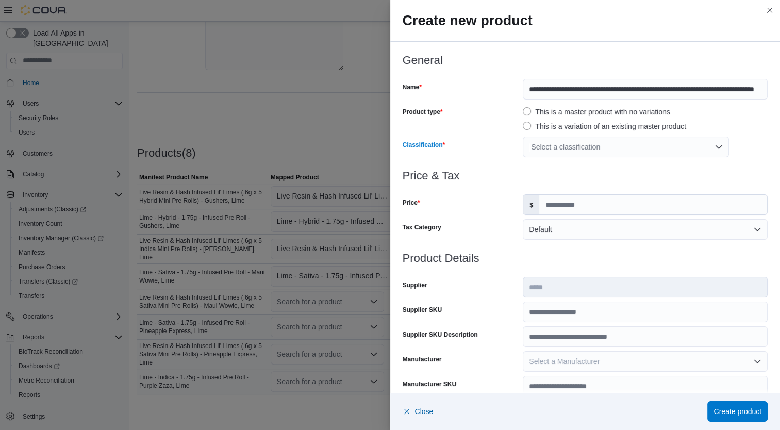
click at [643, 146] on div "Select a classification" at bounding box center [625, 147] width 206 height 21
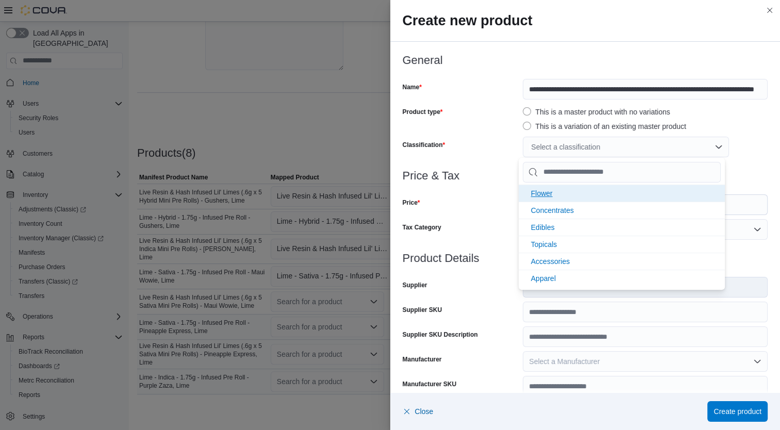
click at [551, 192] on span "Flower" at bounding box center [542, 193] width 22 height 8
click at [491, 197] on div "Price" at bounding box center [460, 204] width 116 height 21
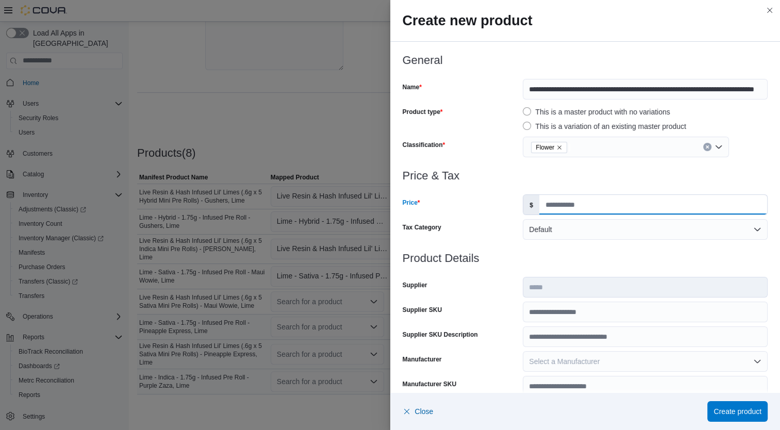
click at [564, 203] on input "Price" at bounding box center [653, 205] width 228 height 20
type input "**********"
type input "*********"
click at [597, 202] on input "*********" at bounding box center [653, 205] width 228 height 20
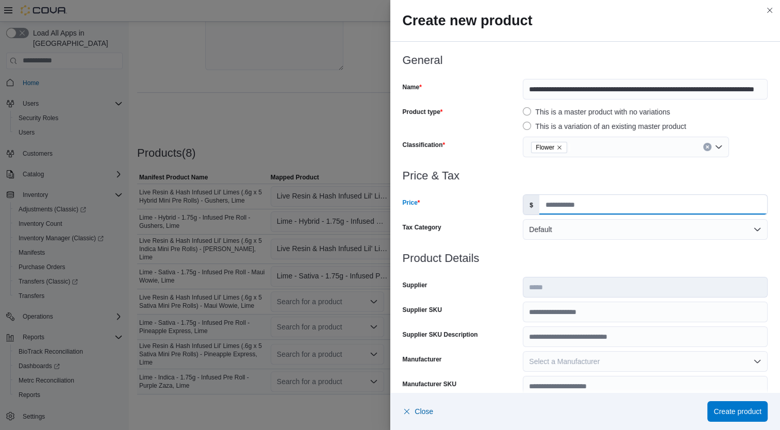
click at [597, 202] on input "*********" at bounding box center [653, 205] width 228 height 20
click at [569, 203] on input "*********" at bounding box center [653, 205] width 228 height 20
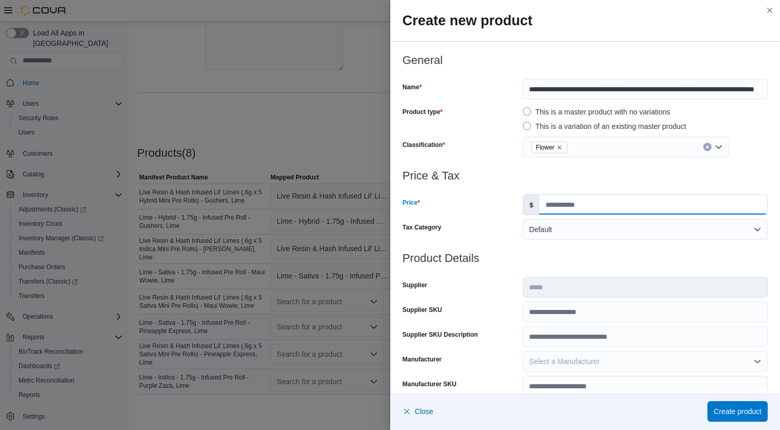
type input "**********"
type input "*********"
click at [533, 184] on div at bounding box center [584, 188] width 365 height 12
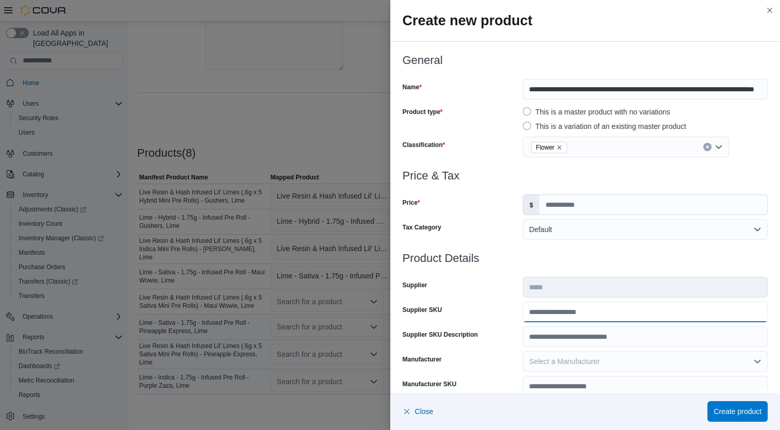
click at [546, 308] on input "Supplier SKU" at bounding box center [644, 311] width 245 height 21
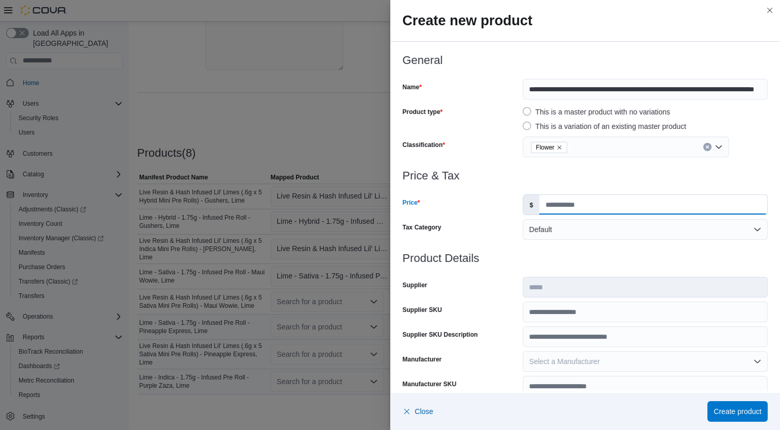
click at [578, 206] on input "*********" at bounding box center [653, 205] width 228 height 20
click at [546, 207] on input "Price" at bounding box center [653, 205] width 228 height 20
type input "*****"
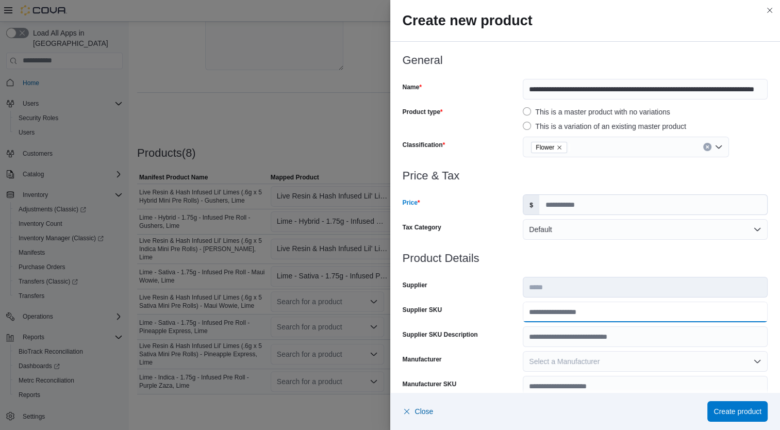
click at [558, 312] on input "Supplier SKU" at bounding box center [644, 311] width 245 height 21
type input "**********"
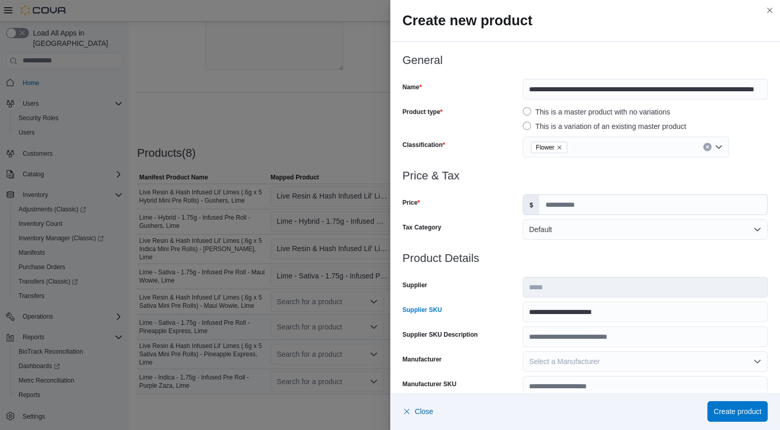
click at [529, 244] on div at bounding box center [584, 246] width 365 height 12
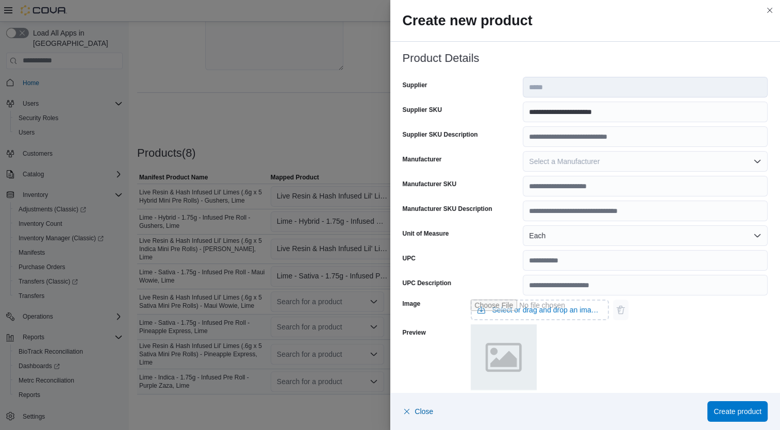
scroll to position [306, 0]
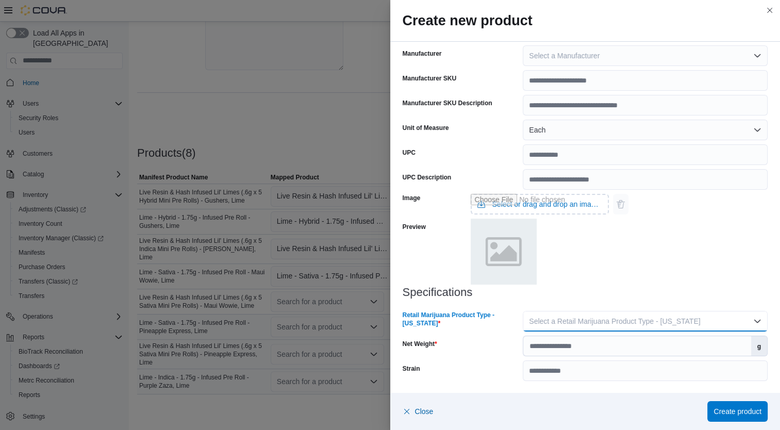
click at [602, 320] on span "Select a Retail Marijuana Product Type - [US_STATE]" at bounding box center [614, 321] width 171 height 8
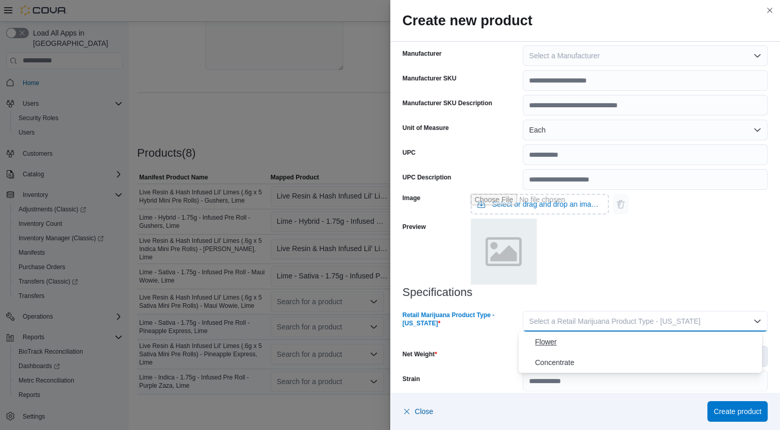
click at [548, 345] on span "Flower" at bounding box center [646, 341] width 223 height 12
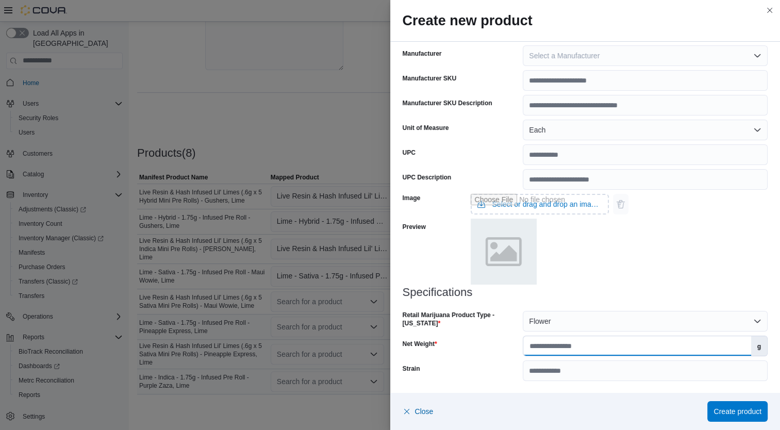
click at [534, 351] on input "Net Weight" at bounding box center [636, 346] width 227 height 20
type input "*"
click at [491, 345] on div "Net Weight" at bounding box center [460, 345] width 116 height 21
click at [717, 414] on span "Create product" at bounding box center [737, 411] width 48 height 10
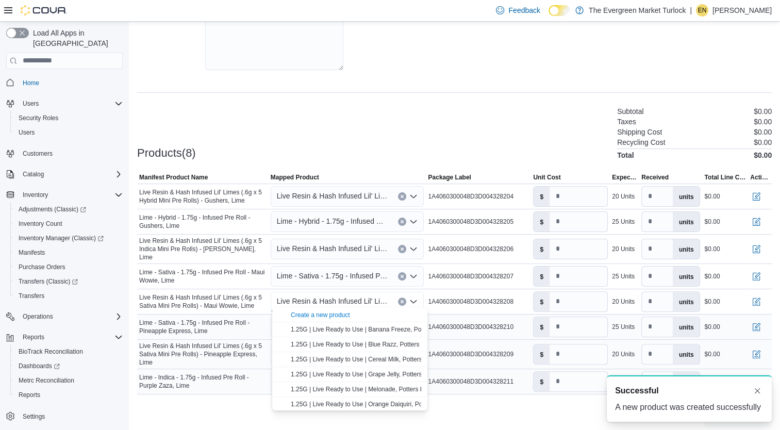
scroll to position [0, 0]
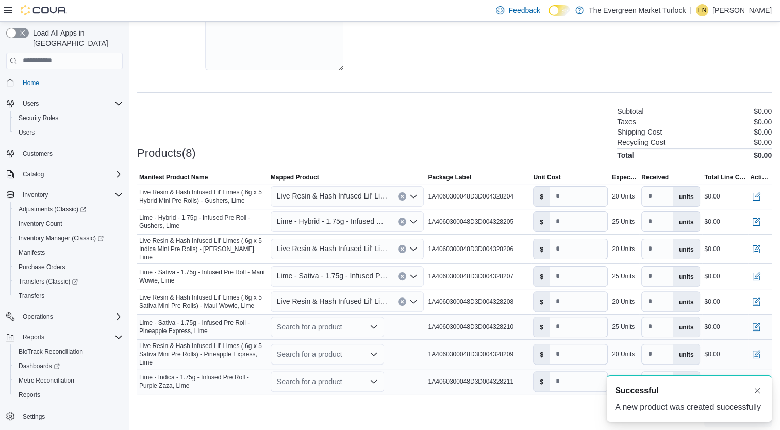
click at [468, 416] on div "Cancel Receive Manifest" at bounding box center [454, 417] width 634 height 21
click at [285, 321] on div "Search for a product" at bounding box center [327, 326] width 113 height 21
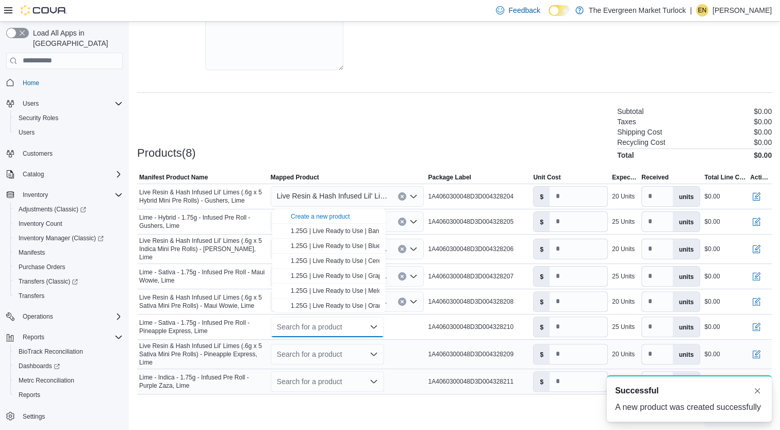
click at [324, 219] on span "Create a new product" at bounding box center [335, 216] width 89 height 10
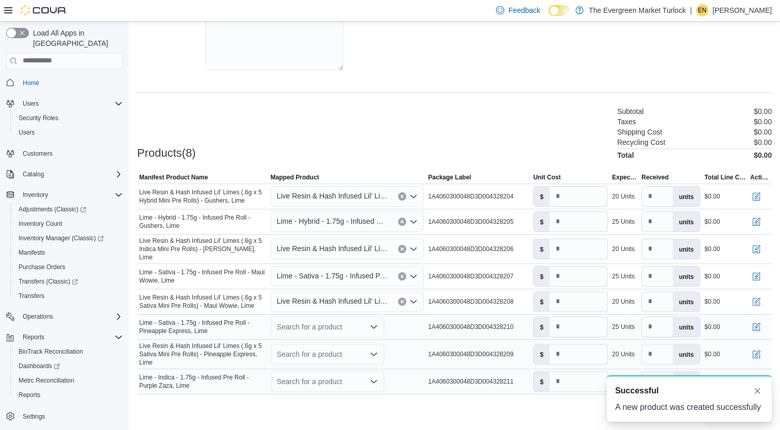
click at [313, 318] on div "Search for a product Combo box. Selected. Combo box input. Search for a product…" at bounding box center [327, 326] width 113 height 21
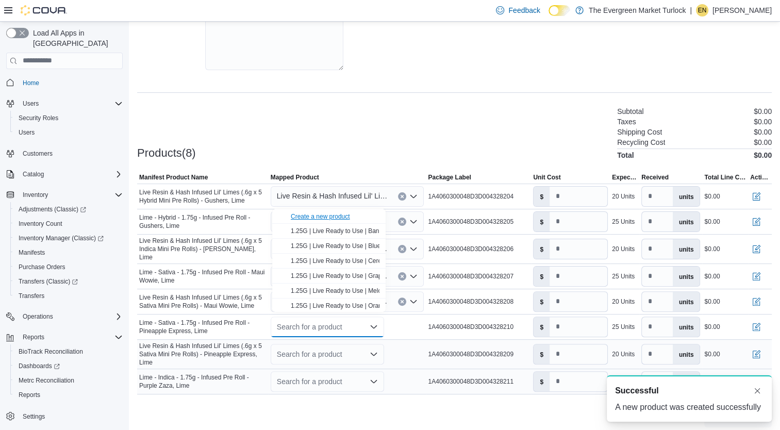
click at [325, 213] on div "Create a new product" at bounding box center [320, 216] width 59 height 8
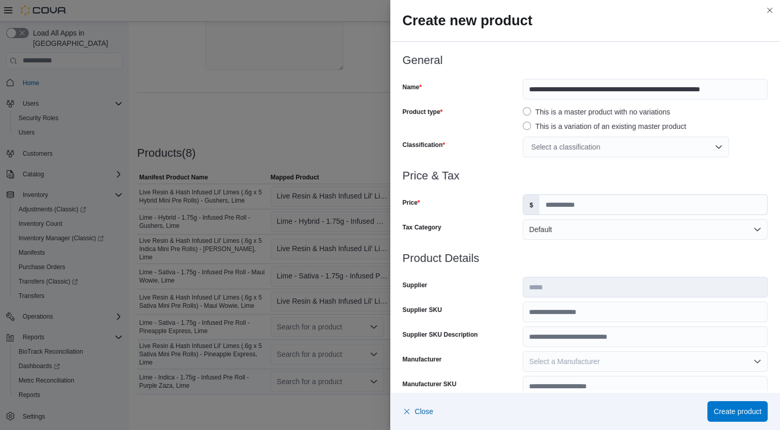
click at [623, 156] on div "Select a classification" at bounding box center [625, 147] width 206 height 21
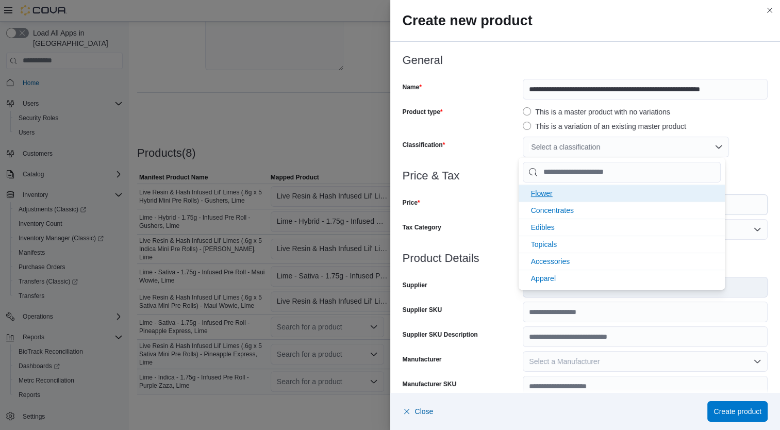
click at [538, 197] on li "Flower" at bounding box center [621, 192] width 206 height 17
click at [490, 193] on div at bounding box center [584, 188] width 365 height 12
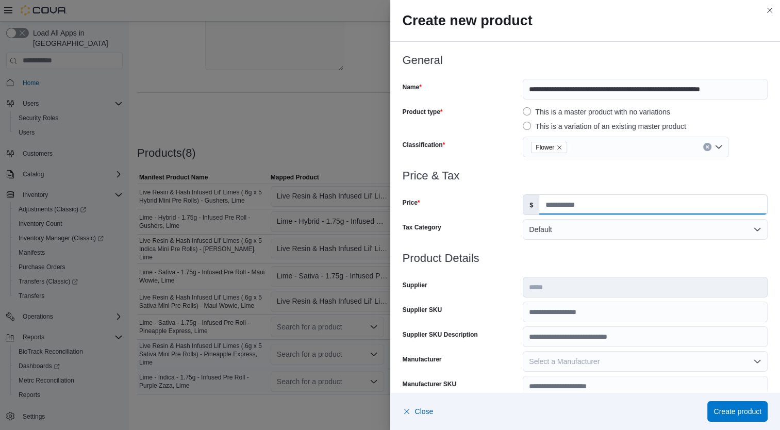
click at [562, 206] on input "Price" at bounding box center [653, 205] width 228 height 20
type input "*****"
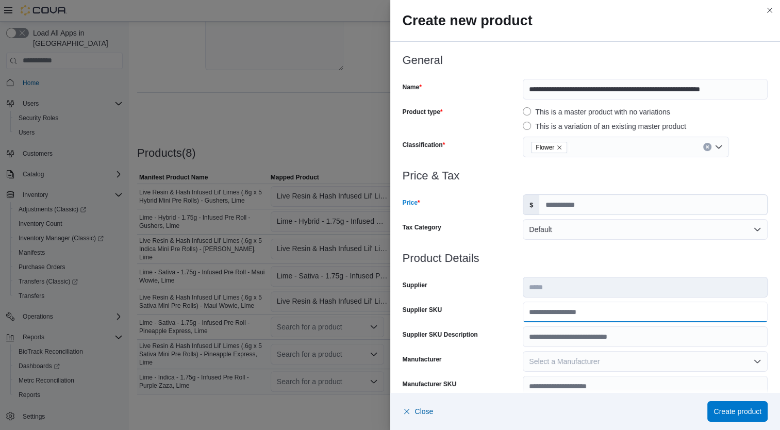
click at [559, 311] on input "Supplier SKU" at bounding box center [644, 311] width 245 height 21
type input "**********"
click at [530, 255] on h3 "Product Details" at bounding box center [584, 258] width 365 height 12
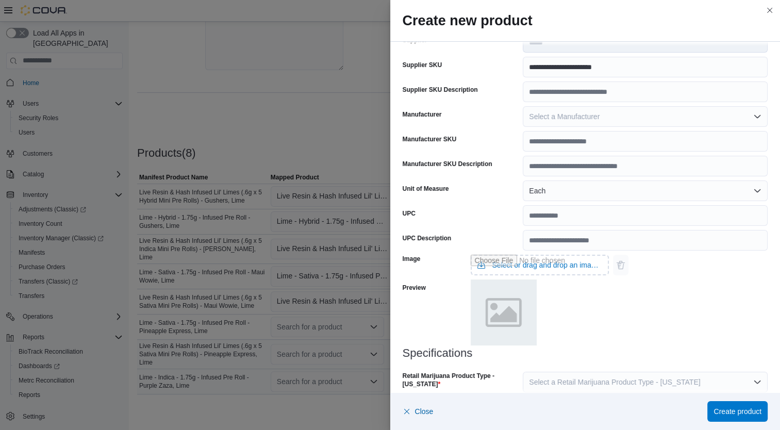
scroll to position [245, 0]
click at [592, 378] on span "Select a Retail Marijuana Product Type - [US_STATE]" at bounding box center [614, 381] width 171 height 8
click at [566, 340] on span "Flower" at bounding box center [646, 340] width 223 height 12
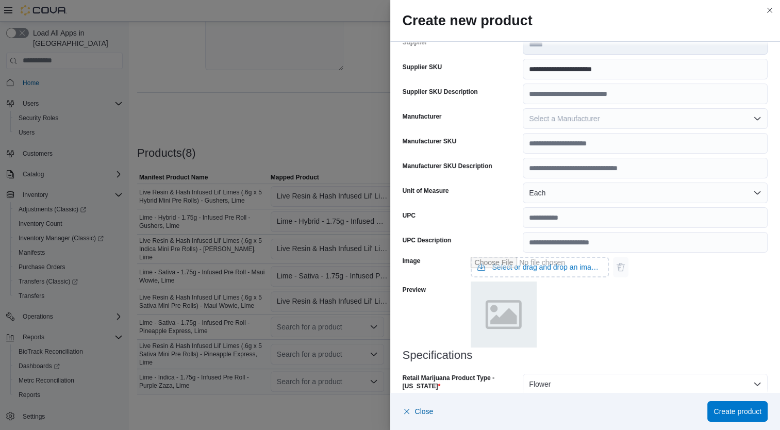
scroll to position [306, 0]
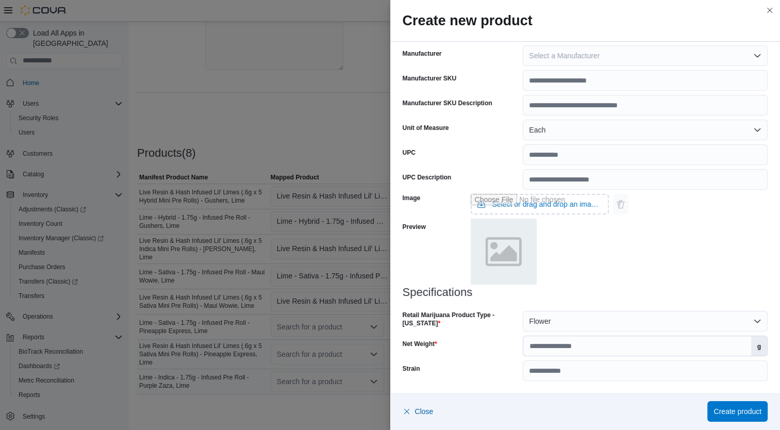
click at [589, 359] on div "Specifications Retail Marijuana Product Type - [US_STATE] Flower Net Weight g S…" at bounding box center [584, 333] width 365 height 95
click at [585, 343] on input "Net Weight" at bounding box center [636, 346] width 227 height 20
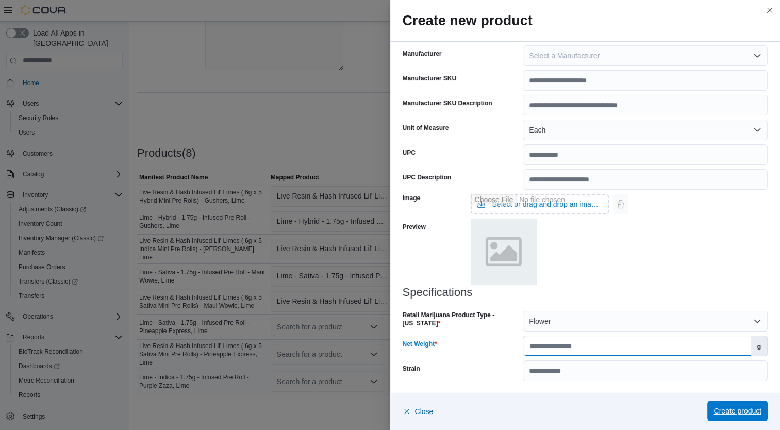
type input "****"
click at [715, 410] on span "Create product" at bounding box center [737, 411] width 48 height 10
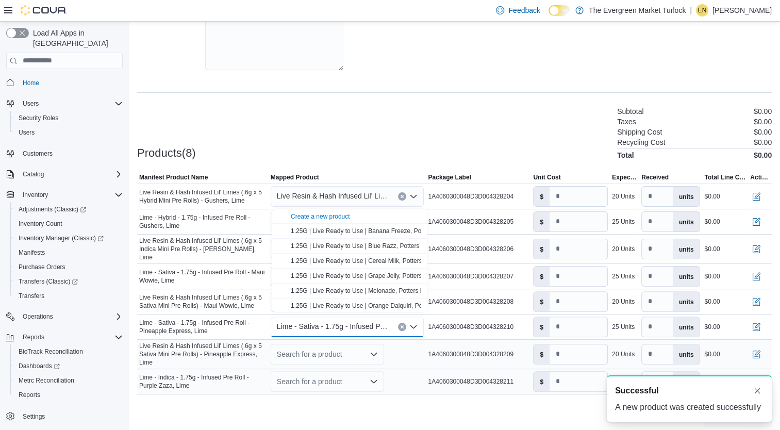
scroll to position [0, 0]
click at [429, 413] on div "Cancel Receive Manifest" at bounding box center [454, 417] width 634 height 21
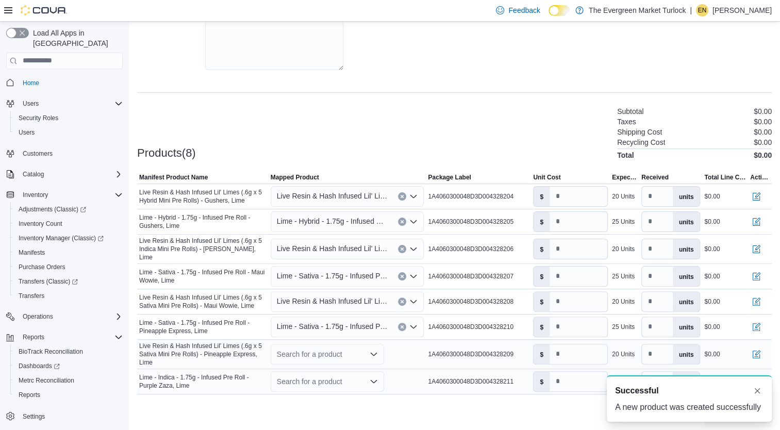
click at [313, 349] on div "Search for a product" at bounding box center [327, 354] width 113 height 21
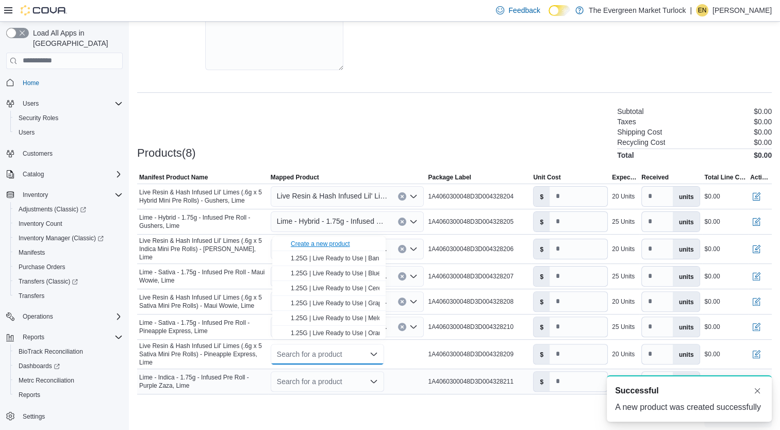
click at [334, 245] on div "Create a new product" at bounding box center [320, 244] width 59 height 8
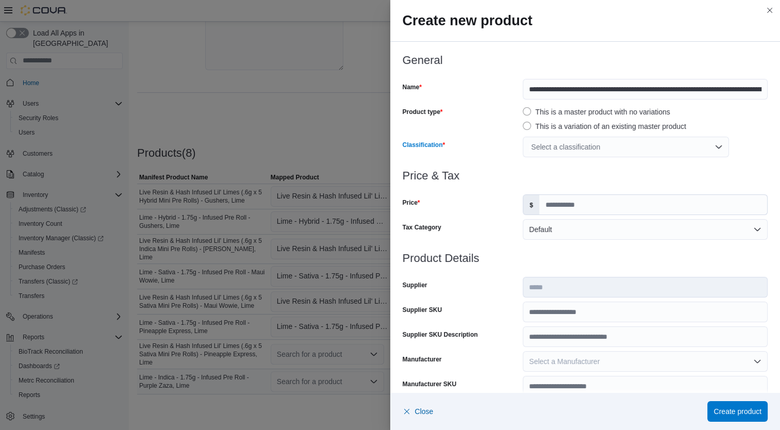
click at [634, 149] on div "Select a classification" at bounding box center [625, 147] width 206 height 21
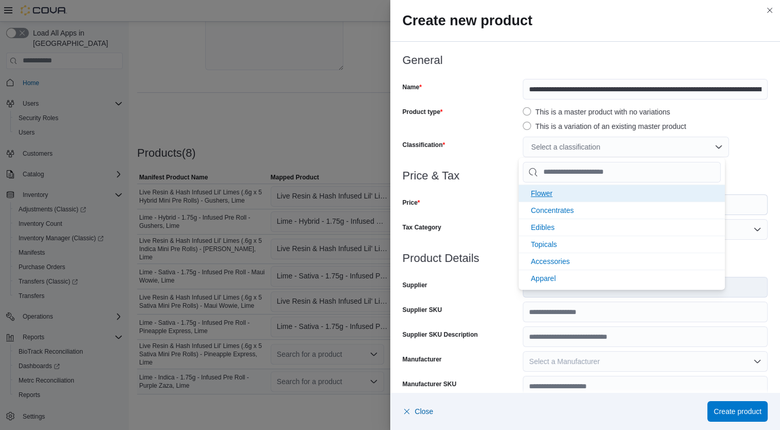
click at [559, 192] on li "Flower" at bounding box center [621, 192] width 206 height 17
click at [466, 215] on div "Price & Tax Price $ Tax Category Default" at bounding box center [584, 211] width 365 height 82
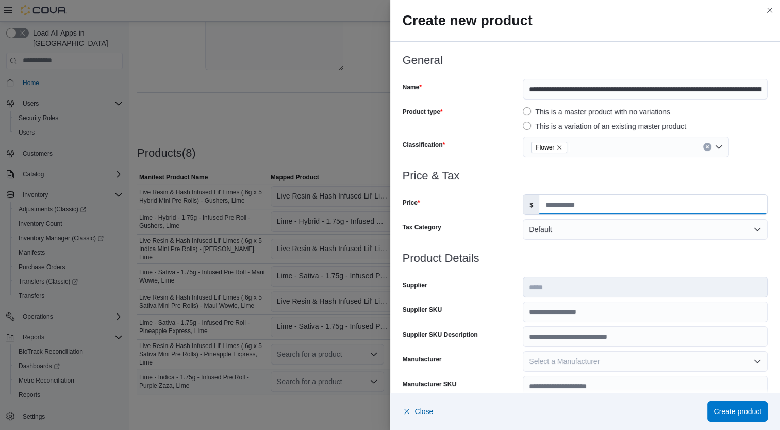
click at [551, 207] on input "Price" at bounding box center [653, 205] width 228 height 20
click at [594, 203] on input "Price" at bounding box center [653, 205] width 228 height 20
type input "*****"
click at [553, 261] on h3 "Product Details" at bounding box center [584, 258] width 365 height 12
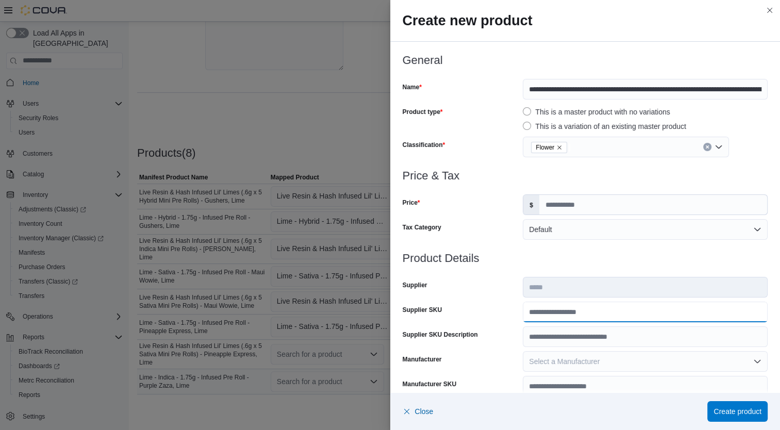
click at [539, 311] on input "Supplier SKU" at bounding box center [644, 311] width 245 height 21
click at [546, 314] on input "Supplier SKU" at bounding box center [644, 311] width 245 height 21
type input "**********"
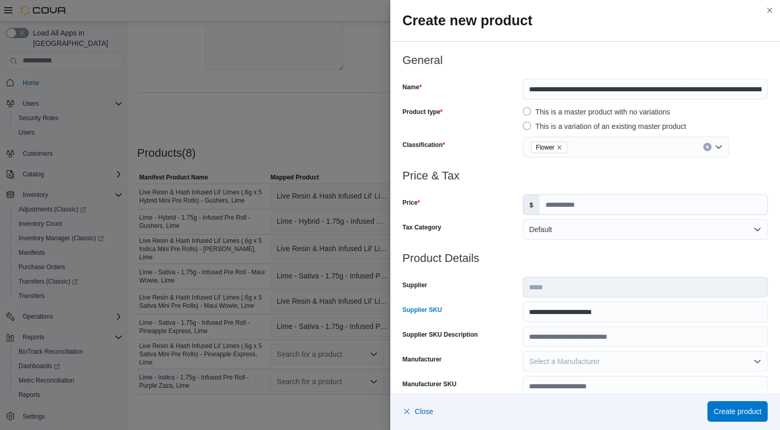
click at [493, 296] on div "Supplier" at bounding box center [460, 287] width 116 height 21
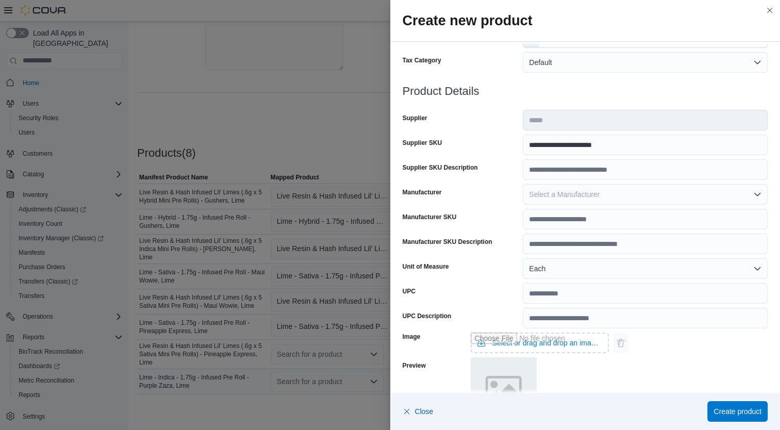
scroll to position [306, 0]
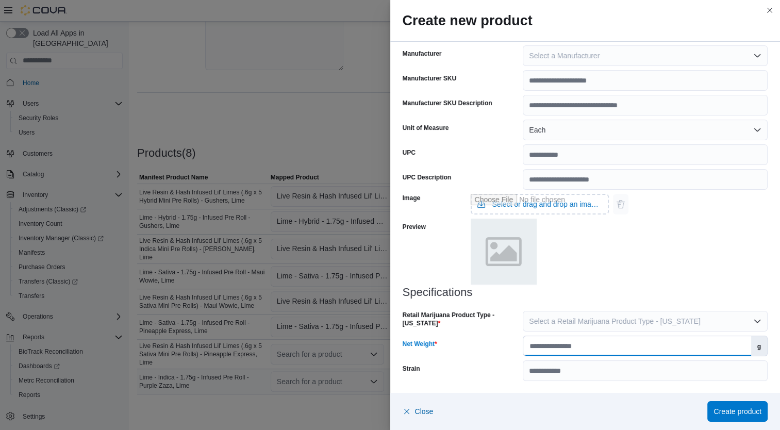
click at [586, 345] on input "Net Weight" at bounding box center [636, 346] width 227 height 20
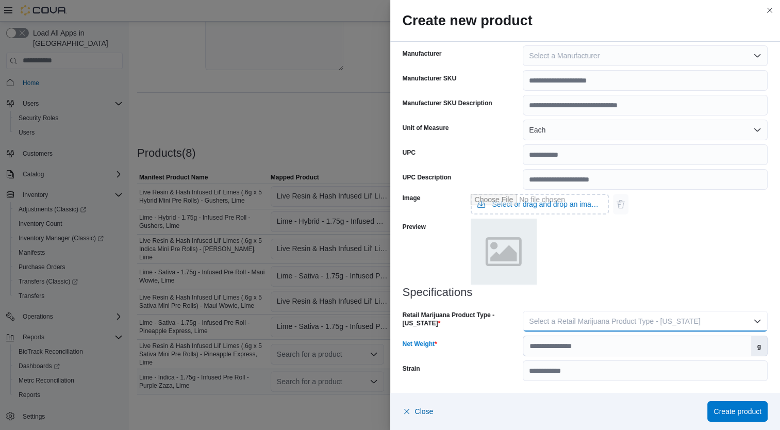
click at [579, 317] on span "Select a Retail Marijuana Product Type - [US_STATE]" at bounding box center [614, 321] width 171 height 8
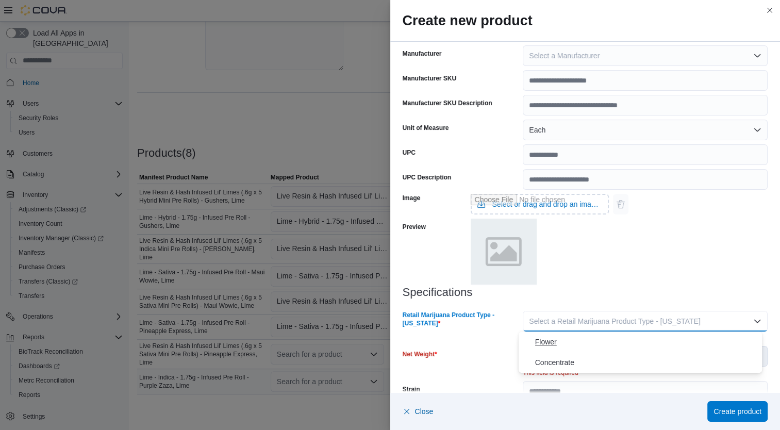
click at [561, 342] on span "Flower" at bounding box center [646, 341] width 223 height 12
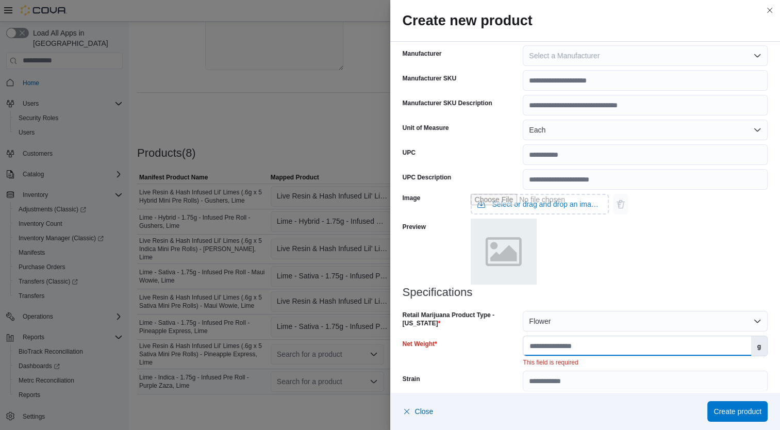
click at [573, 346] on input "Net Weight" at bounding box center [636, 346] width 227 height 20
type input "*"
click at [429, 374] on div "Strain" at bounding box center [460, 370] width 116 height 21
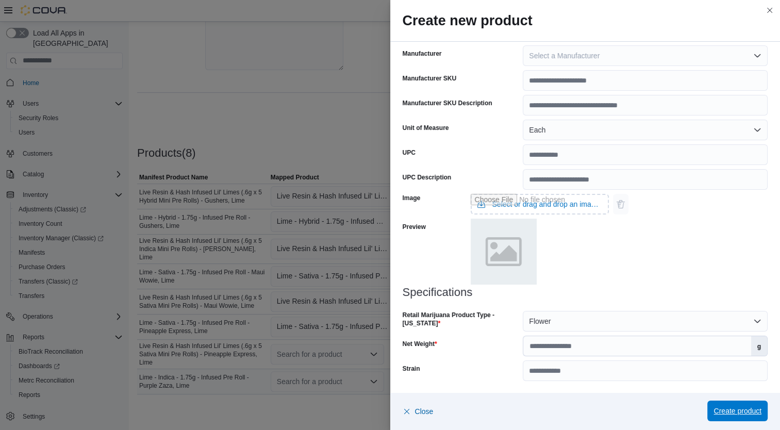
click at [721, 411] on span "Create product" at bounding box center [737, 411] width 48 height 10
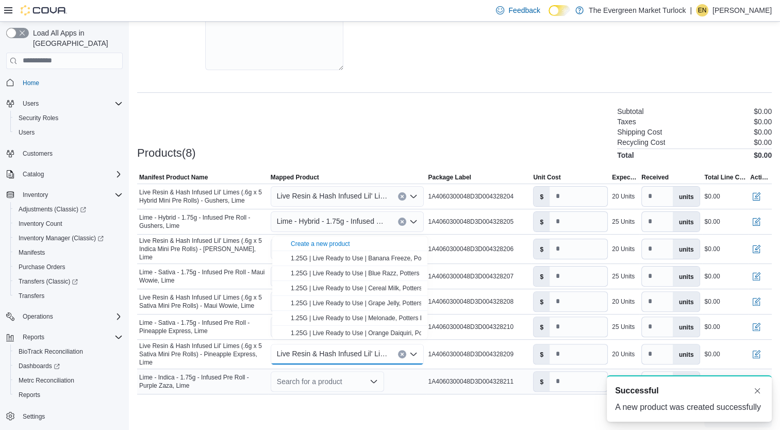
scroll to position [0, 0]
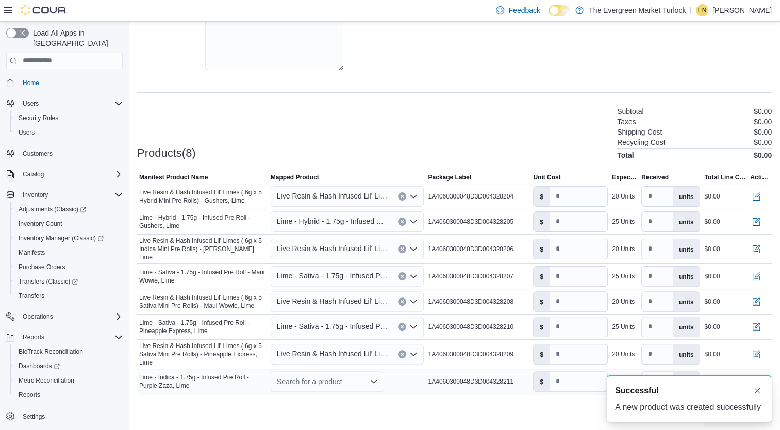
click at [379, 407] on div "Cancel Receive Manifest" at bounding box center [454, 417] width 634 height 21
click at [339, 377] on div "Search for a product" at bounding box center [327, 381] width 113 height 21
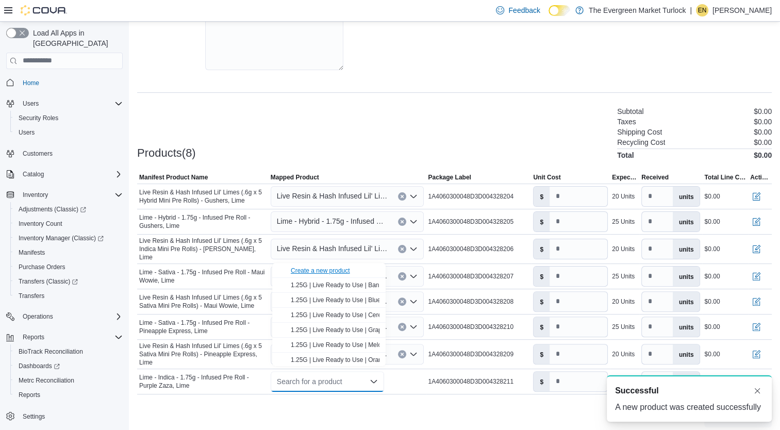
click at [328, 272] on div "Create a new product" at bounding box center [320, 270] width 59 height 8
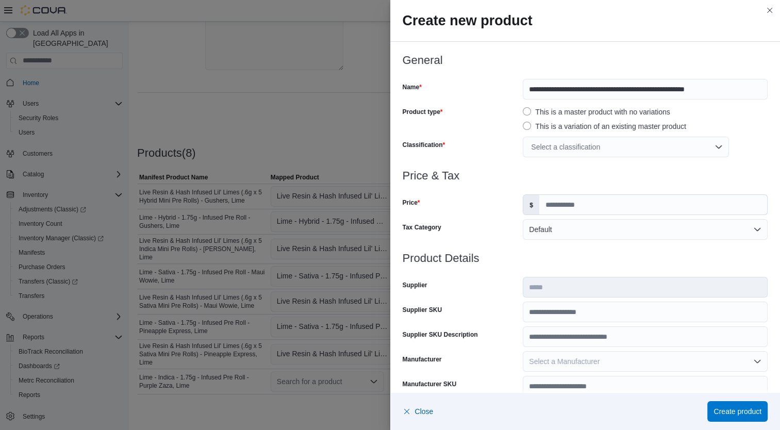
click at [614, 146] on div "Select a classification" at bounding box center [625, 147] width 206 height 21
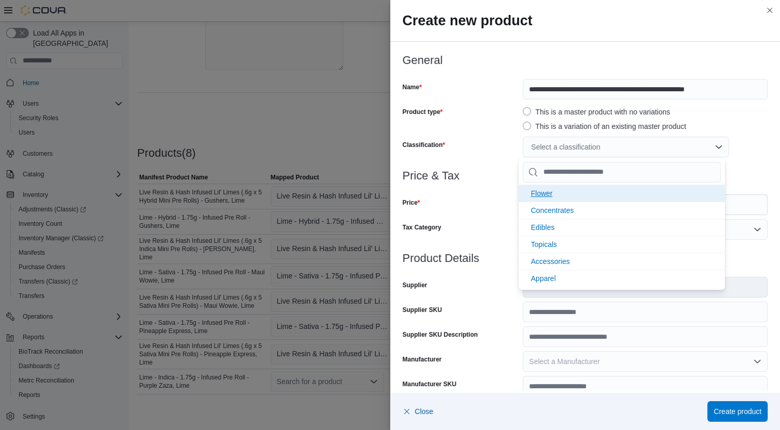
click at [563, 189] on li "Flower" at bounding box center [621, 192] width 206 height 17
click at [497, 187] on div at bounding box center [584, 188] width 365 height 12
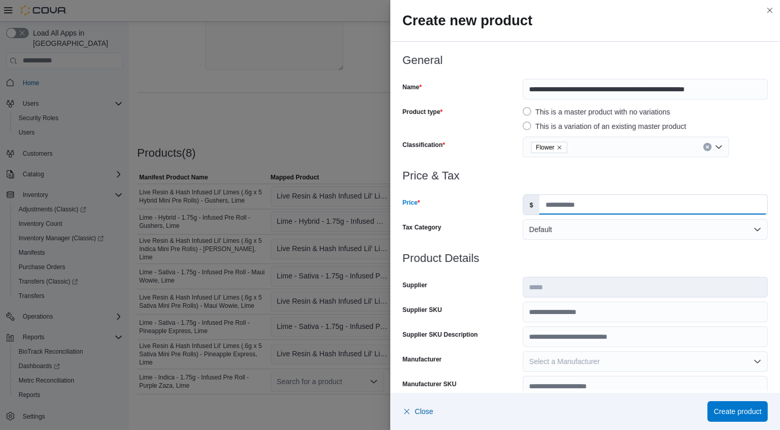
click at [561, 203] on input "Price" at bounding box center [653, 205] width 228 height 20
type input "*****"
click at [581, 180] on h3 "Price & Tax" at bounding box center [584, 176] width 365 height 12
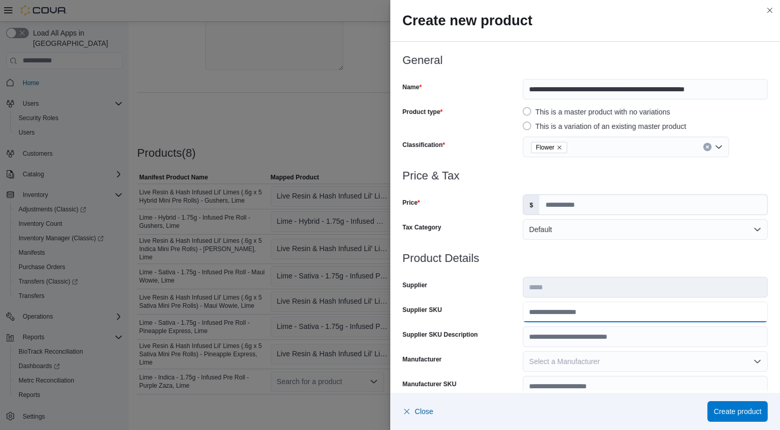
click at [563, 318] on input "Supplier SKU" at bounding box center [644, 311] width 245 height 21
type input "**********"
click at [491, 284] on div "Supplier" at bounding box center [460, 287] width 116 height 21
click at [507, 261] on h3 "Product Details" at bounding box center [584, 258] width 365 height 12
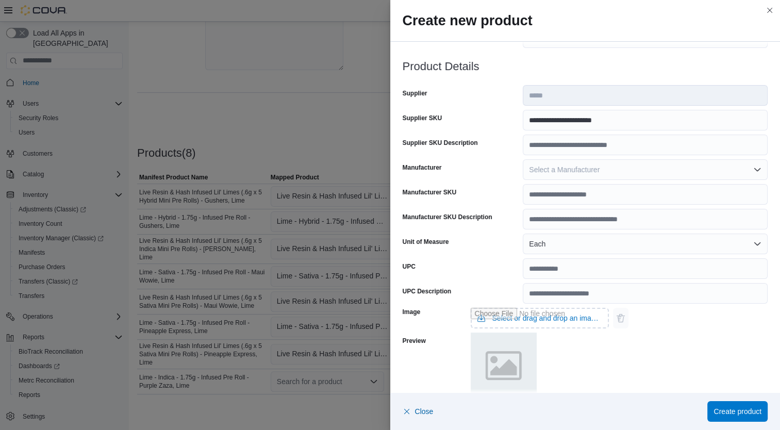
scroll to position [306, 0]
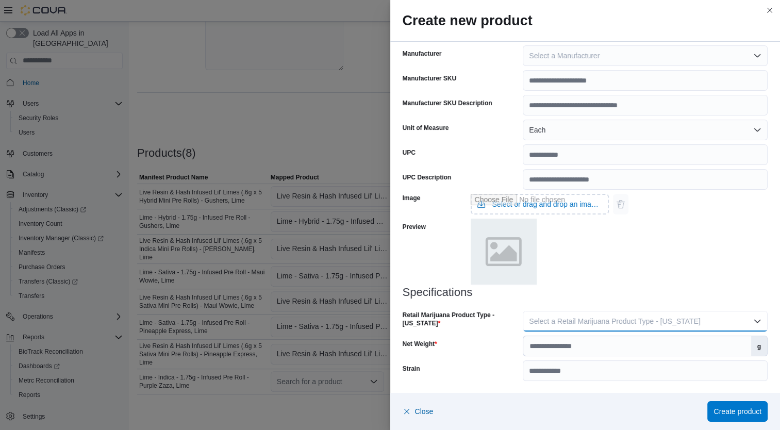
click at [593, 325] on span "Select a Retail Marijuana Product Type - [US_STATE]" at bounding box center [614, 321] width 171 height 8
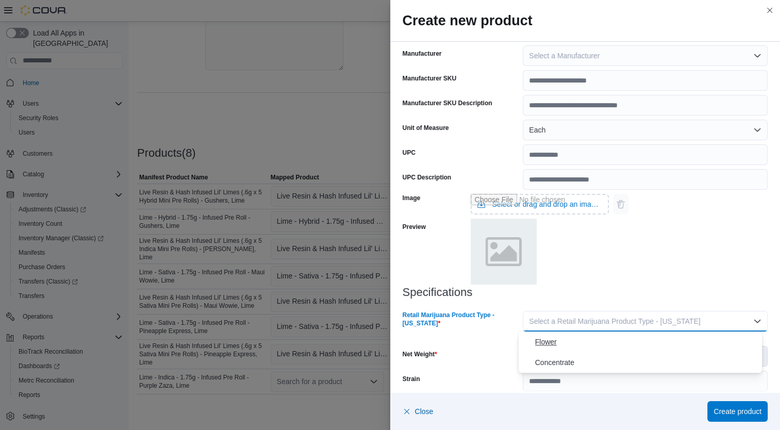
click at [535, 346] on span "Flower" at bounding box center [646, 341] width 223 height 12
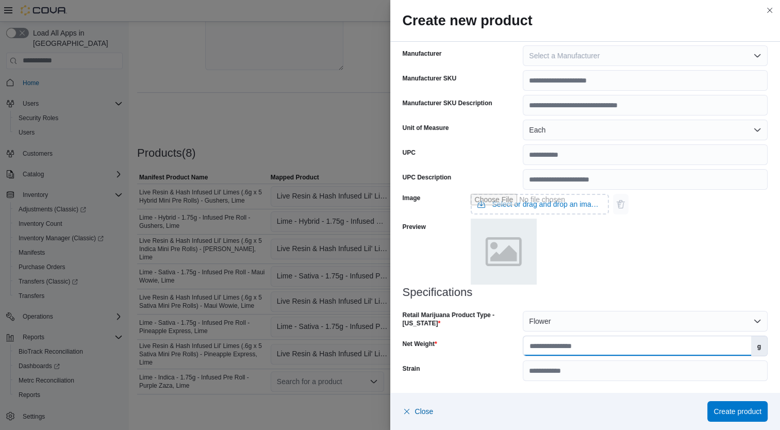
click at [558, 346] on input "Net Weight" at bounding box center [636, 346] width 227 height 20
type input "*"
type input "****"
click at [489, 359] on div "Specifications Retail Marijuana Product Type - [US_STATE] Flower Net Weight ***…" at bounding box center [584, 333] width 365 height 95
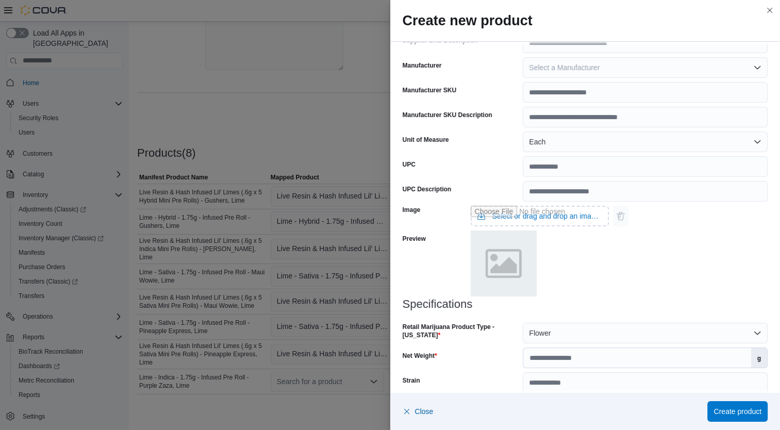
scroll to position [296, 0]
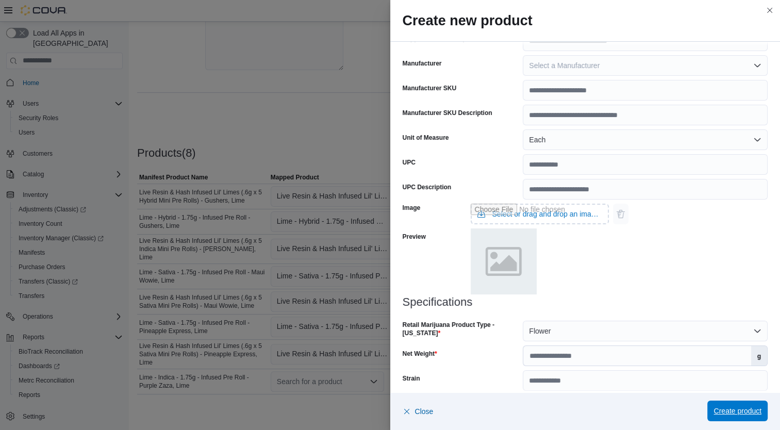
click at [728, 413] on span "Create product" at bounding box center [737, 411] width 48 height 10
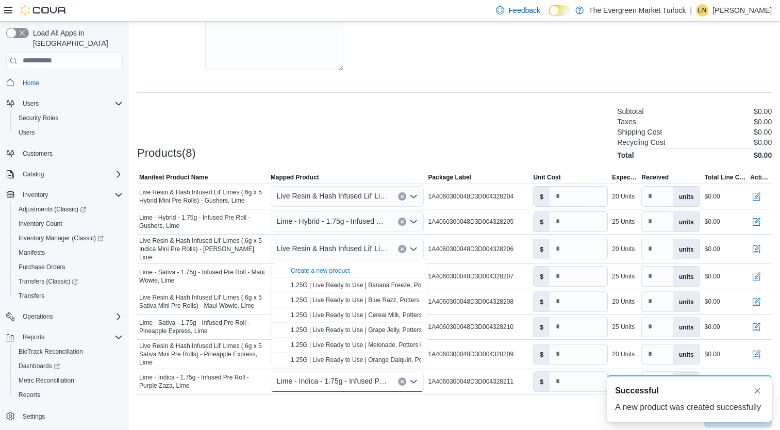
scroll to position [0, 0]
click at [496, 408] on div "Cancel Receive Manifest" at bounding box center [454, 417] width 634 height 21
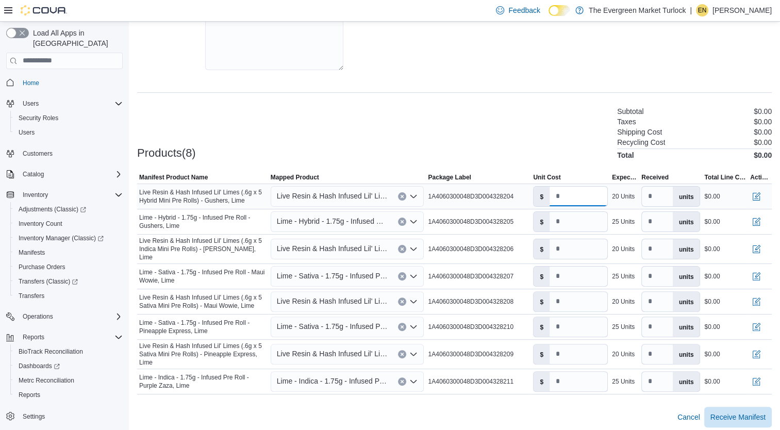
click at [579, 199] on input "number" at bounding box center [578, 197] width 58 height 20
type input "**"
click at [581, 221] on input "number" at bounding box center [578, 222] width 58 height 20
type input "*"
click at [585, 247] on input "number" at bounding box center [578, 249] width 58 height 20
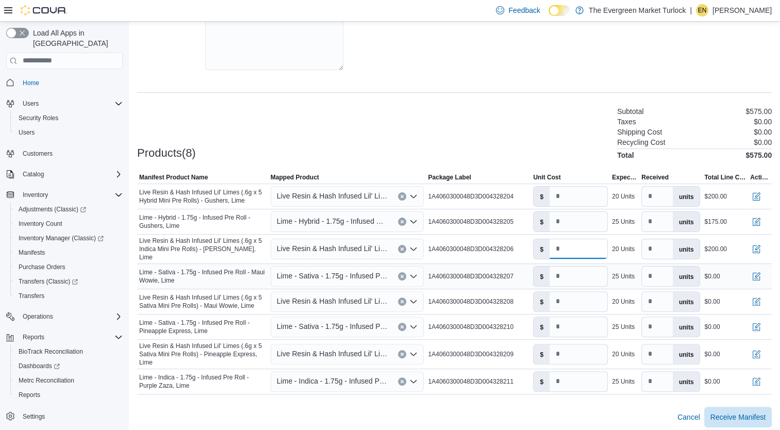
type input "**"
click at [585, 271] on input "number" at bounding box center [578, 276] width 58 height 20
type input "*"
click at [581, 296] on input "number" at bounding box center [578, 302] width 58 height 20
type input "**"
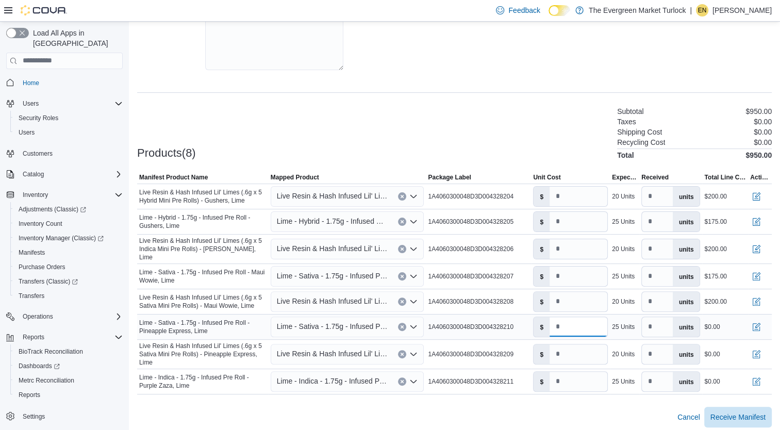
click at [574, 325] on input "number" at bounding box center [578, 327] width 58 height 20
type input "*"
click at [573, 346] on input "number" at bounding box center [578, 354] width 58 height 20
type input "**"
click at [572, 382] on input "number" at bounding box center [578, 381] width 58 height 20
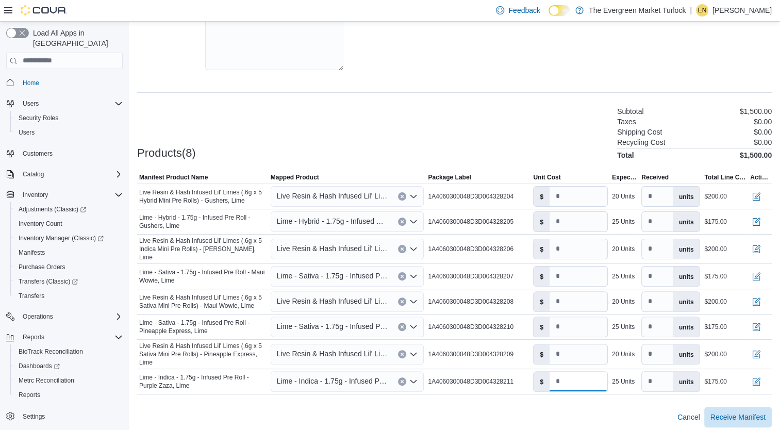
type input "*"
click at [590, 397] on div at bounding box center [454, 400] width 634 height 12
click at [754, 411] on span "Receive Manifest" at bounding box center [737, 416] width 55 height 10
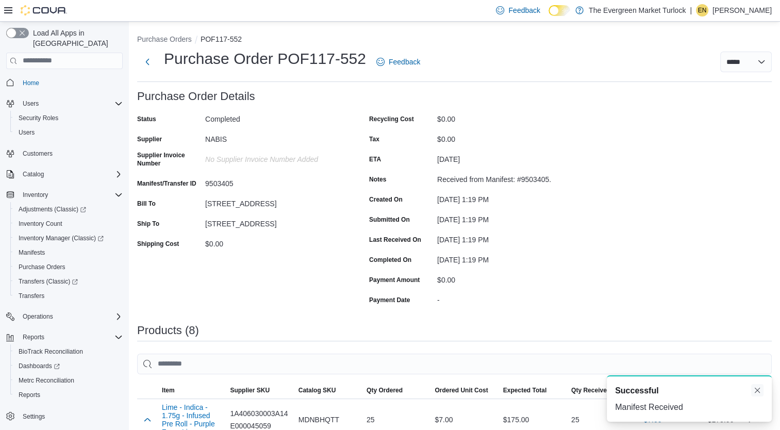
click at [754, 389] on button "Dismiss toast" at bounding box center [757, 390] width 12 height 12
